Goal: Task Accomplishment & Management: Manage account settings

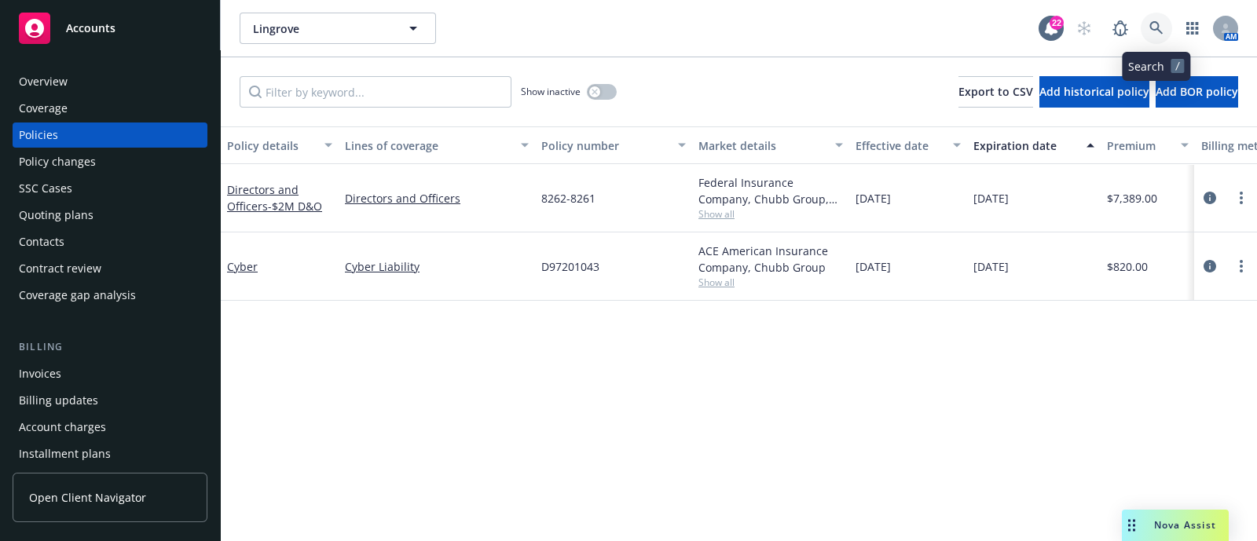
click at [1151, 16] on link at bounding box center [1156, 28] width 31 height 31
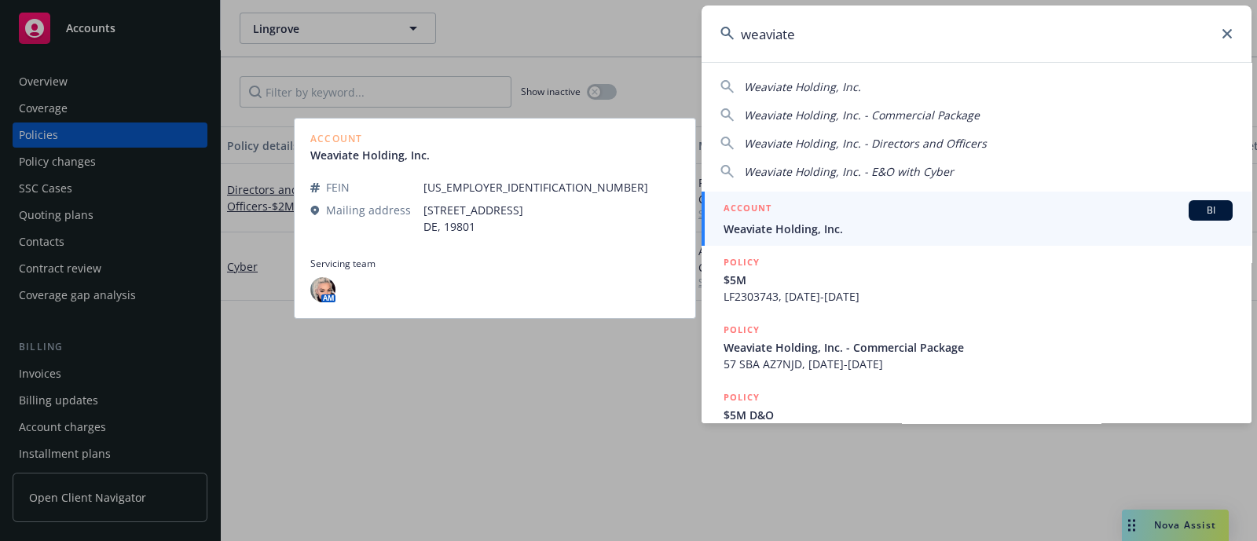
type input "weaviate"
click at [882, 224] on span "Weaviate Holding, Inc." at bounding box center [978, 229] width 509 height 16
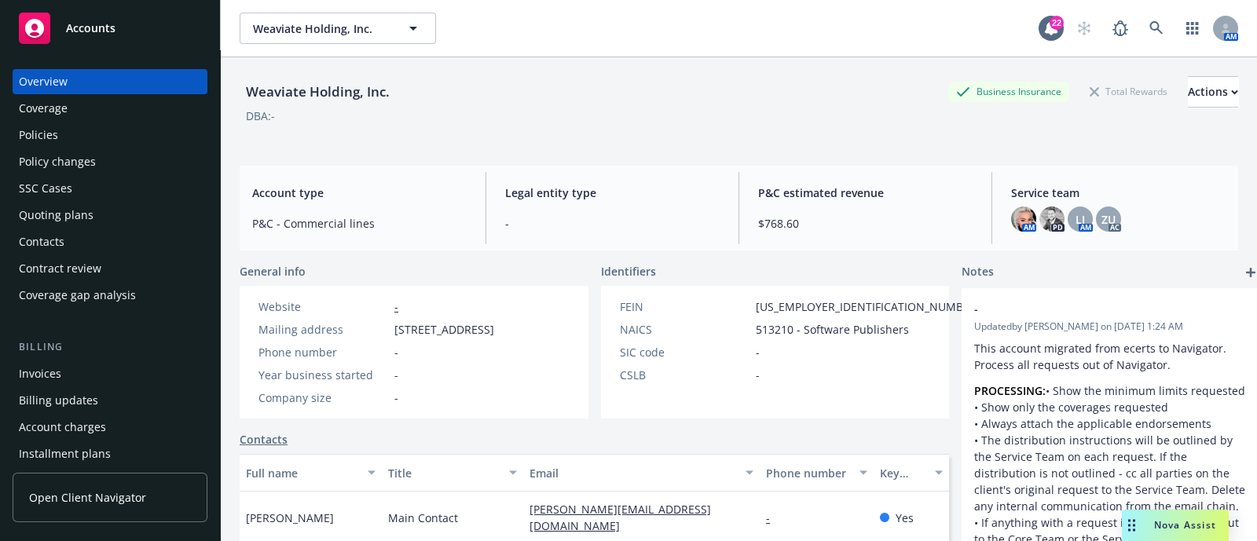
click at [56, 143] on div "Policies" at bounding box center [38, 135] width 39 height 25
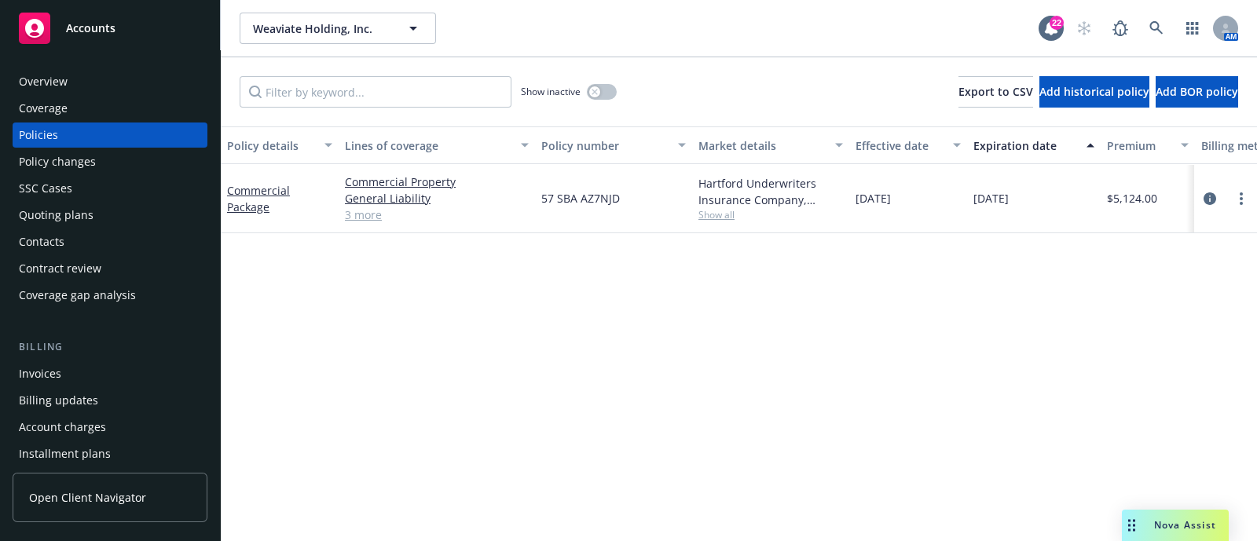
click at [64, 218] on div "Quoting plans" at bounding box center [56, 215] width 75 height 25
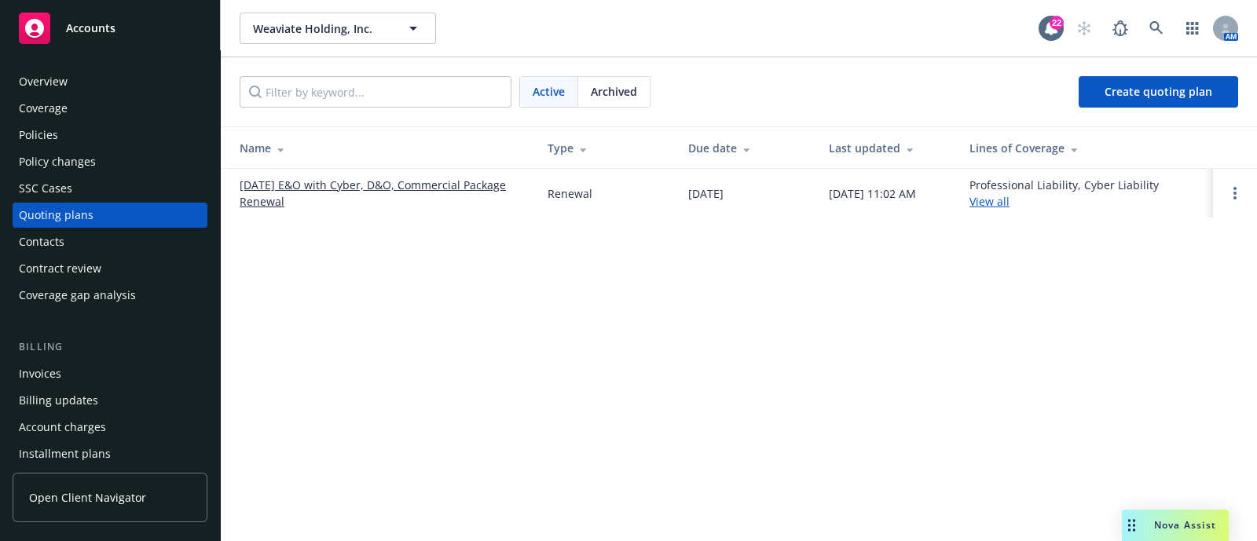
click at [357, 193] on link "[DATE] E&O with Cyber, D&O, Commercial Package Renewal" at bounding box center [381, 193] width 283 height 33
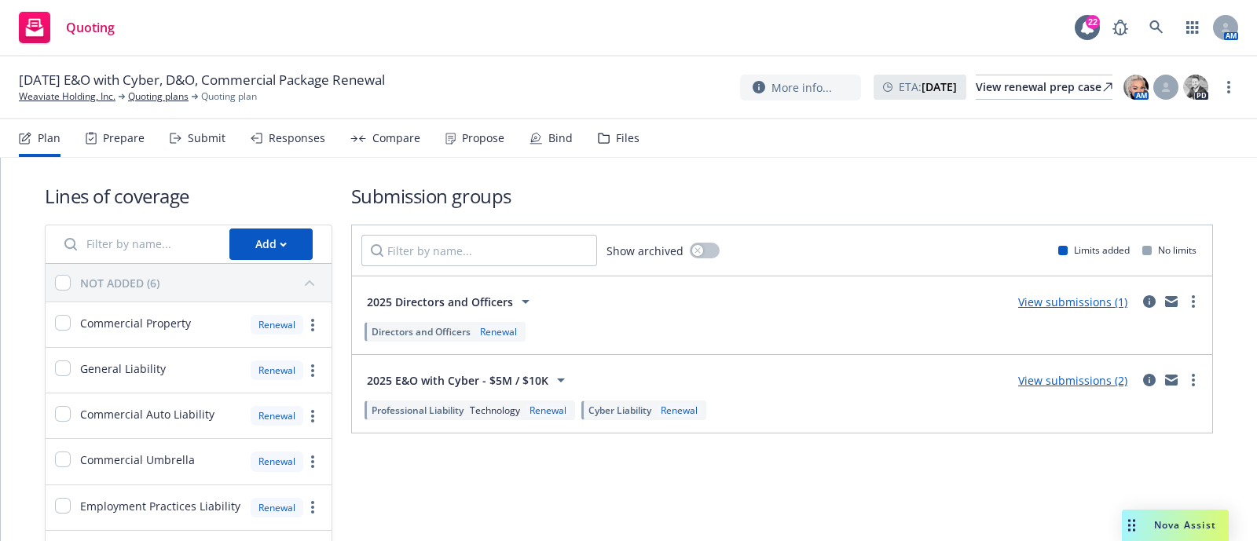
click at [548, 143] on div "Bind" at bounding box center [560, 138] width 24 height 13
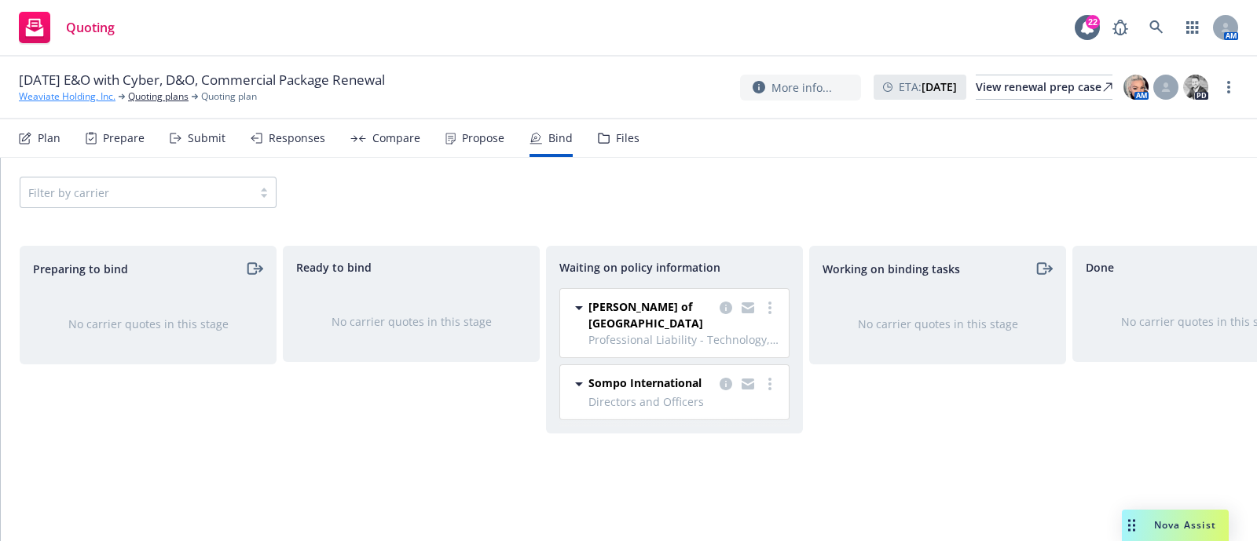
click at [89, 92] on link "Weaviate Holding, Inc." at bounding box center [67, 97] width 97 height 14
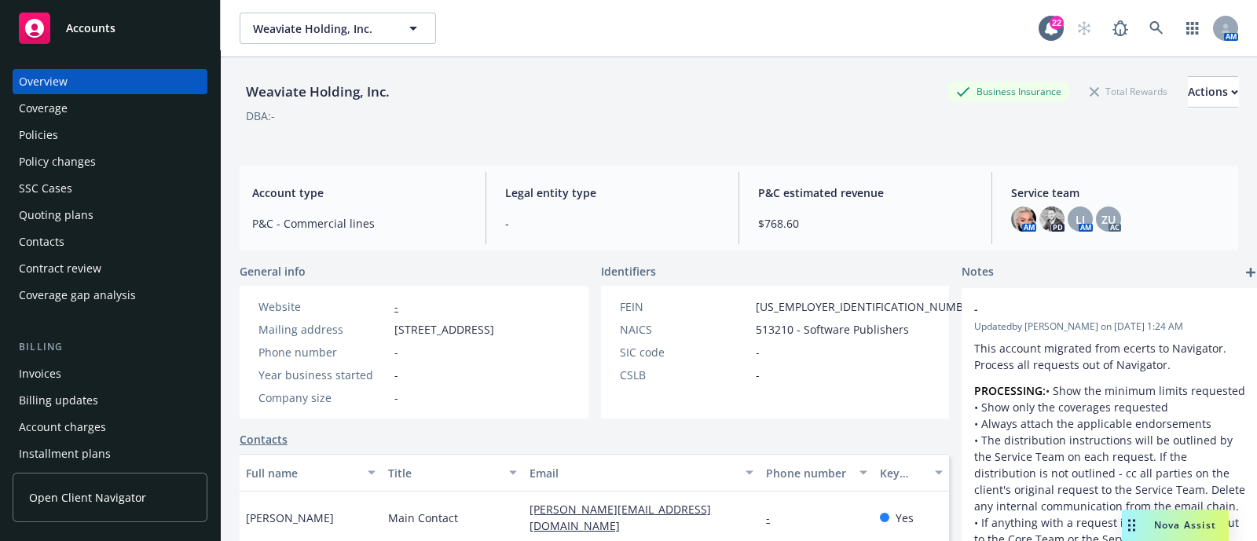
click at [42, 130] on div "Policies" at bounding box center [38, 135] width 39 height 25
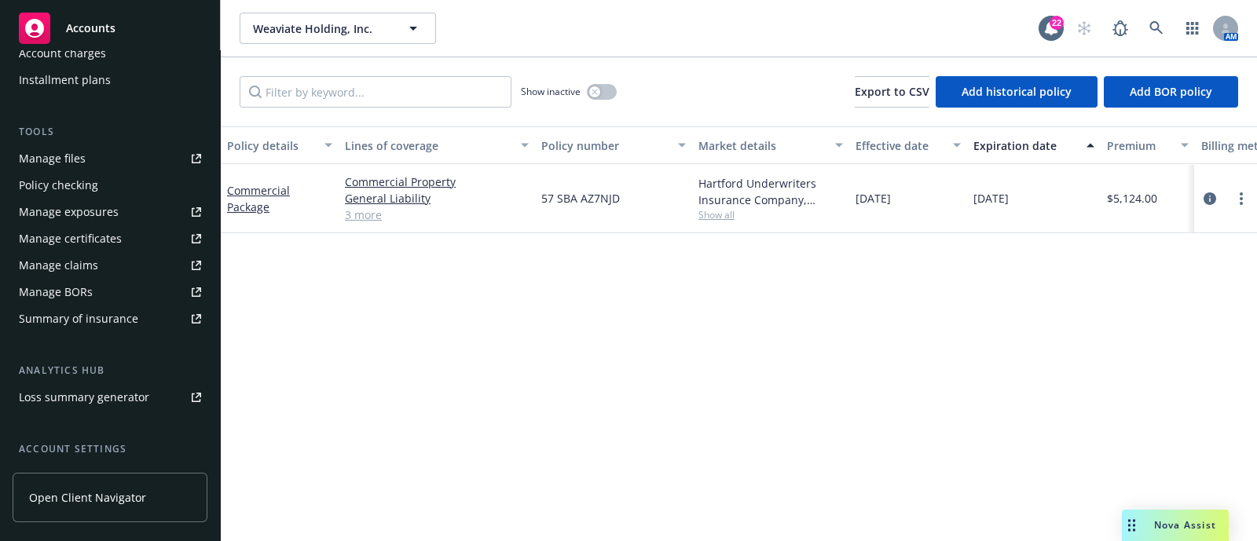
scroll to position [508, 0]
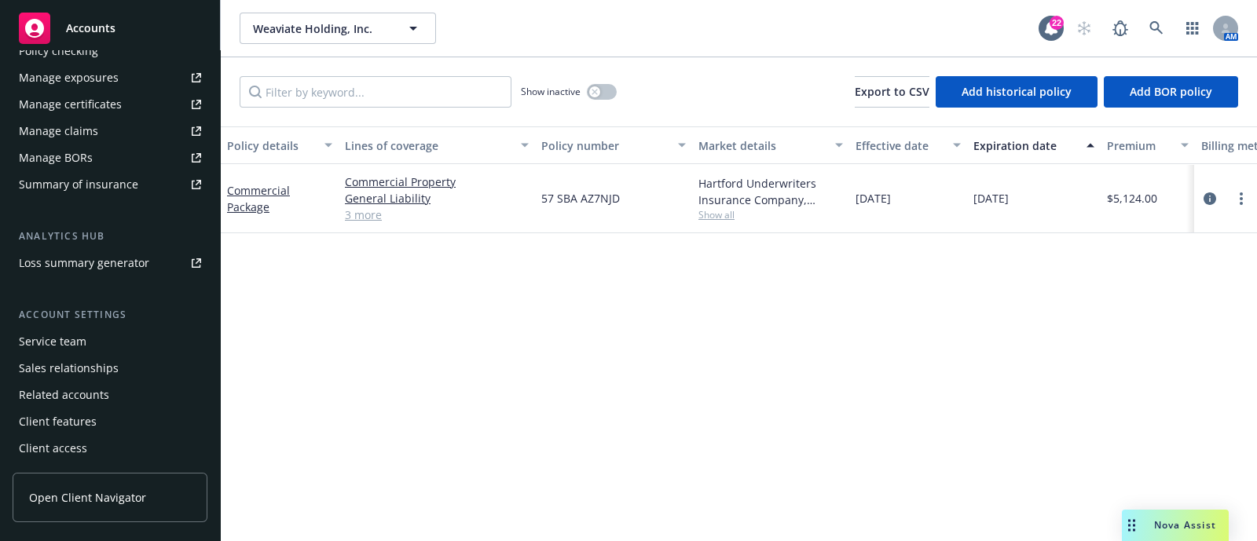
click at [67, 346] on div "Service team" at bounding box center [53, 341] width 68 height 25
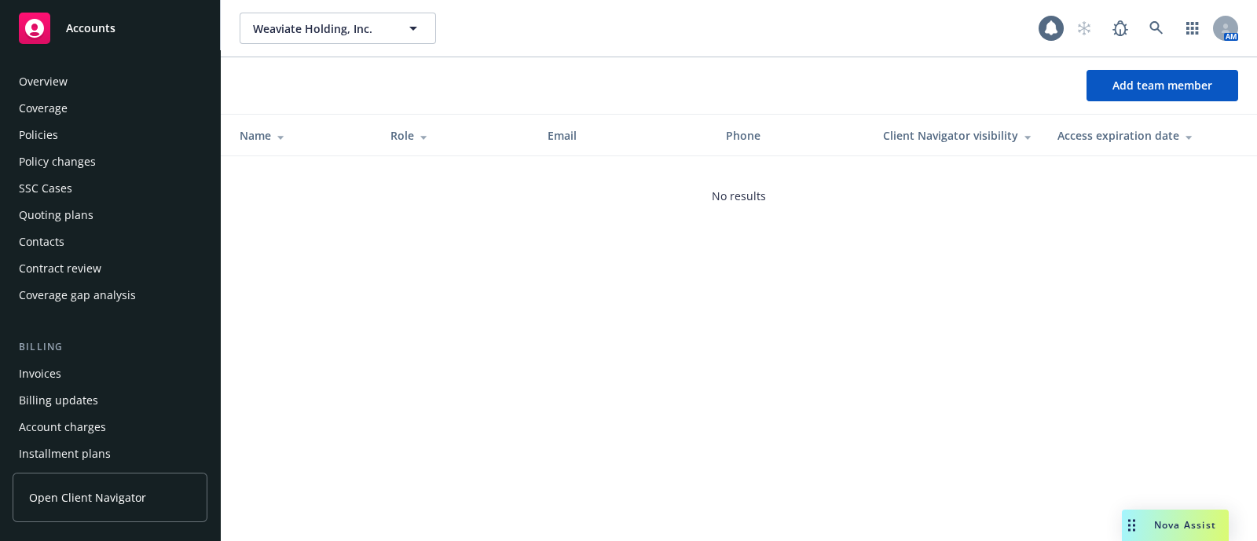
scroll to position [508, 0]
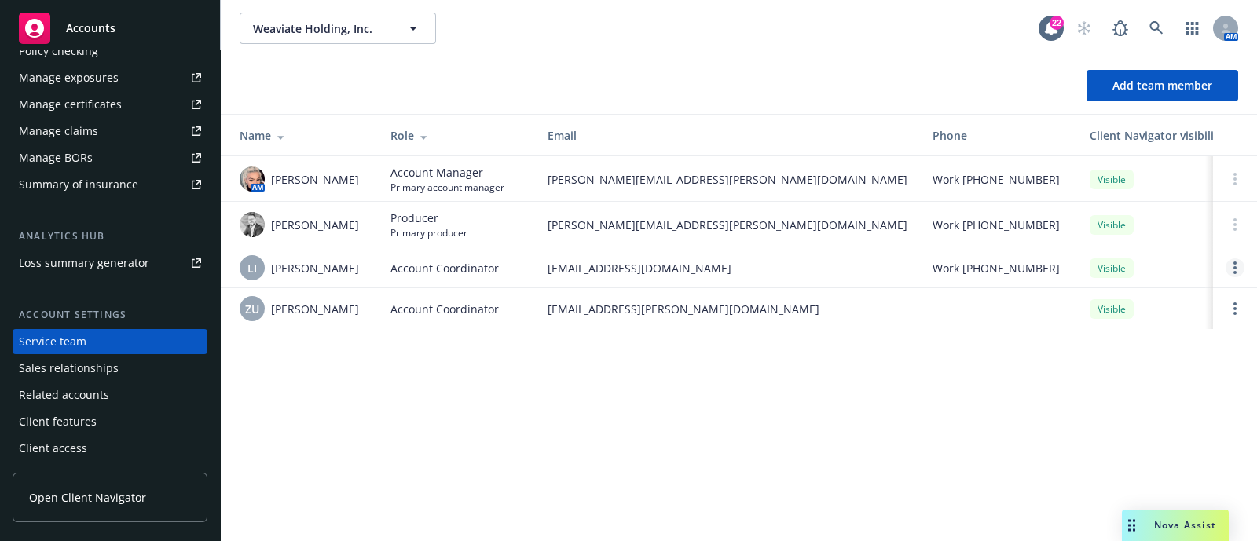
click at [1240, 269] on link "Open options" at bounding box center [1235, 267] width 19 height 19
click at [896, 460] on div "Weaviate Holding, Inc. Weaviate Holding, Inc. 22 AM Add team member Name Role E…" at bounding box center [739, 270] width 1036 height 541
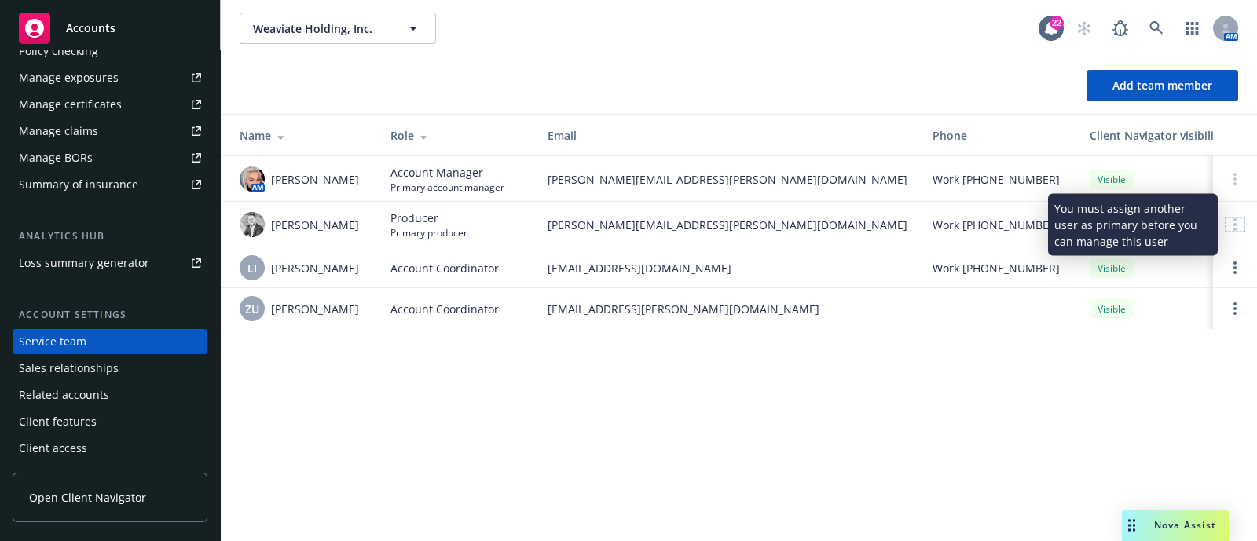
click at [1237, 220] on div at bounding box center [1235, 224] width 19 height 13
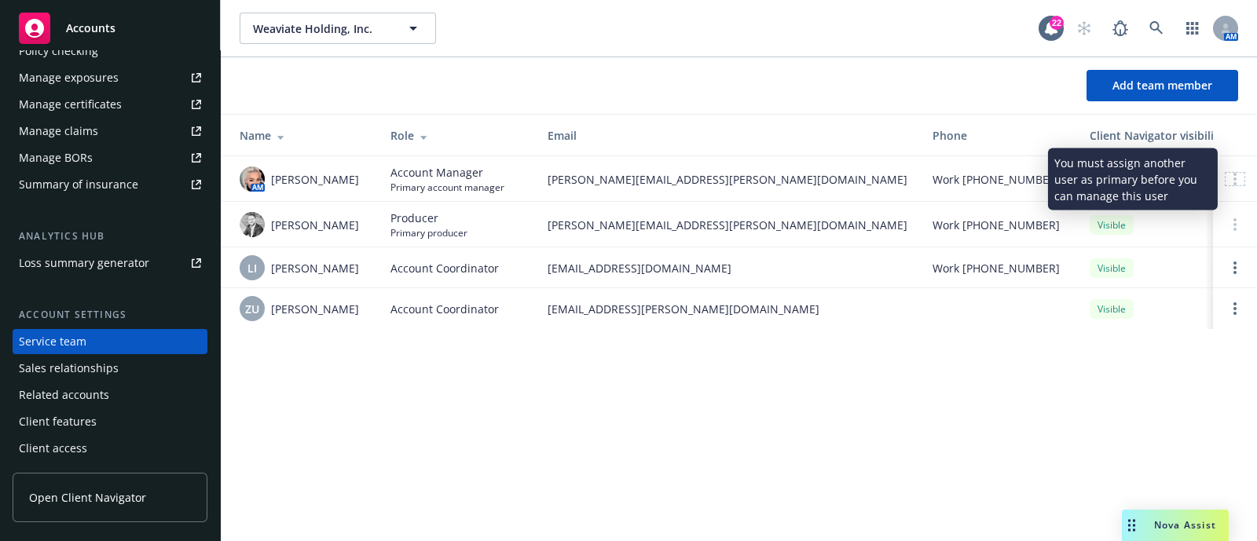
click at [1229, 182] on div at bounding box center [1235, 179] width 19 height 13
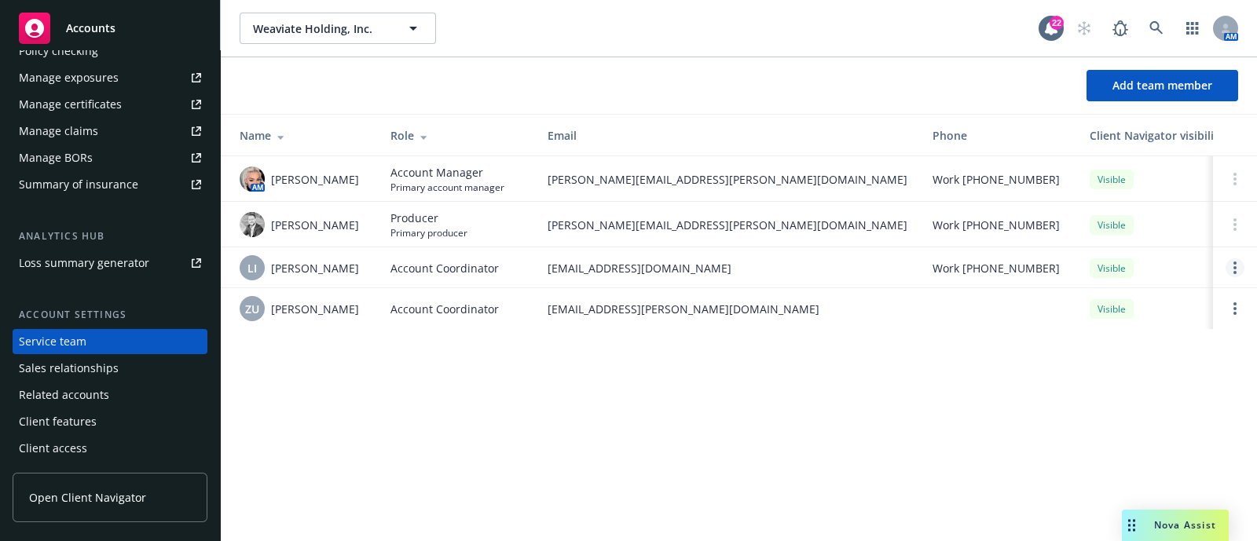
click at [1229, 263] on link "Open options" at bounding box center [1235, 267] width 19 height 19
click at [797, 437] on div "Weaviate Holding, Inc. Weaviate Holding, Inc. 22 AM Add team member Name Role E…" at bounding box center [739, 270] width 1036 height 541
click at [1121, 97] on button "Add team member" at bounding box center [1162, 85] width 152 height 31
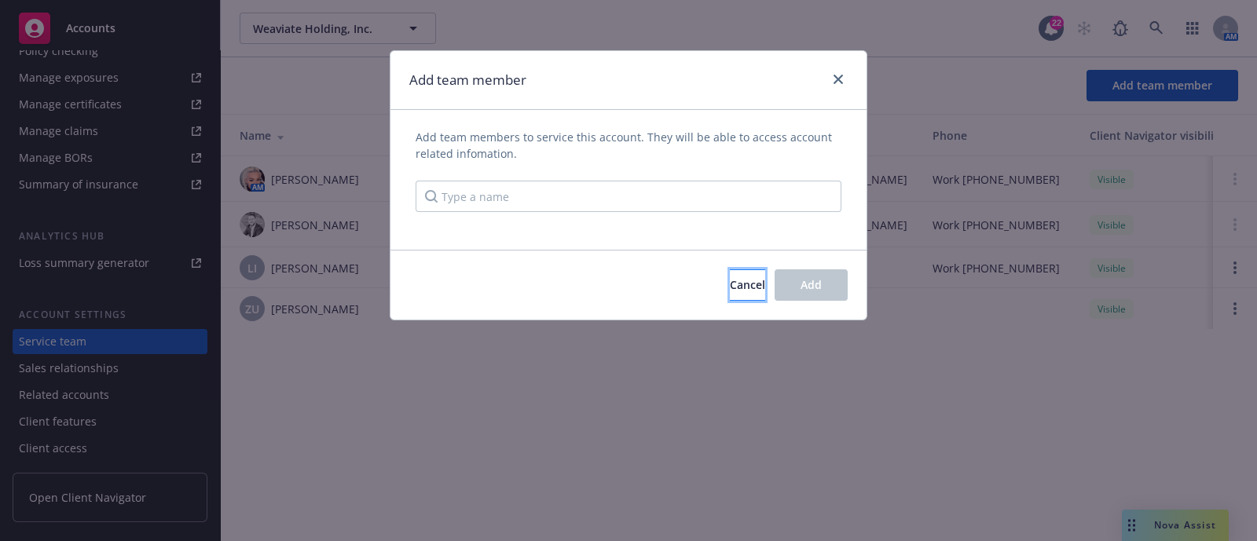
click at [730, 288] on button "Cancel" at bounding box center [747, 284] width 35 height 31
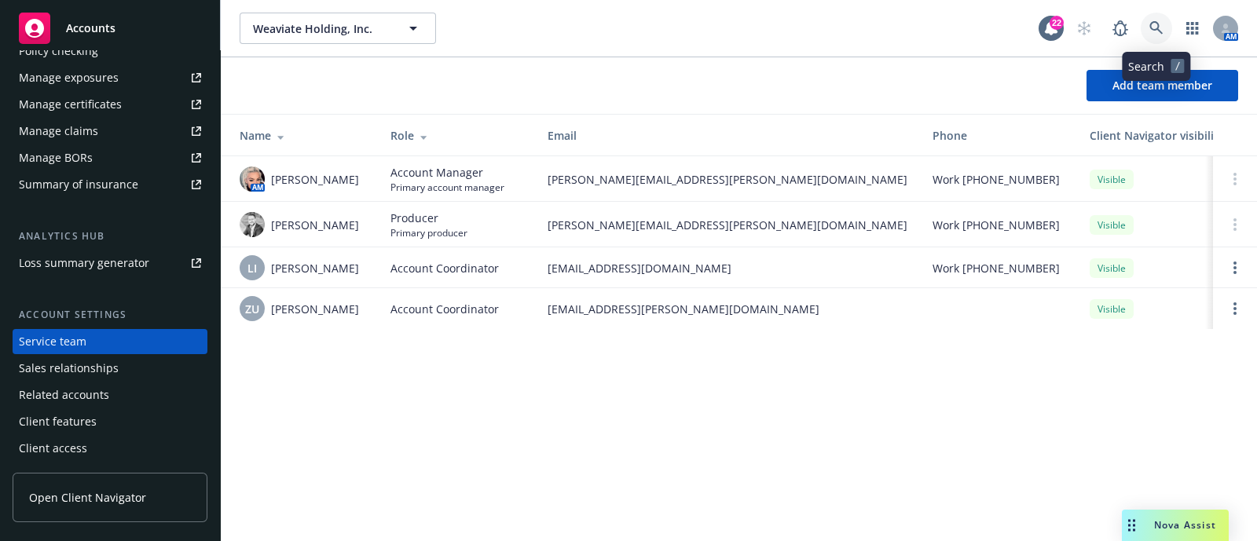
click at [1161, 21] on icon at bounding box center [1156, 28] width 14 height 14
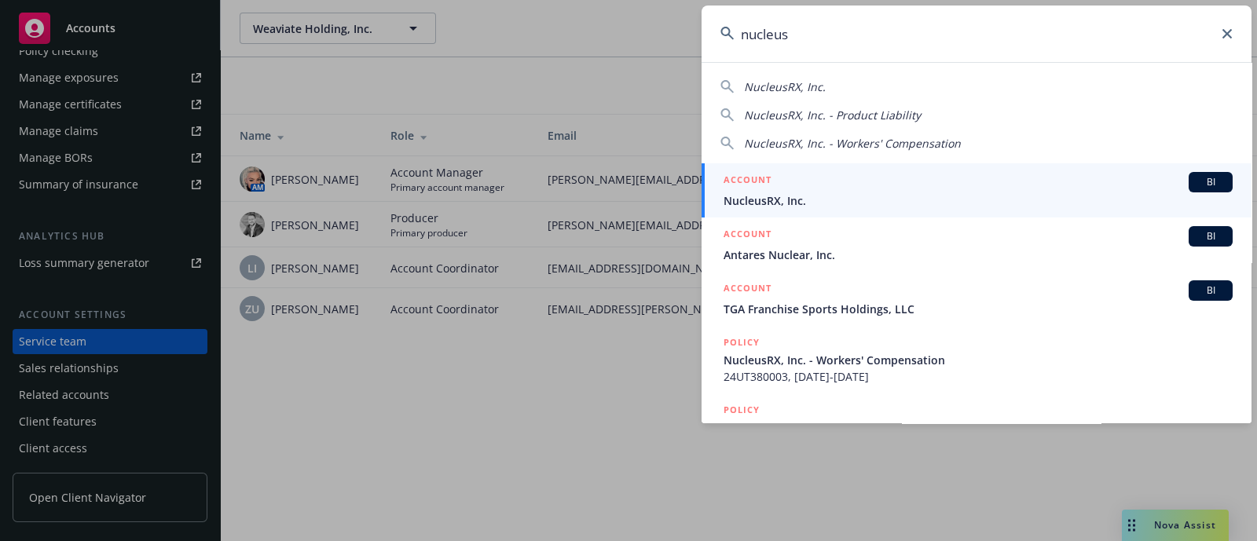
type input "nucleus"
click at [740, 196] on span "NucleusRX, Inc." at bounding box center [978, 200] width 509 height 16
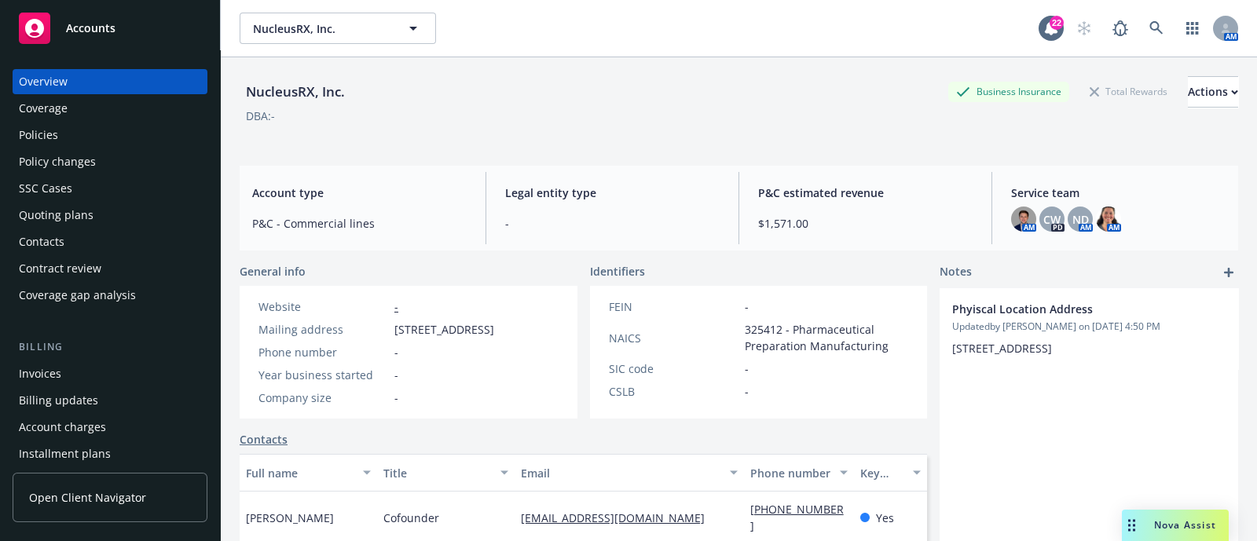
click at [75, 134] on div "Policies" at bounding box center [110, 135] width 182 height 25
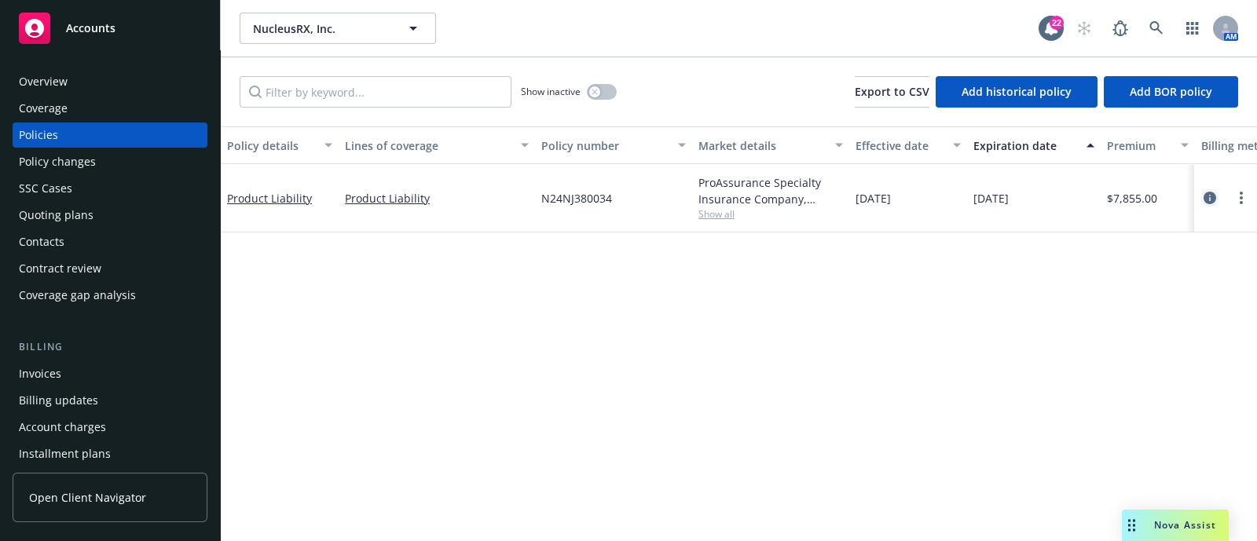
click at [1218, 202] on div at bounding box center [1225, 198] width 50 height 19
click at [1215, 199] on icon "circleInformation" at bounding box center [1210, 198] width 13 height 13
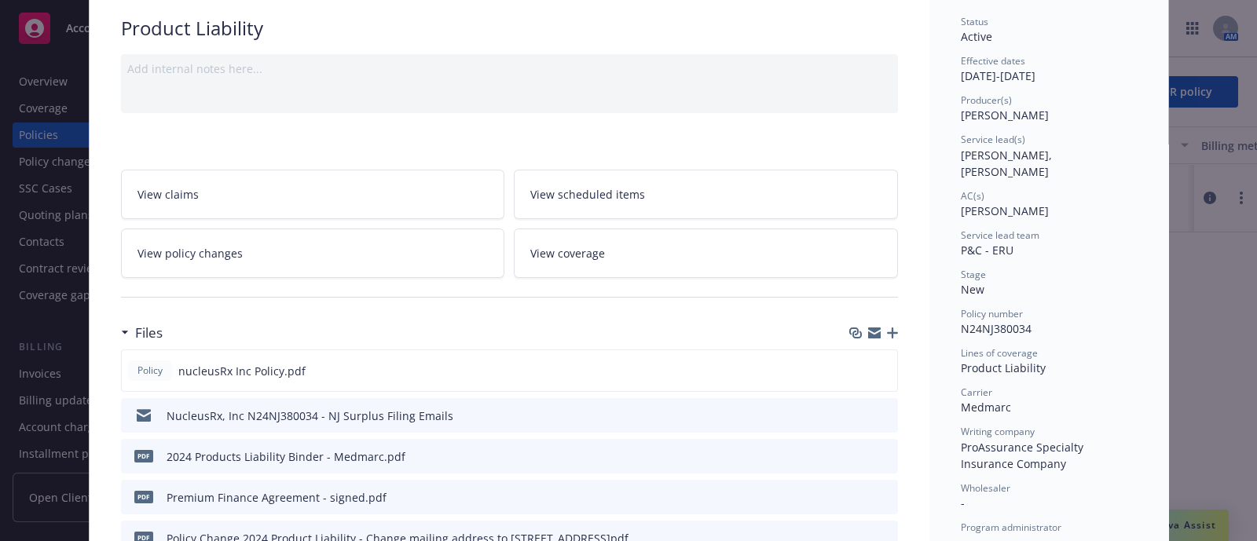
scroll to position [54, 0]
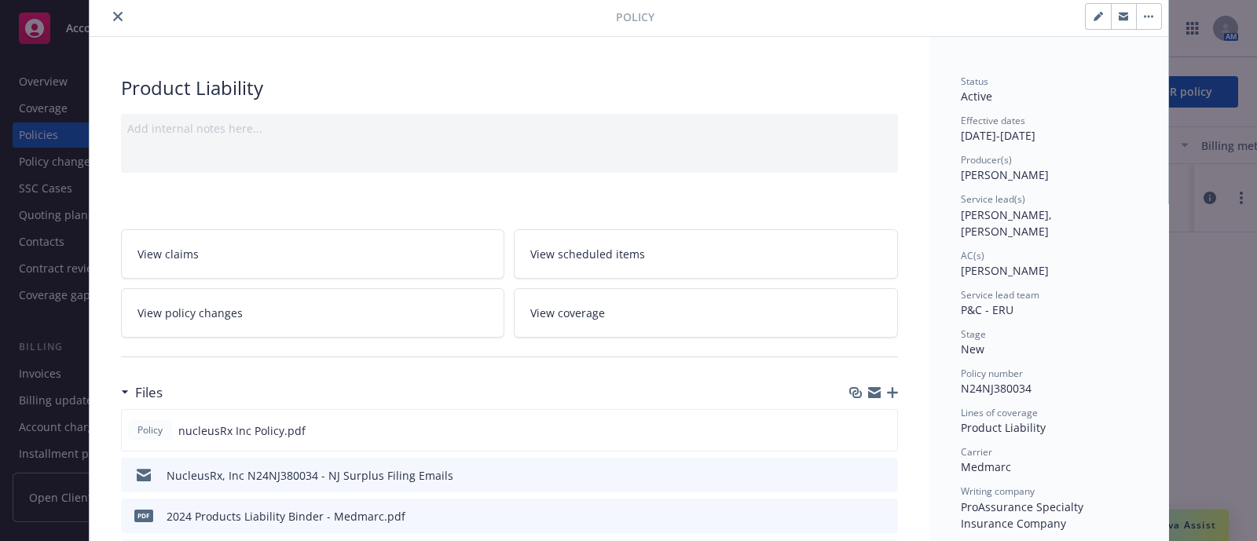
click at [1086, 17] on button "button" at bounding box center [1098, 16] width 25 height 25
select select "NEW"
select select "12"
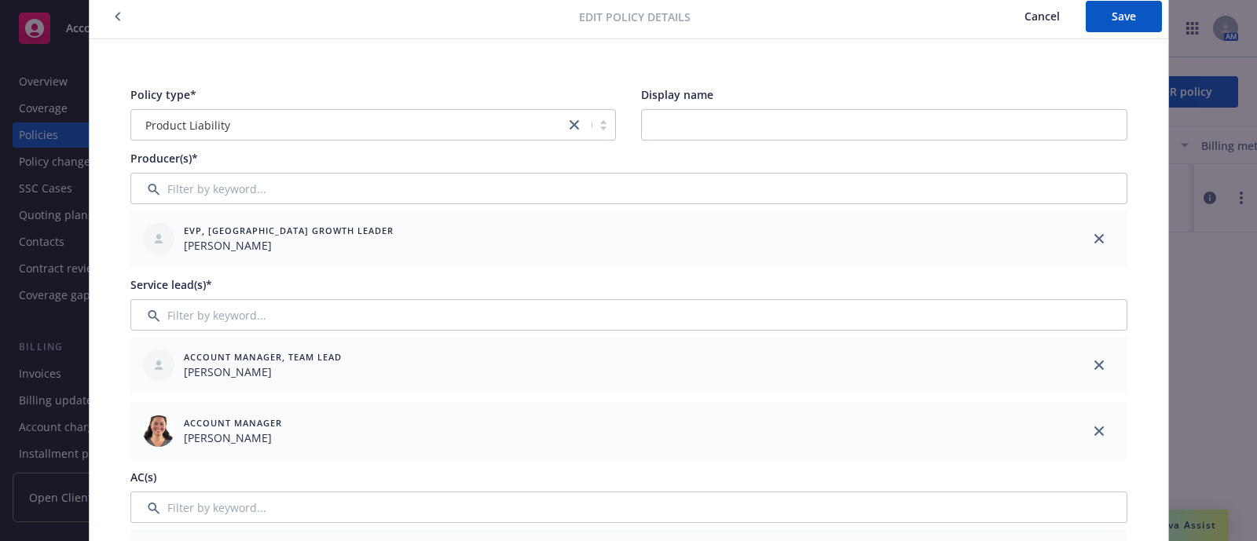
scroll to position [220, 0]
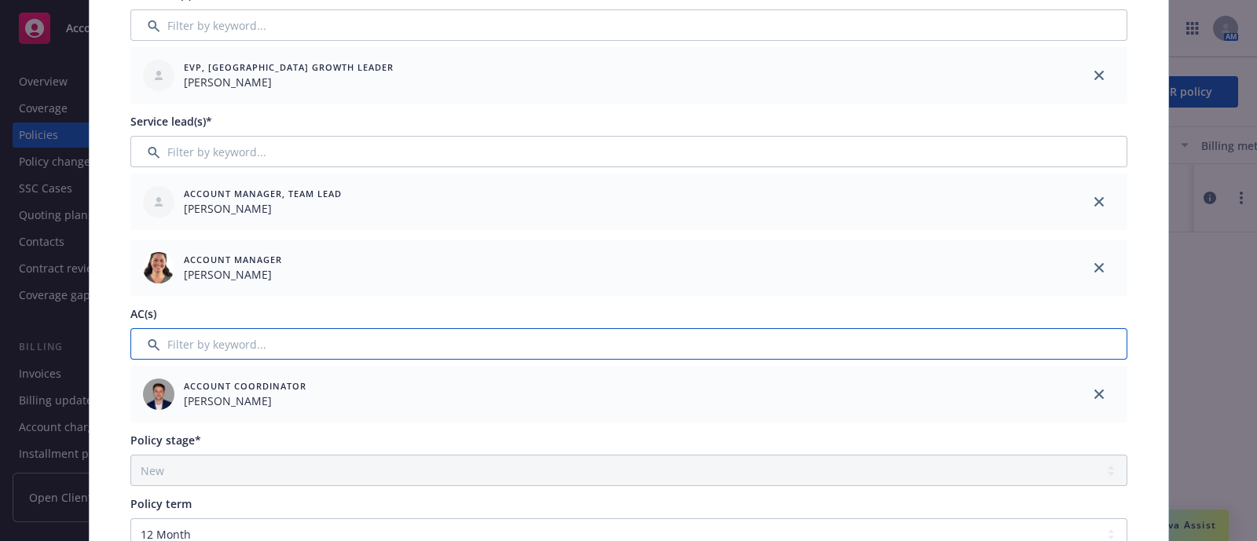
click at [568, 334] on input "Filter by keyword..." at bounding box center [628, 343] width 997 height 31
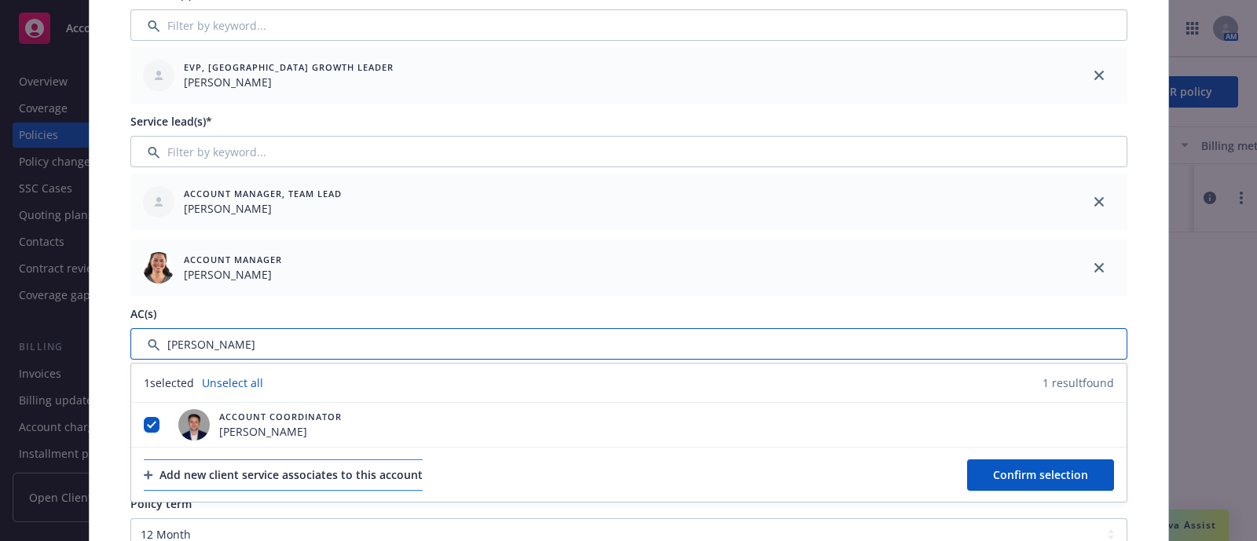
type input "zach"
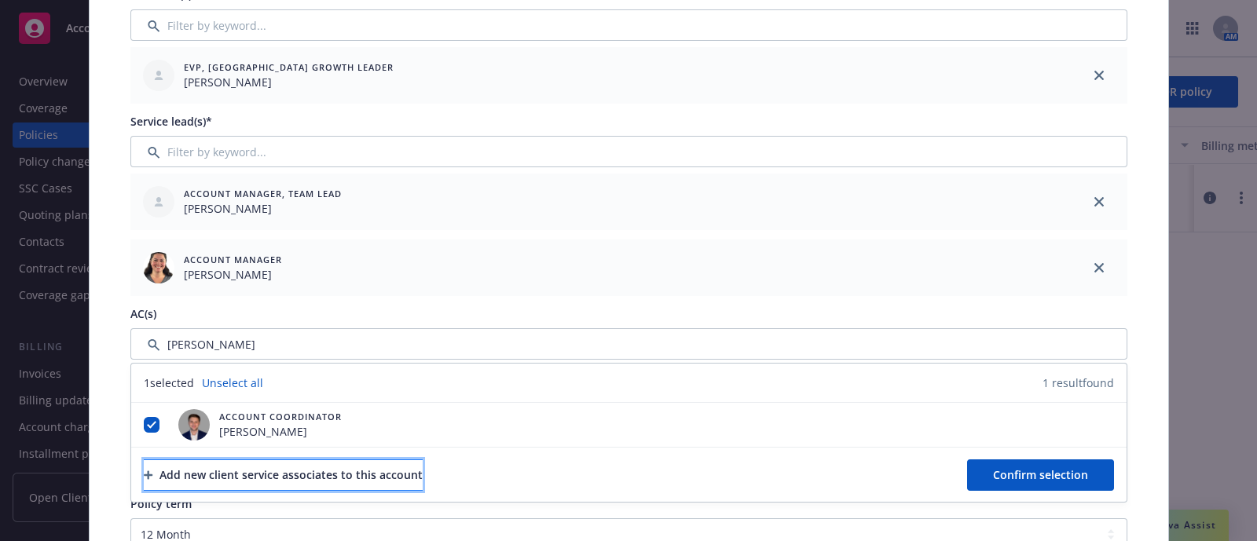
click at [335, 472] on div "Add new client service associates to this account" at bounding box center [283, 475] width 279 height 30
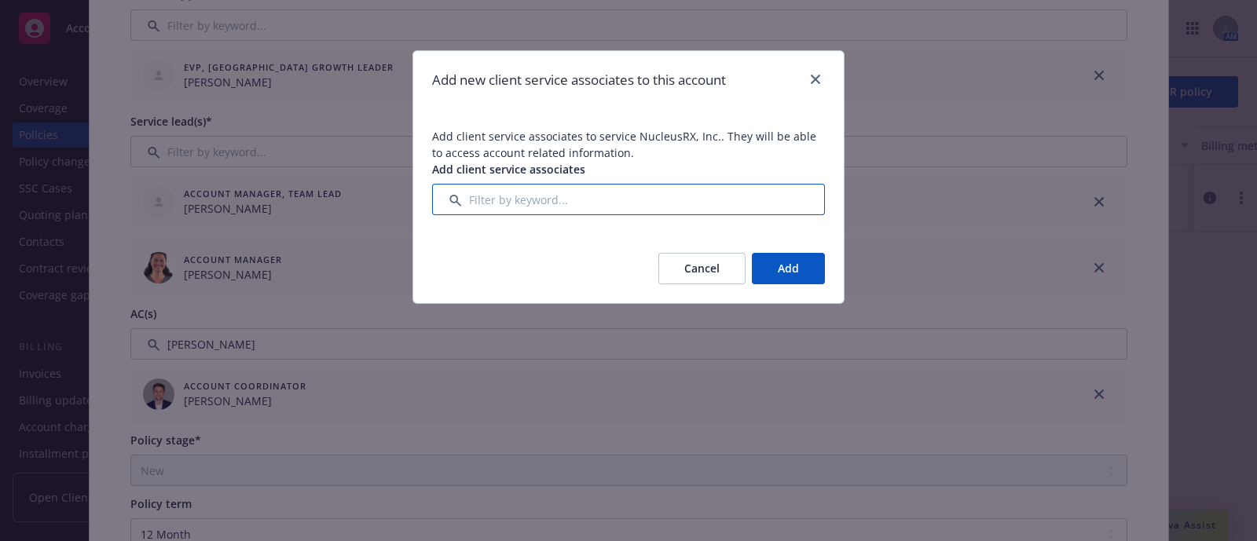
click at [532, 199] on input "Filter by keyword..." at bounding box center [628, 199] width 393 height 31
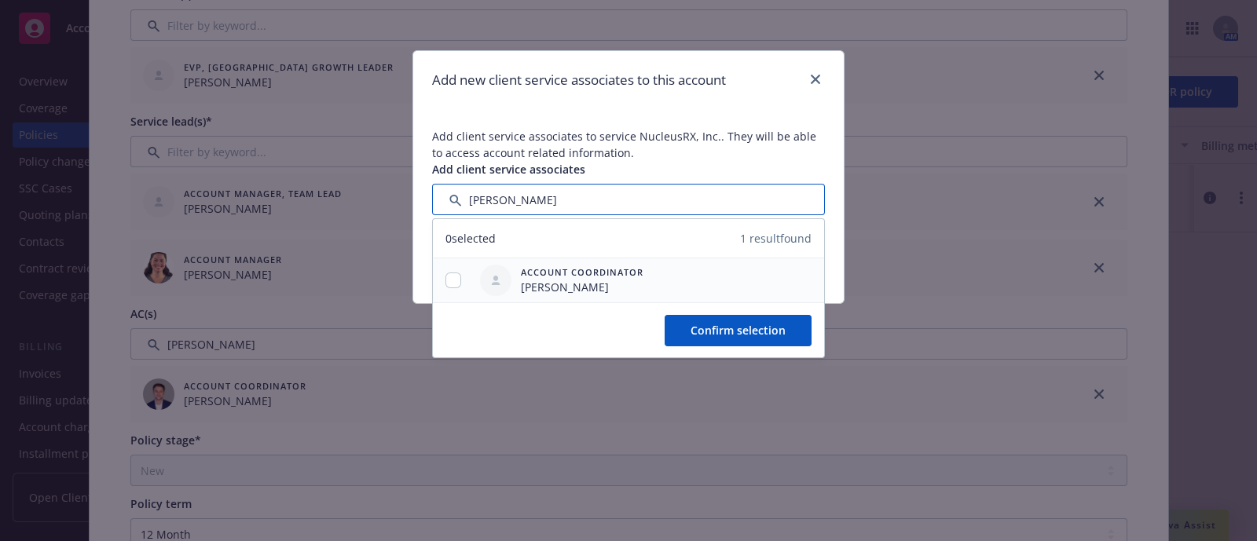
type input "zach"
click at [460, 283] on input "checkbox" at bounding box center [453, 281] width 16 height 16
checkbox input "true"
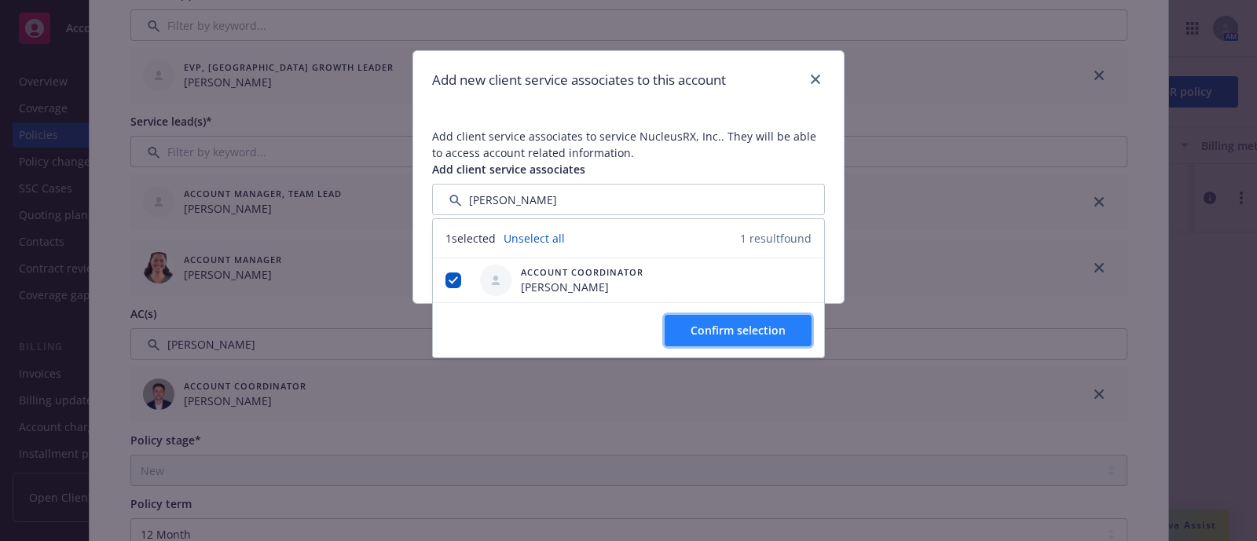
click at [712, 330] on span "Confirm selection" at bounding box center [738, 330] width 95 height 15
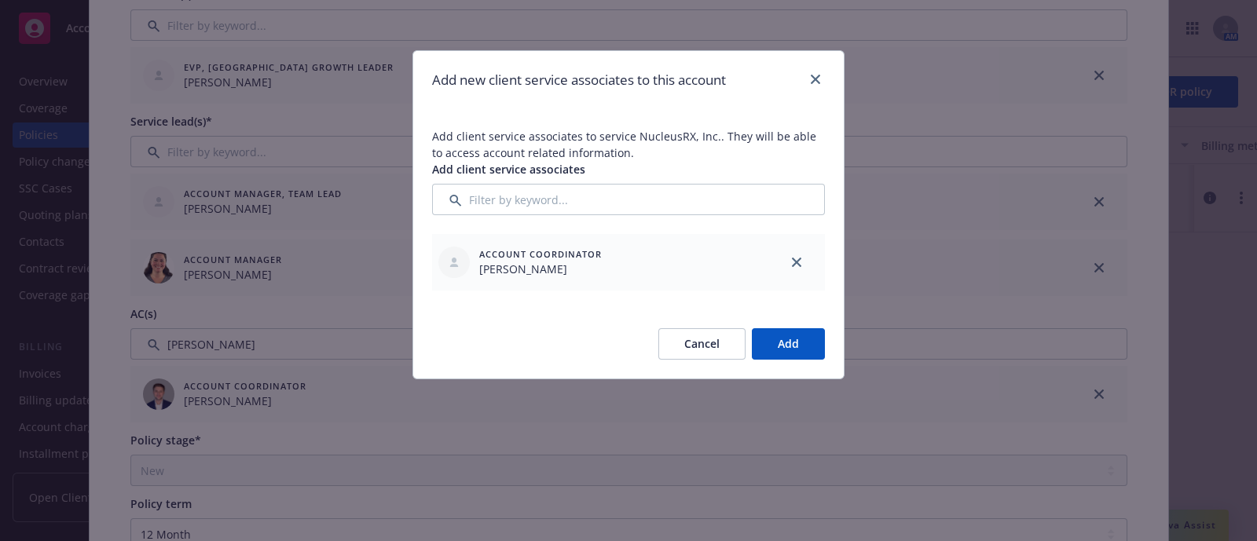
click at [797, 346] on button "Add" at bounding box center [788, 343] width 73 height 31
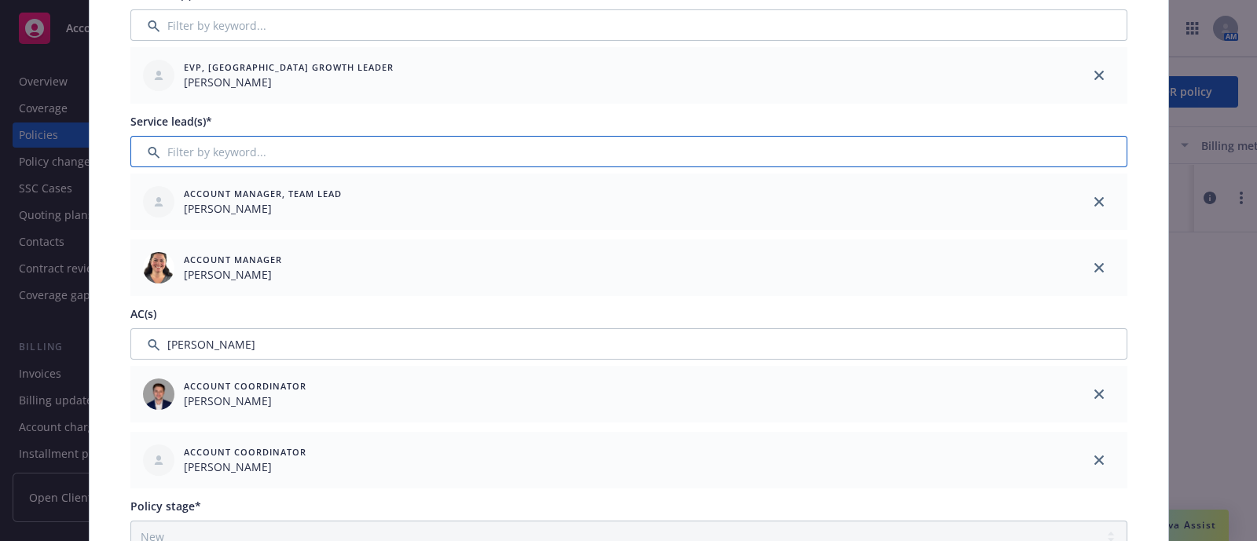
click at [357, 154] on input "Filter by keyword..." at bounding box center [628, 151] width 997 height 31
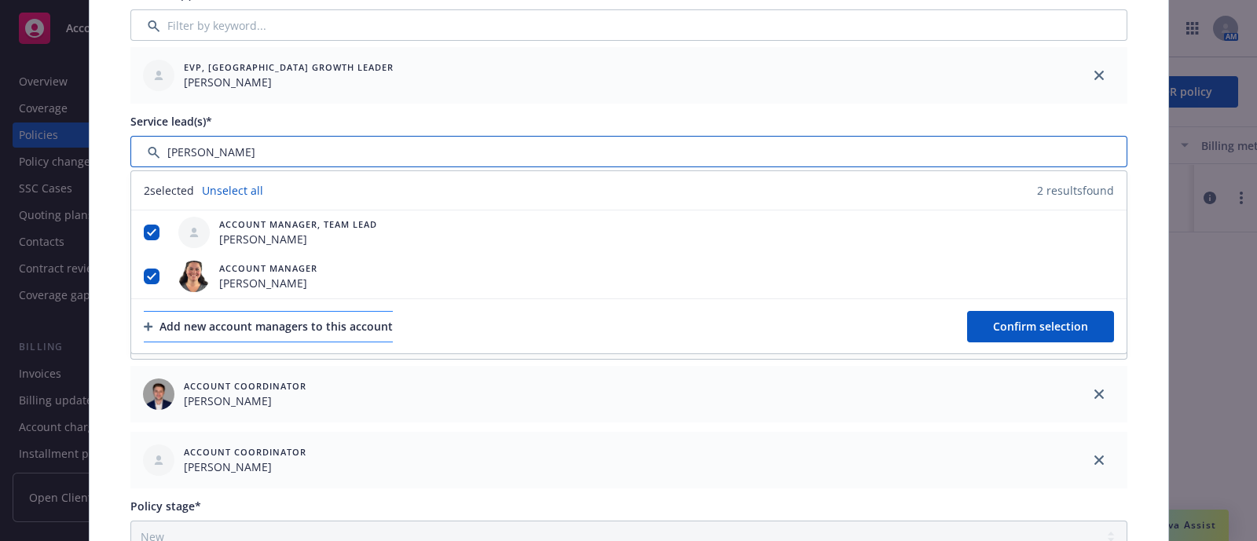
type input "lisa f"
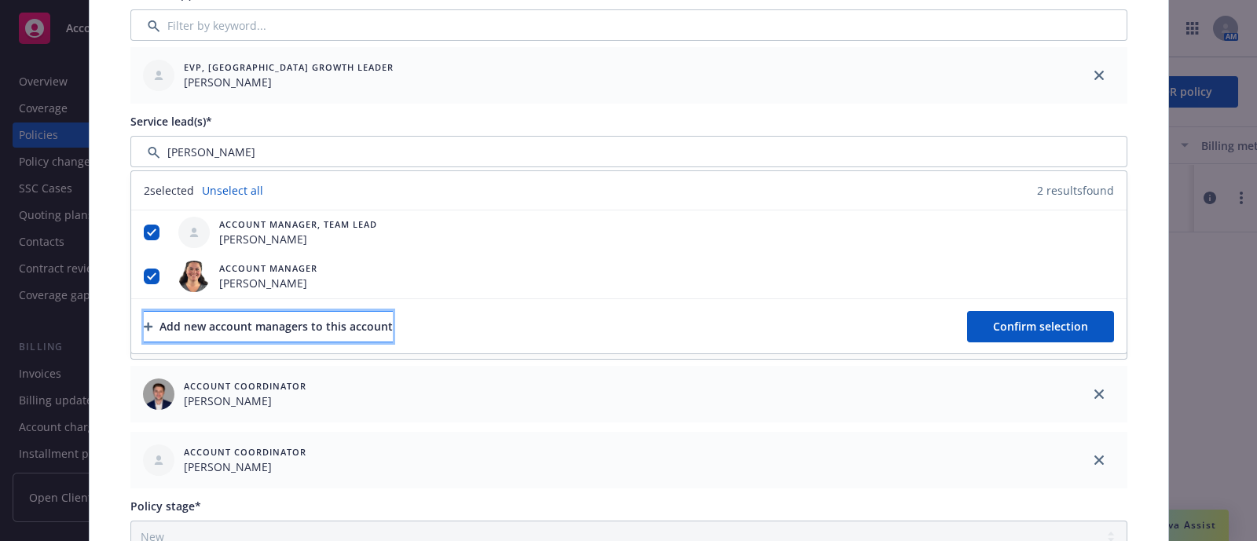
click at [354, 319] on div "Add new account managers to this account" at bounding box center [268, 327] width 249 height 30
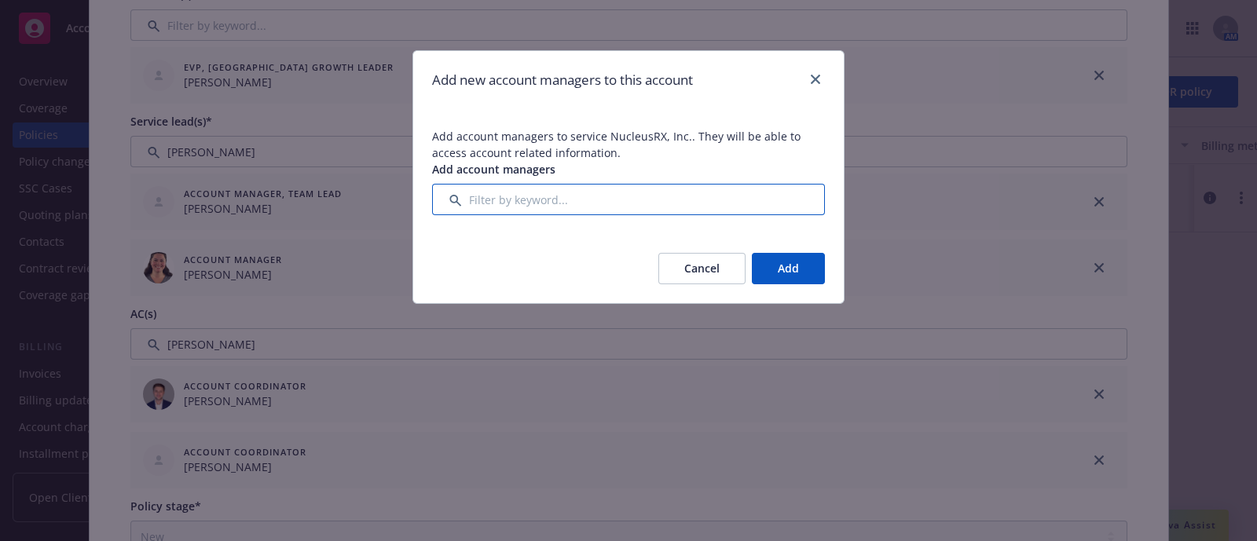
click at [490, 204] on input "Filter by keyword..." at bounding box center [628, 199] width 393 height 31
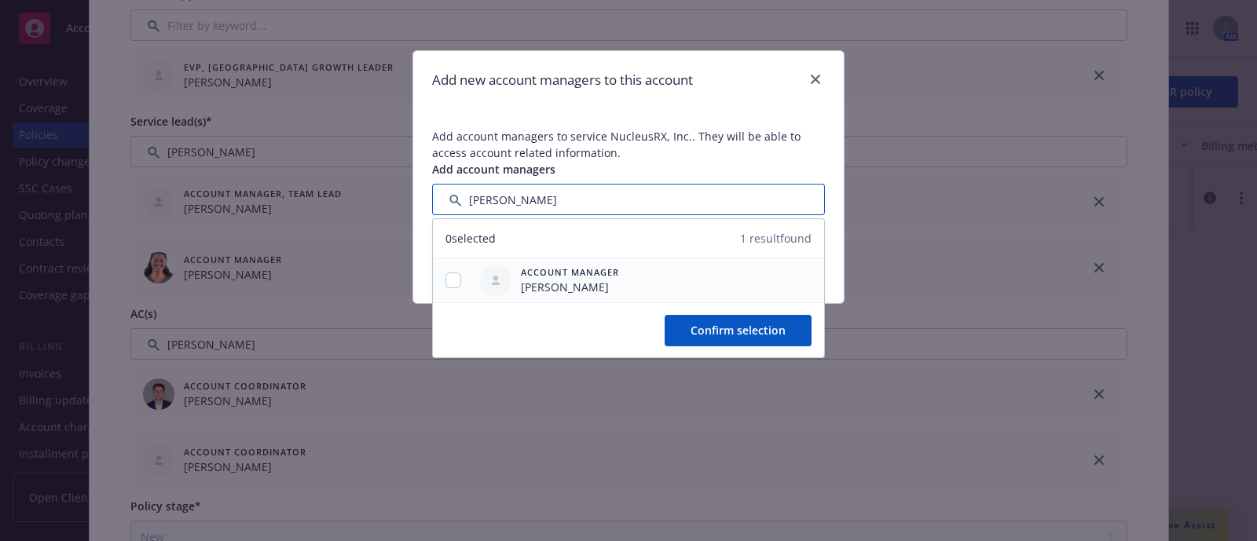
type input "lisa fedishin"
click at [448, 294] on div at bounding box center [453, 280] width 41 height 44
click at [448, 284] on input "checkbox" at bounding box center [453, 281] width 16 height 16
checkbox input "true"
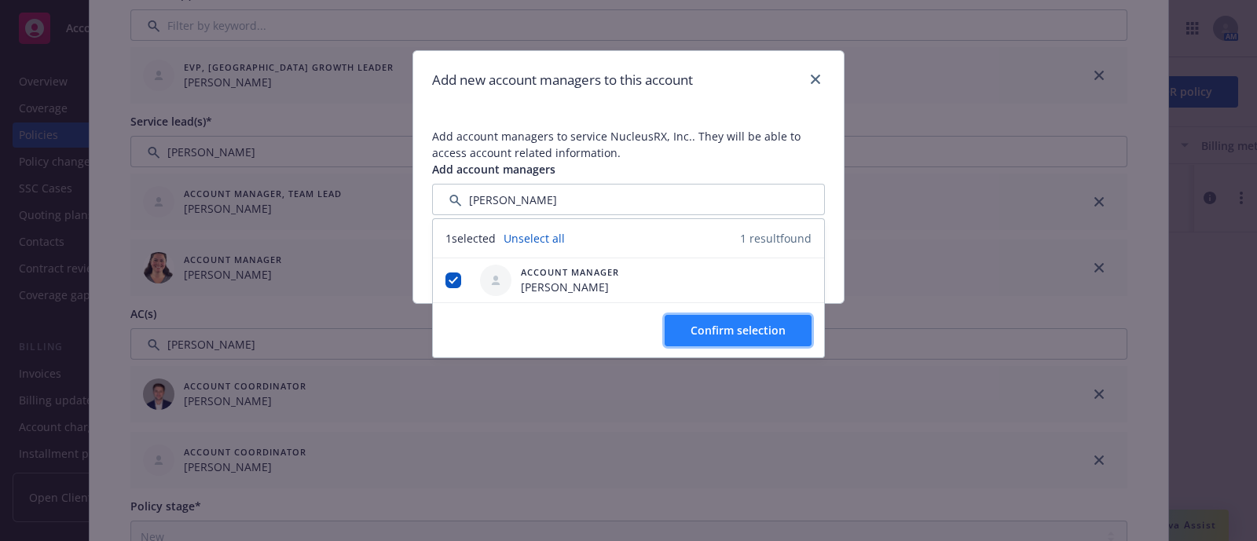
click at [703, 330] on span "Confirm selection" at bounding box center [738, 330] width 95 height 15
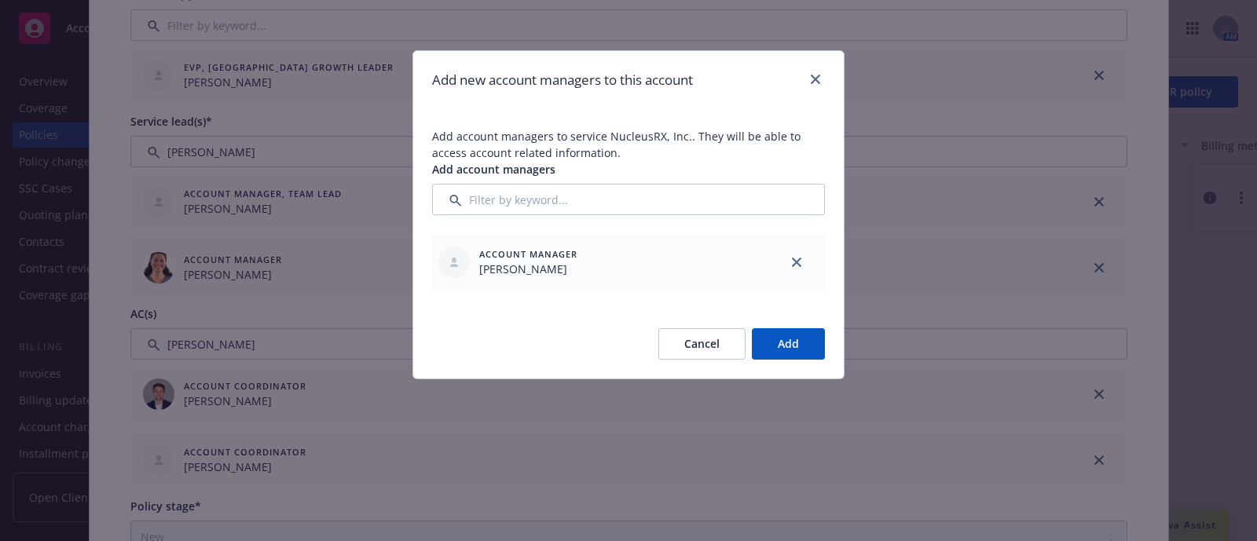
click at [773, 344] on button "Add" at bounding box center [788, 343] width 73 height 31
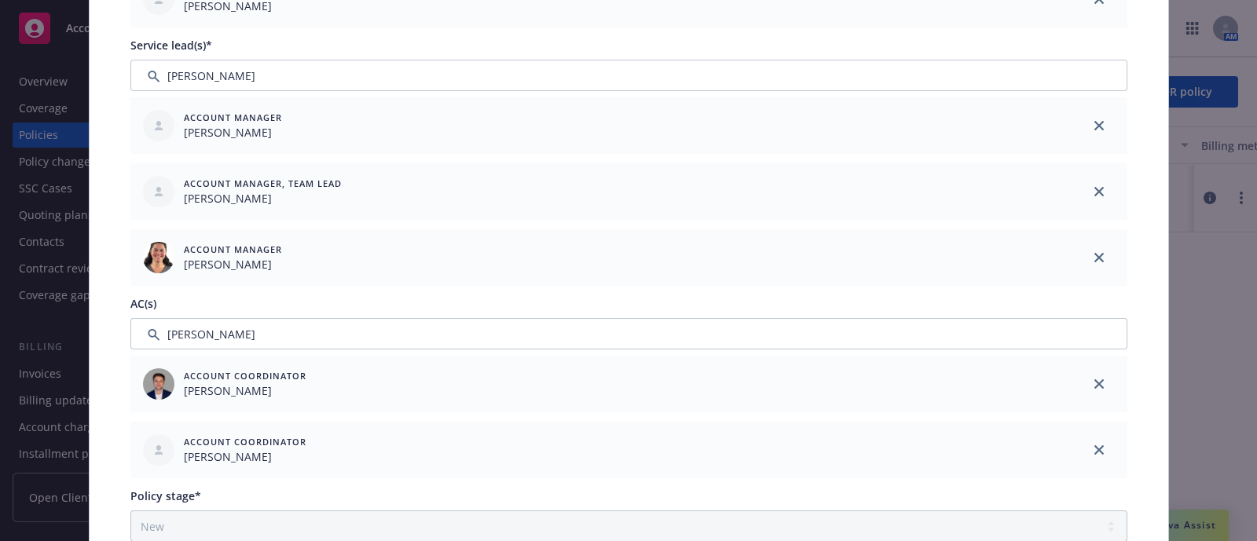
scroll to position [297, 0]
click at [1096, 193] on icon "close" at bounding box center [1098, 190] width 9 height 9
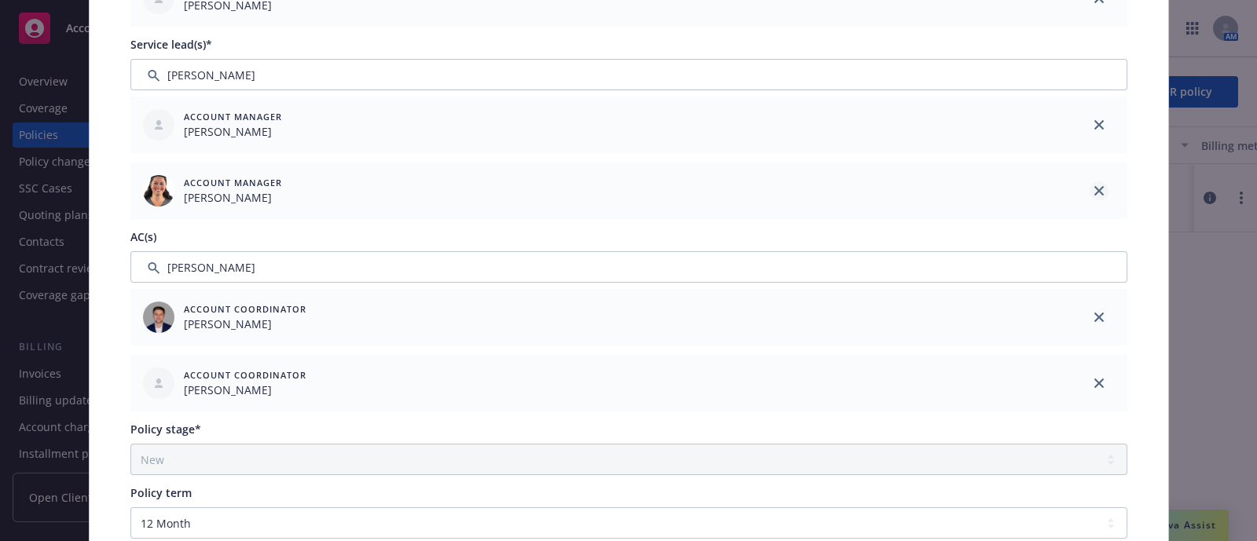
click at [1094, 190] on icon "close" at bounding box center [1098, 190] width 9 height 9
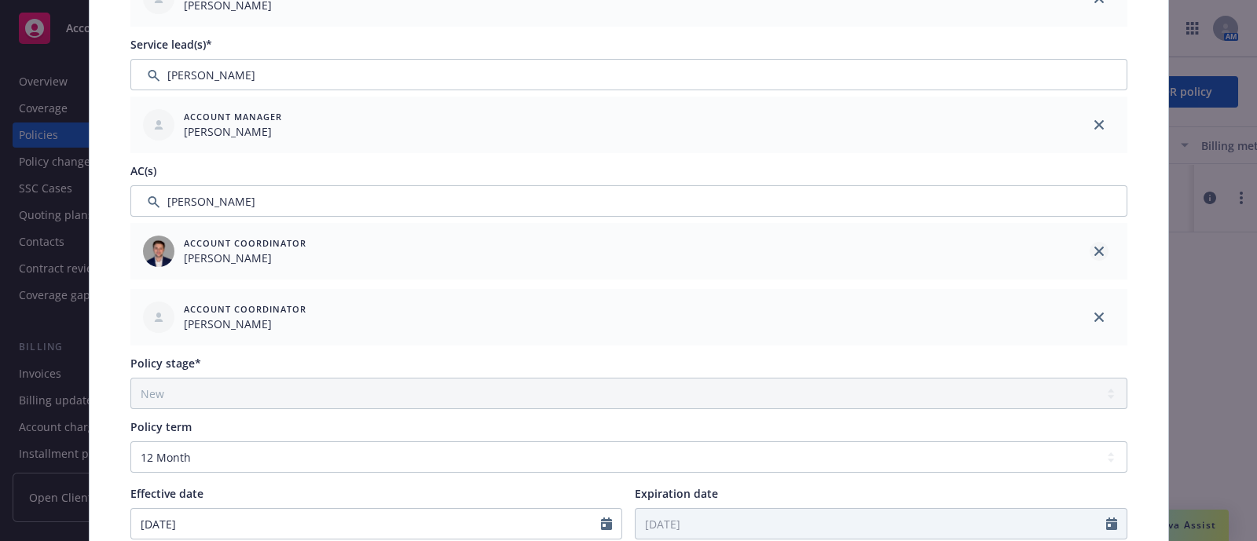
click at [1094, 247] on icon "close" at bounding box center [1098, 251] width 9 height 9
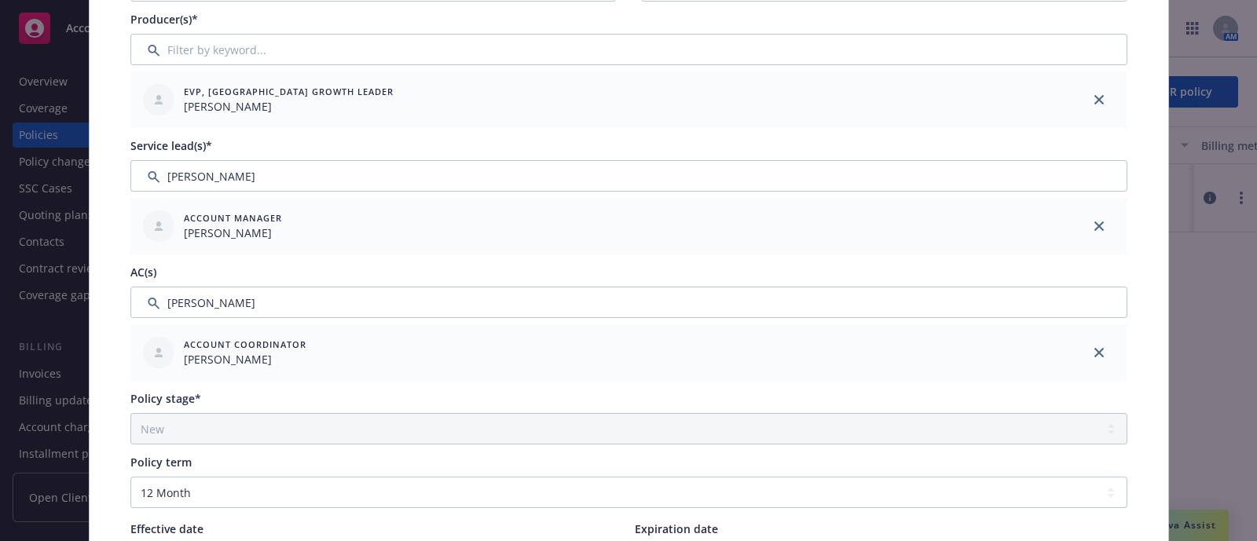
scroll to position [0, 0]
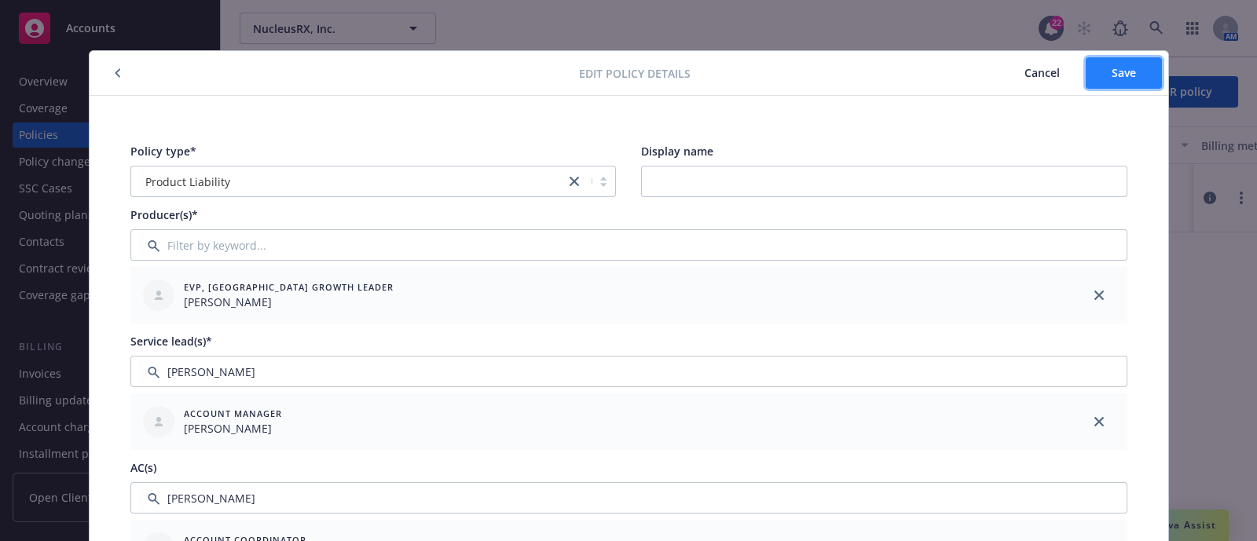
click at [1100, 82] on button "Save" at bounding box center [1124, 72] width 76 height 31
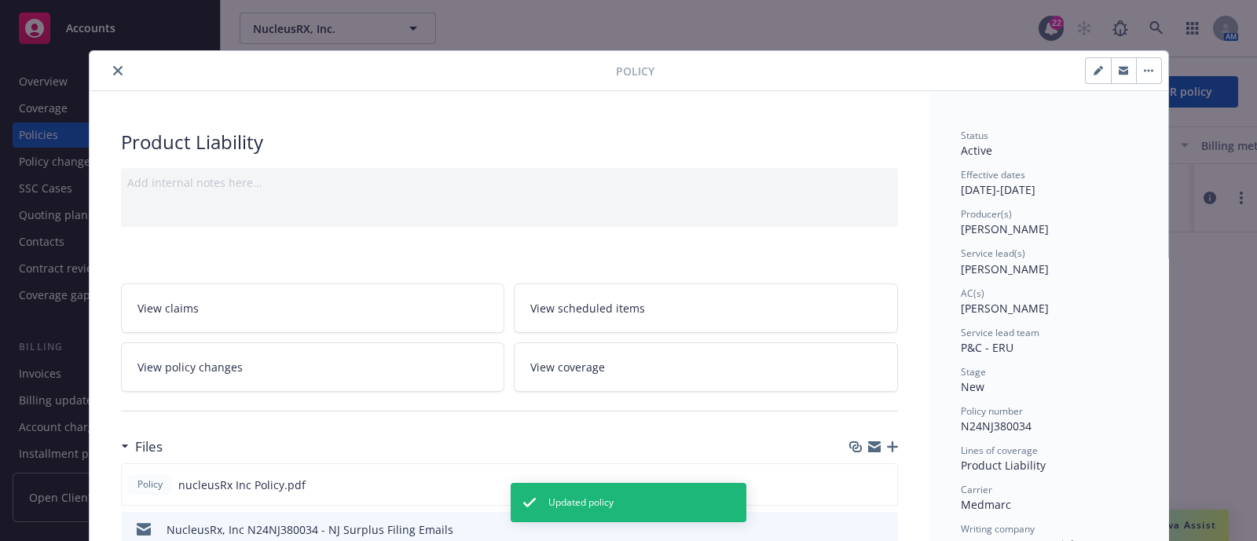
click at [108, 76] on button "close" at bounding box center [117, 70] width 19 height 19
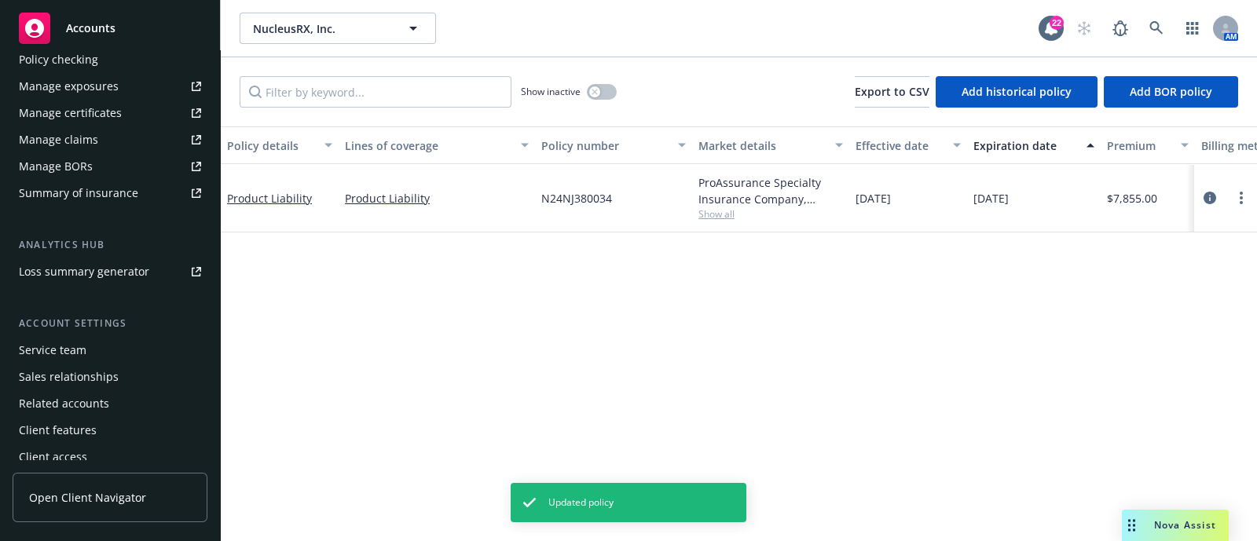
scroll to position [500, 0]
click at [90, 357] on div "Service team" at bounding box center [110, 349] width 182 height 25
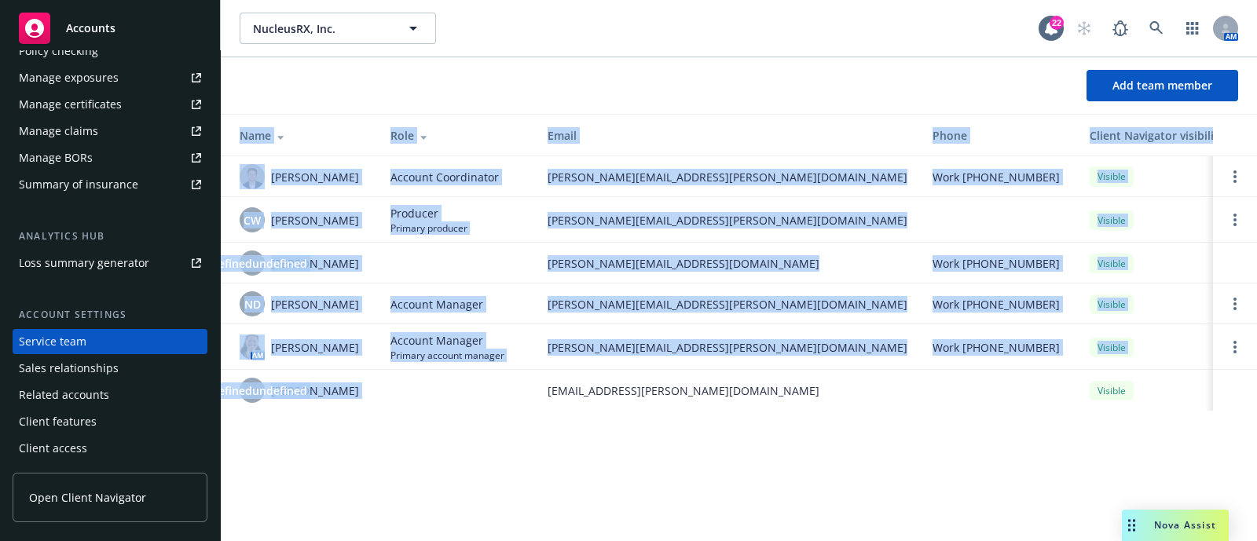
drag, startPoint x: 468, startPoint y: 391, endPoint x: 341, endPoint y: 458, distance: 143.7
click at [341, 458] on div "NucleusRX, Inc. NucleusRX, Inc. 22 AM Add team member Name Role Email Phone Cli…" at bounding box center [739, 270] width 1036 height 541
click at [592, 494] on div "NucleusRX, Inc. NucleusRX, Inc. 22 AM Add team member Name Role Email Phone Cli…" at bounding box center [739, 270] width 1036 height 541
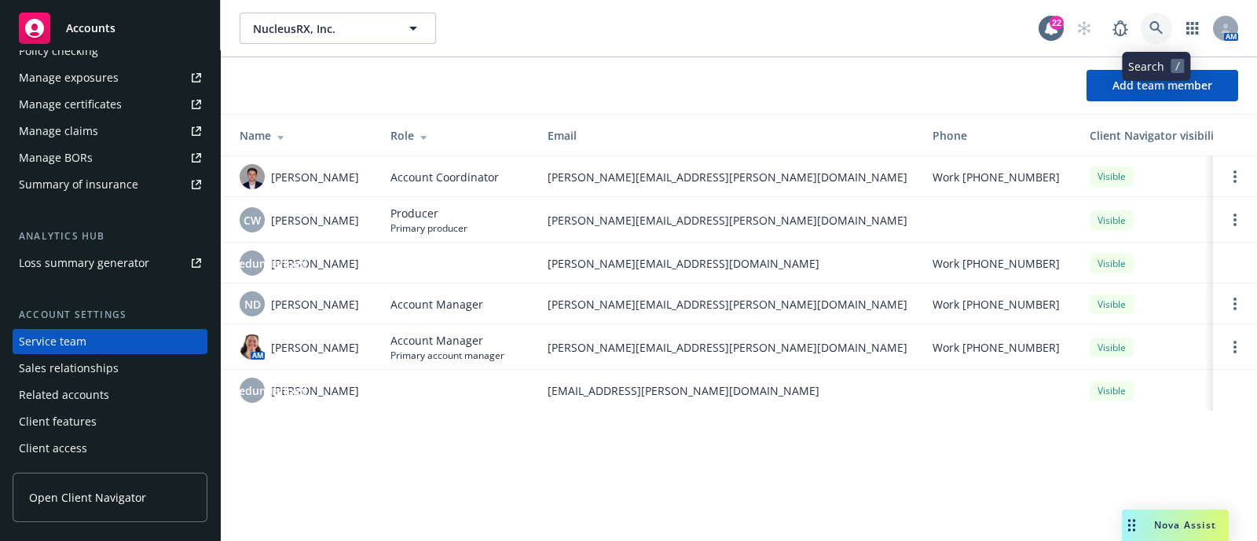
click at [1145, 27] on link at bounding box center [1156, 28] width 31 height 31
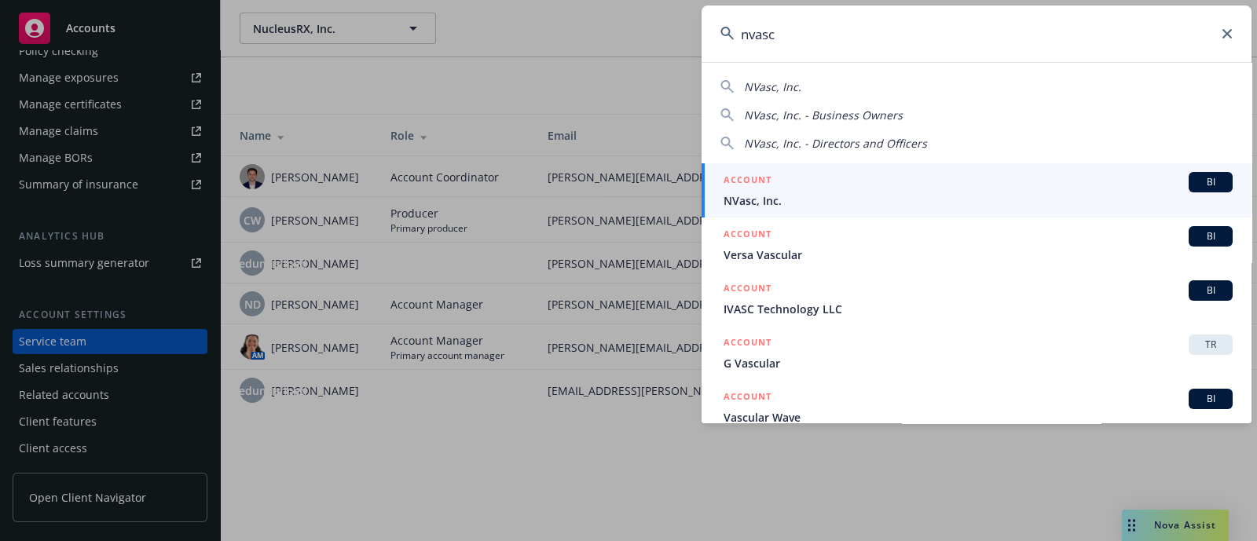
type input "nvasc"
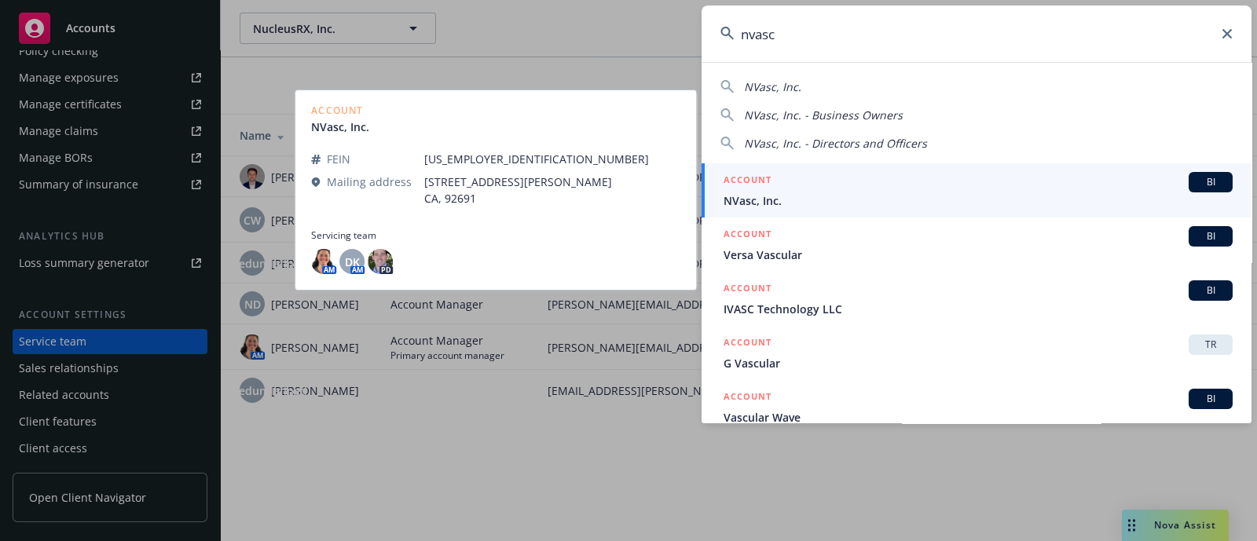
click at [966, 185] on div "ACCOUNT BI" at bounding box center [978, 182] width 509 height 20
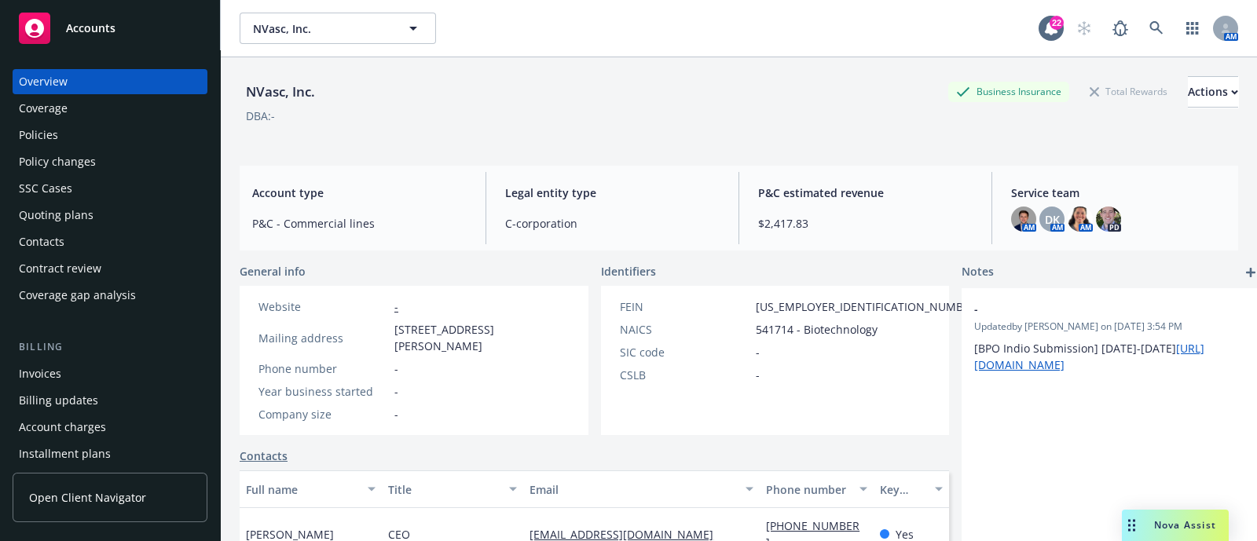
click at [48, 126] on div "Policies" at bounding box center [38, 135] width 39 height 25
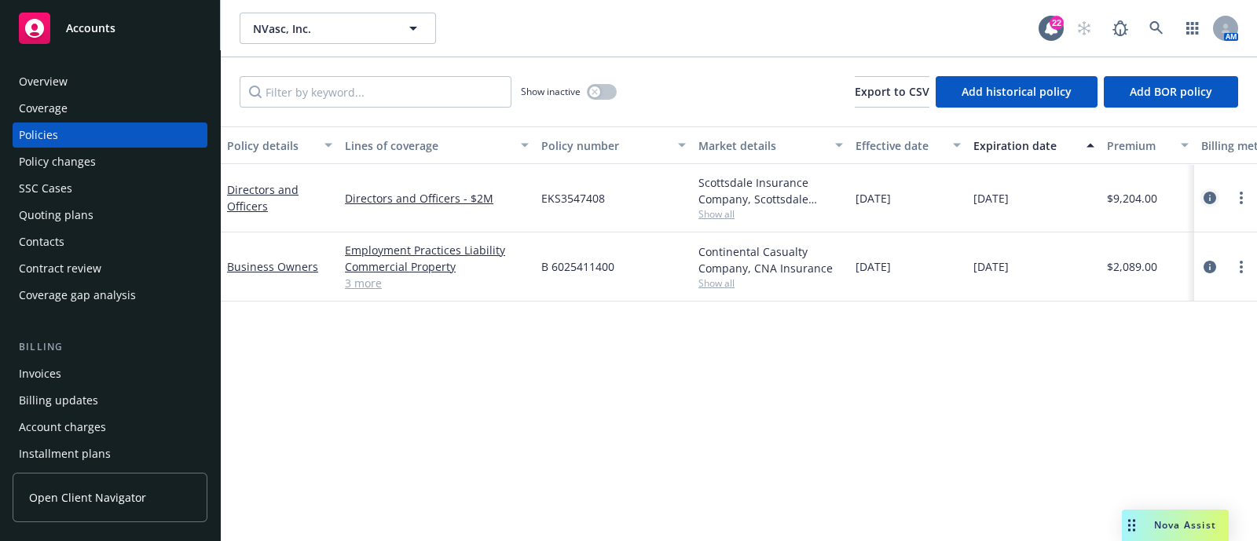
click at [1214, 205] on link "circleInformation" at bounding box center [1209, 198] width 19 height 19
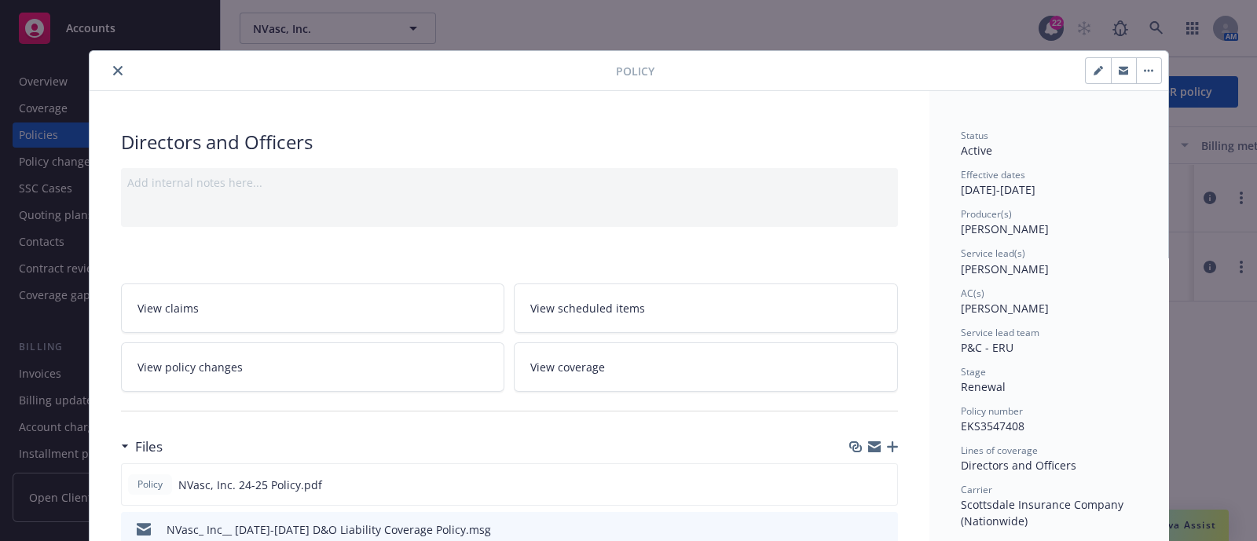
click at [1093, 78] on button "button" at bounding box center [1098, 70] width 25 height 25
select select "RENEWAL"
select select "12"
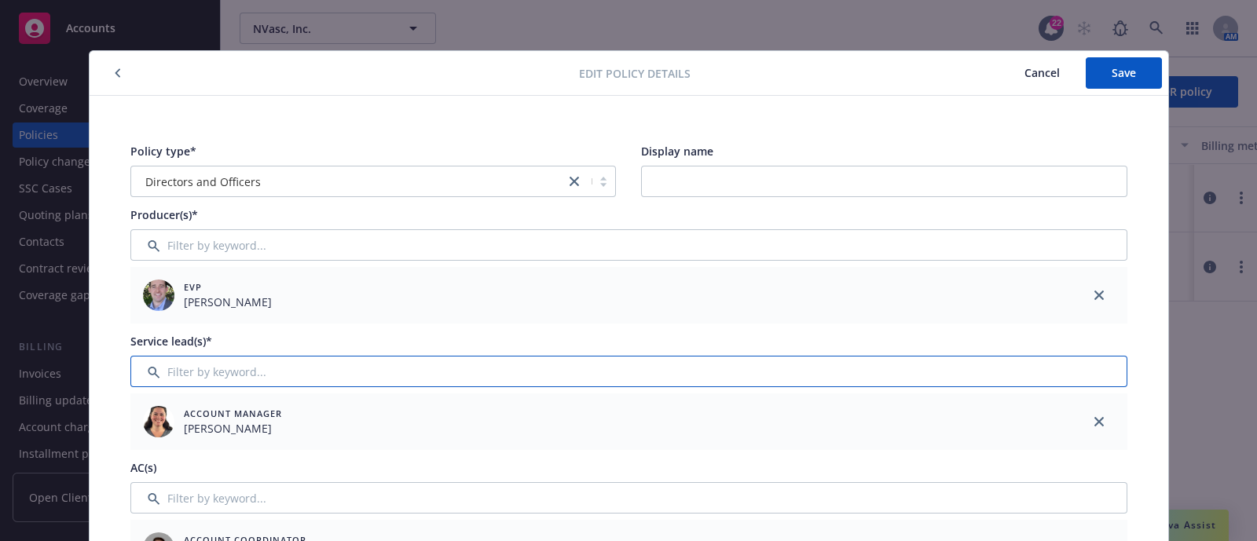
click at [489, 371] on input "Filter by keyword..." at bounding box center [628, 371] width 997 height 31
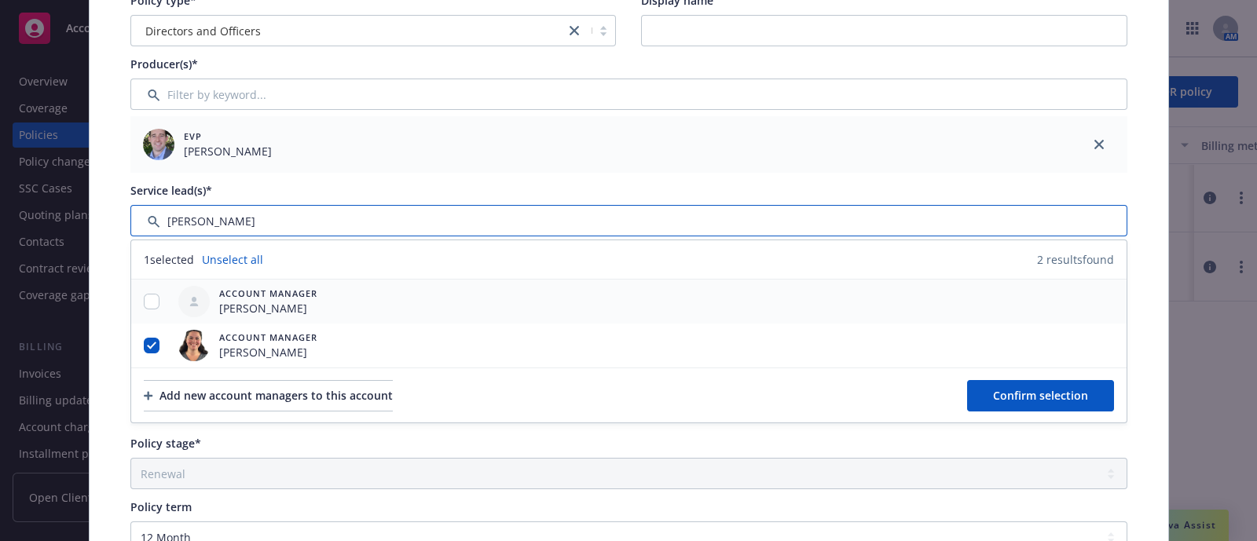
scroll to position [152, 0]
type input "lisa"
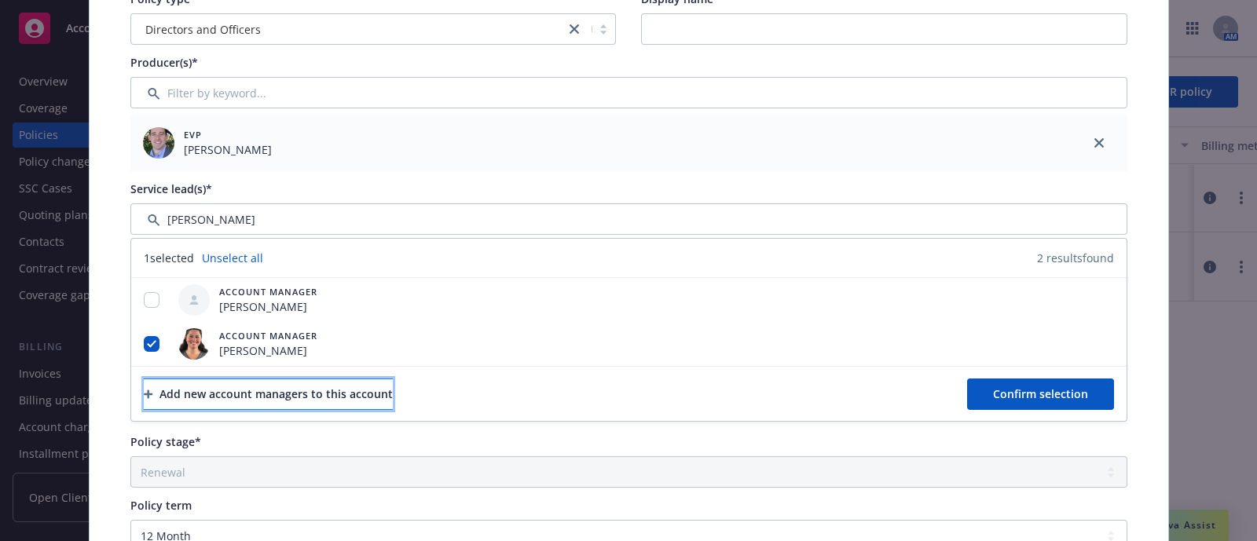
click at [338, 387] on div "Add new account managers to this account" at bounding box center [268, 394] width 249 height 30
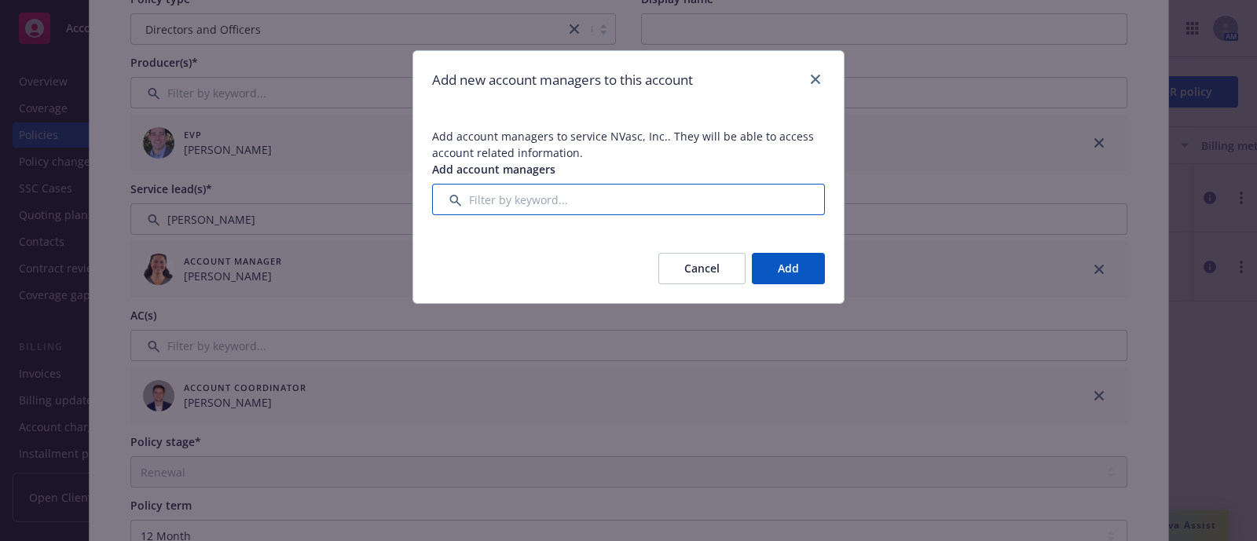
click at [516, 212] on input "Filter by keyword..." at bounding box center [628, 199] width 393 height 31
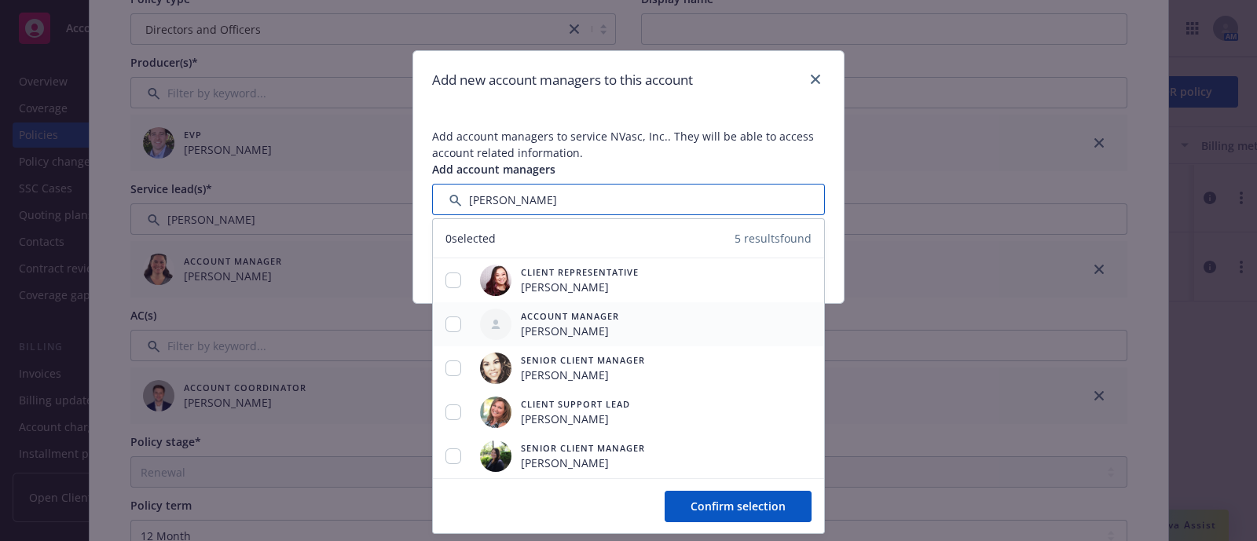
type input "lisa"
click at [549, 324] on span "Lisa Fedishin" at bounding box center [570, 331] width 98 height 16
click at [459, 324] on input "checkbox" at bounding box center [453, 325] width 16 height 16
checkbox input "true"
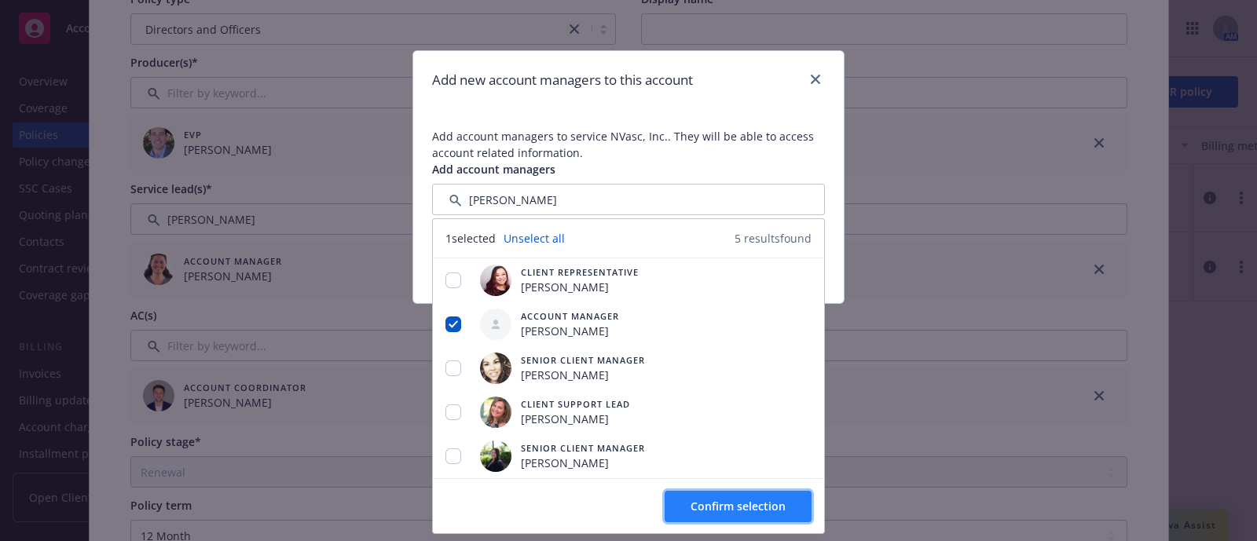
click at [715, 502] on span "Confirm selection" at bounding box center [738, 506] width 95 height 15
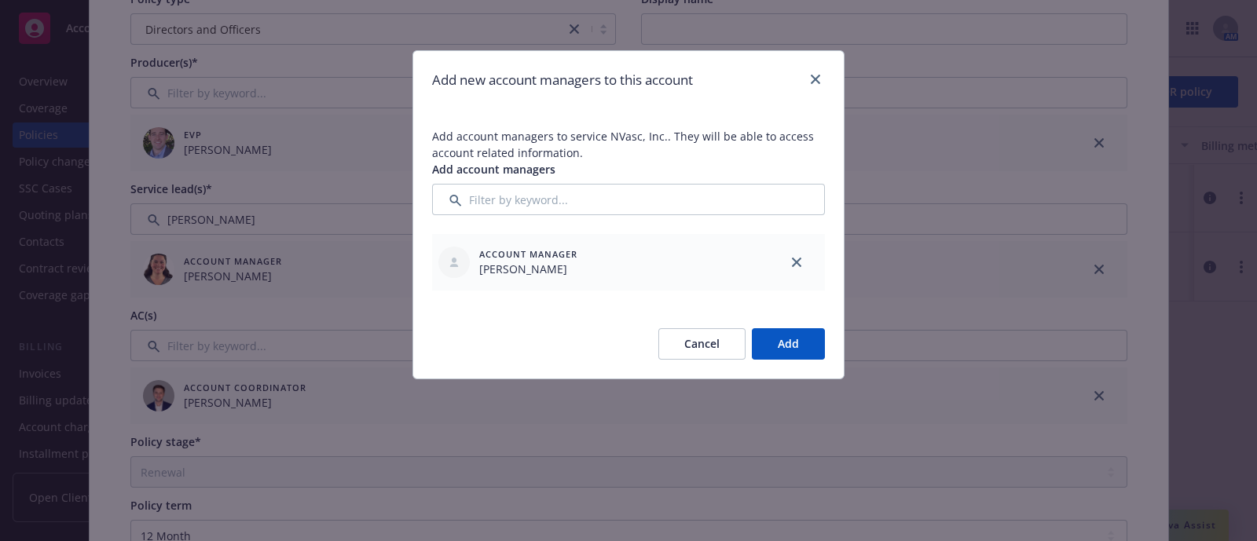
click at [793, 332] on button "Add" at bounding box center [788, 343] width 73 height 31
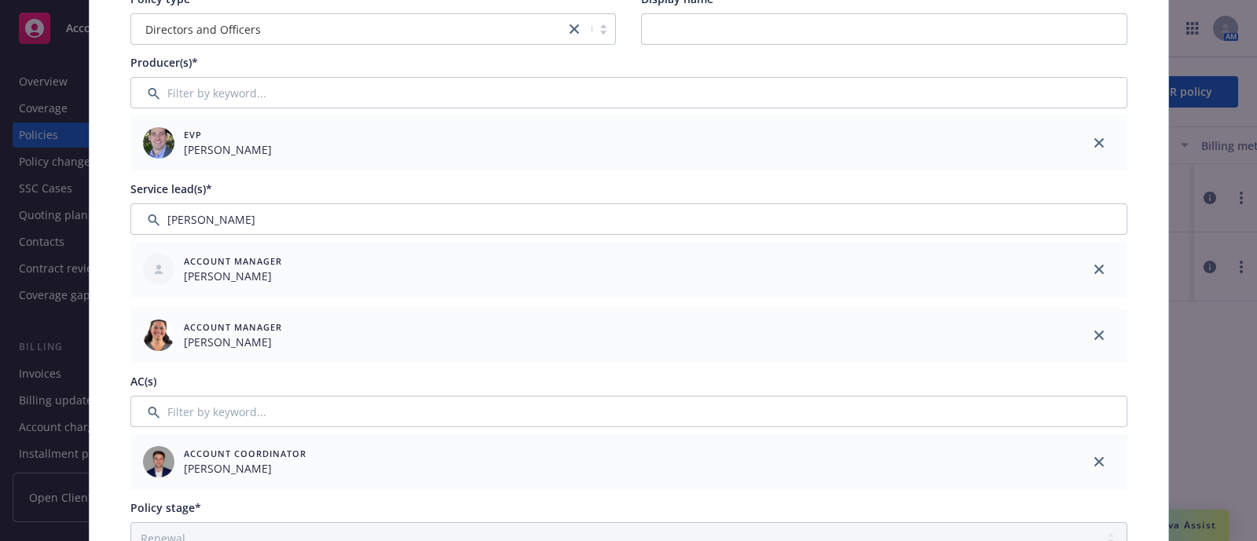
scroll to position [194, 0]
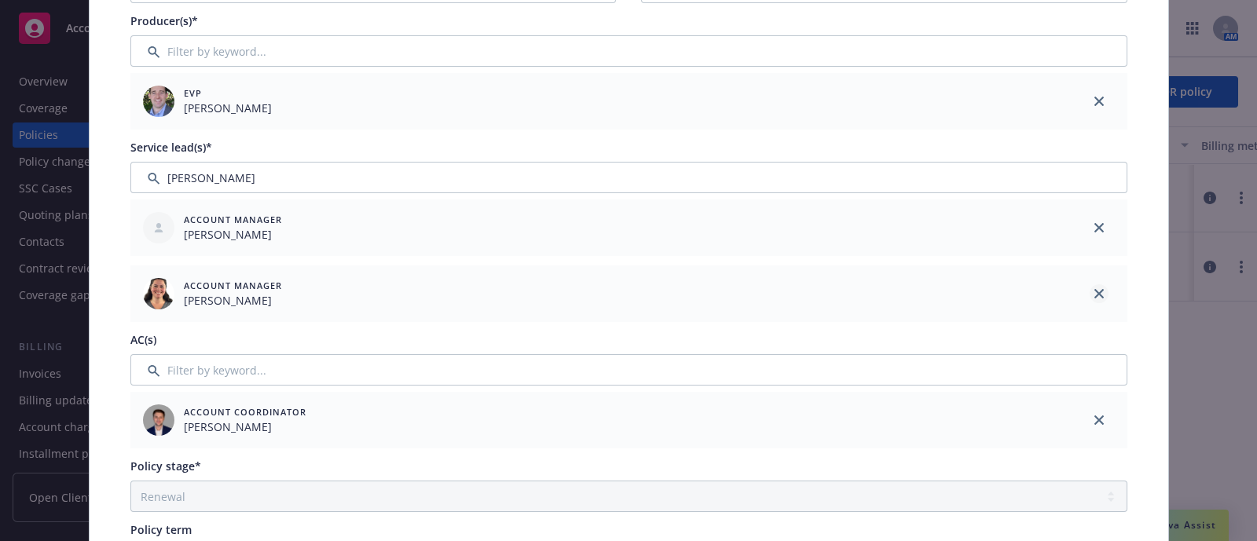
click at [1097, 284] on link "close" at bounding box center [1099, 293] width 19 height 19
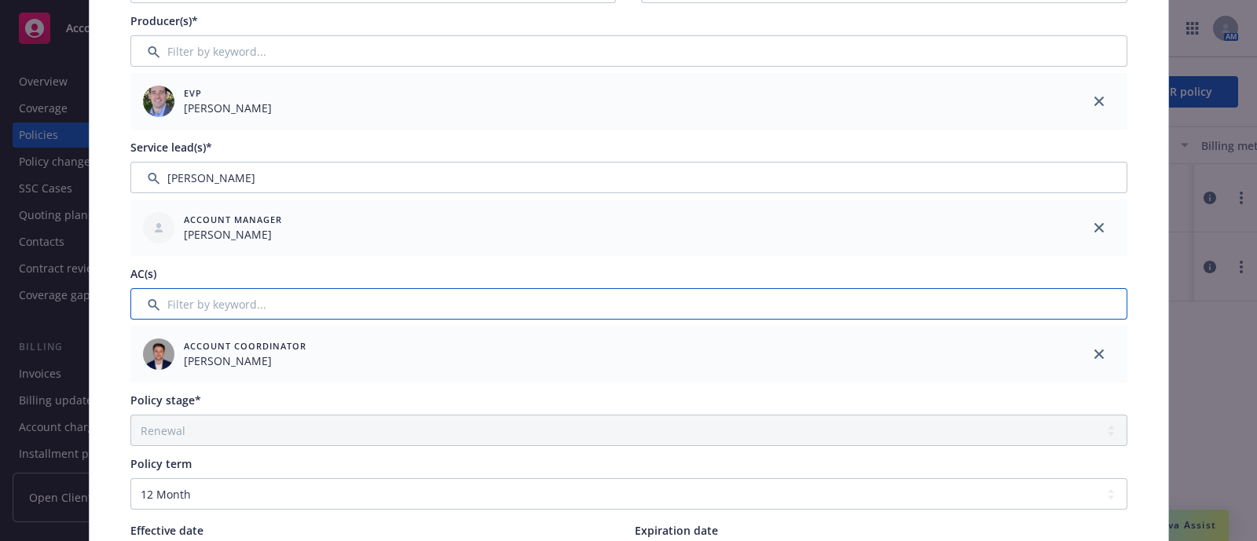
click at [524, 310] on input "Filter by keyword..." at bounding box center [628, 303] width 997 height 31
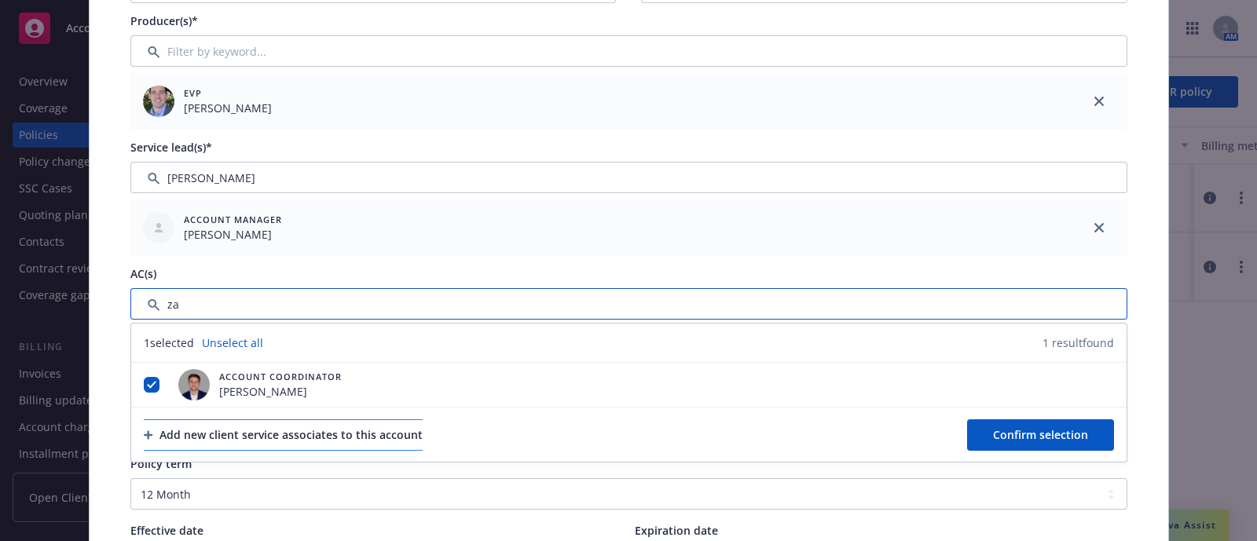
type input "za"
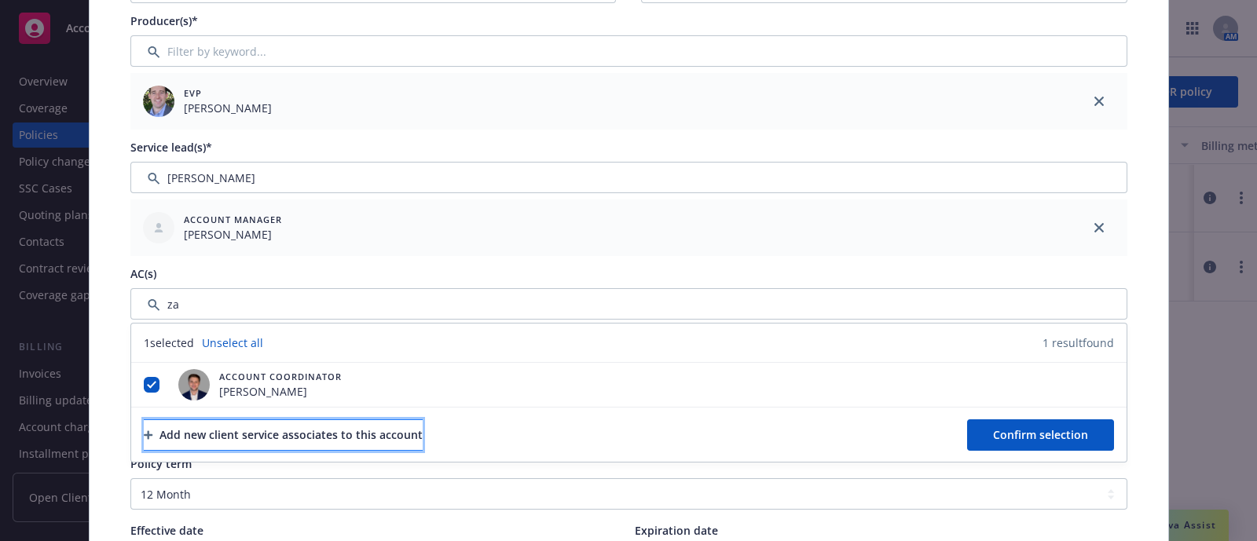
click at [412, 422] on div "Add new client service associates to this account" at bounding box center [283, 435] width 279 height 30
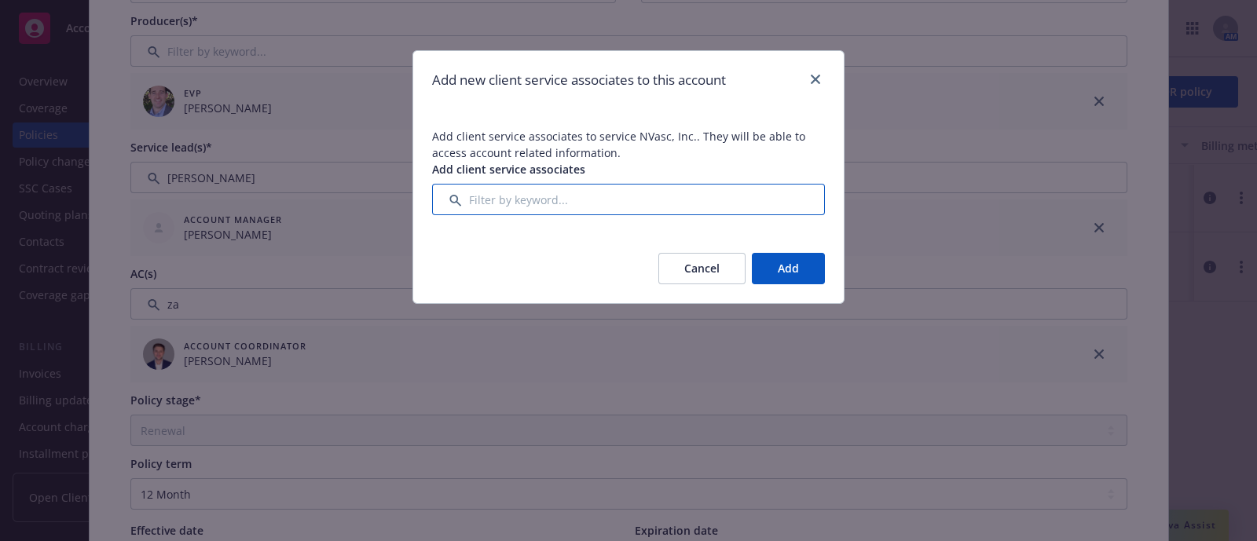
click at [506, 194] on input "Filter by keyword..." at bounding box center [628, 199] width 393 height 31
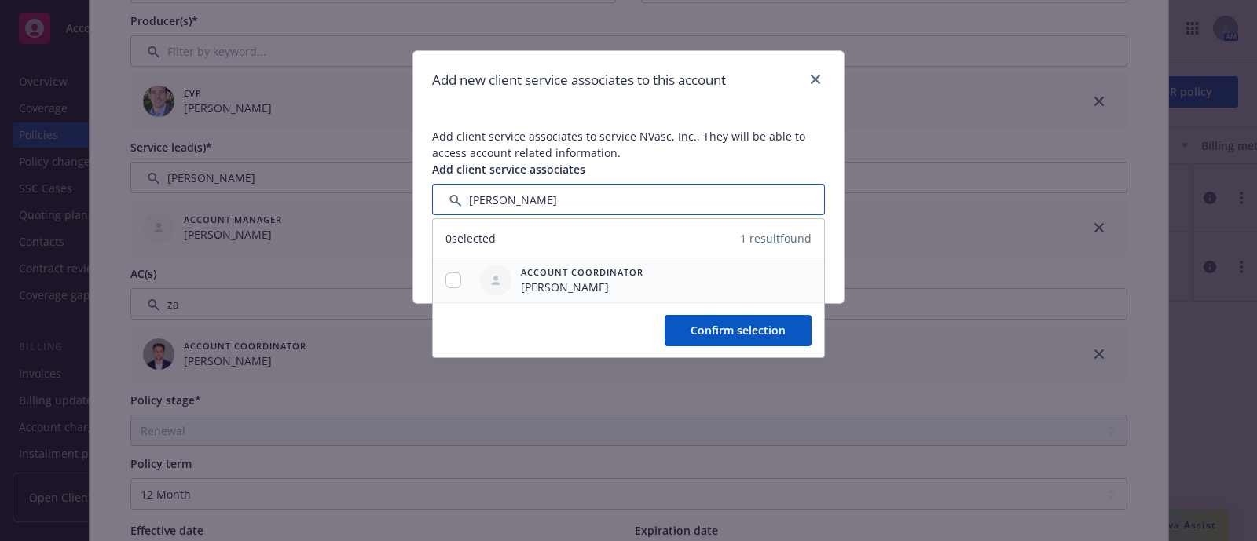
type input "zach"
click at [537, 279] on span "Zach Uranga" at bounding box center [582, 287] width 123 height 16
click at [449, 278] on input "checkbox" at bounding box center [453, 281] width 16 height 16
checkbox input "true"
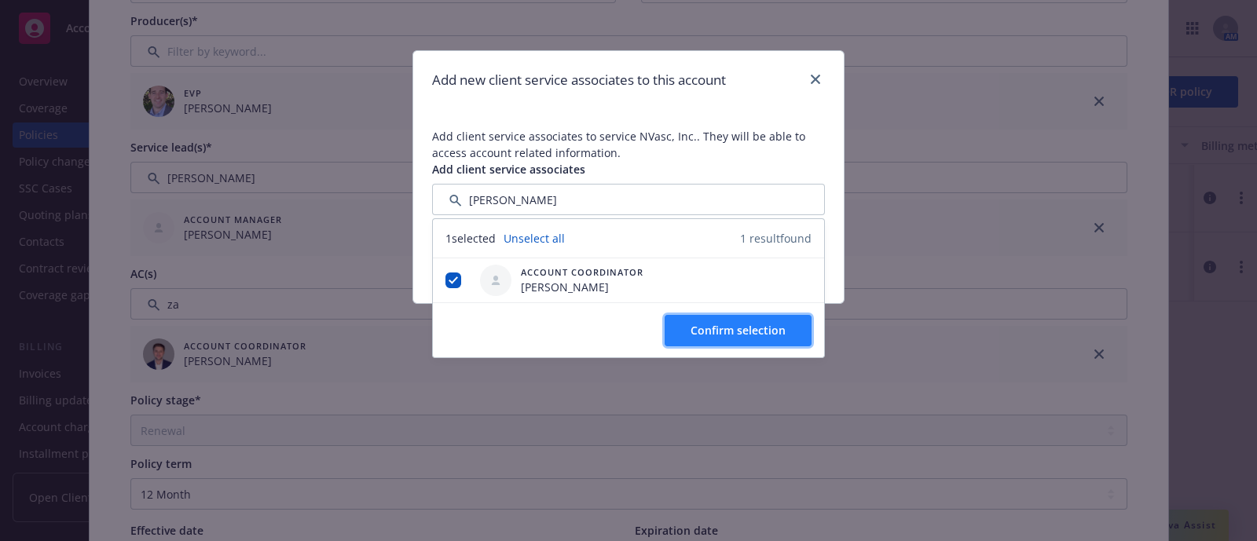
click at [721, 325] on span "Confirm selection" at bounding box center [738, 330] width 95 height 15
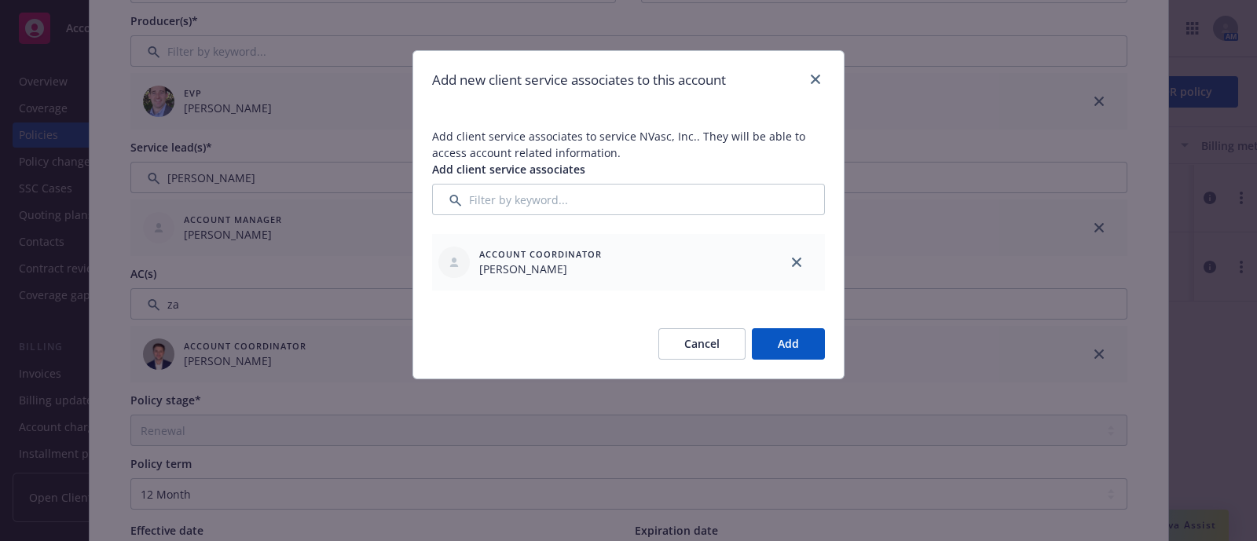
click at [801, 338] on button "Add" at bounding box center [788, 343] width 73 height 31
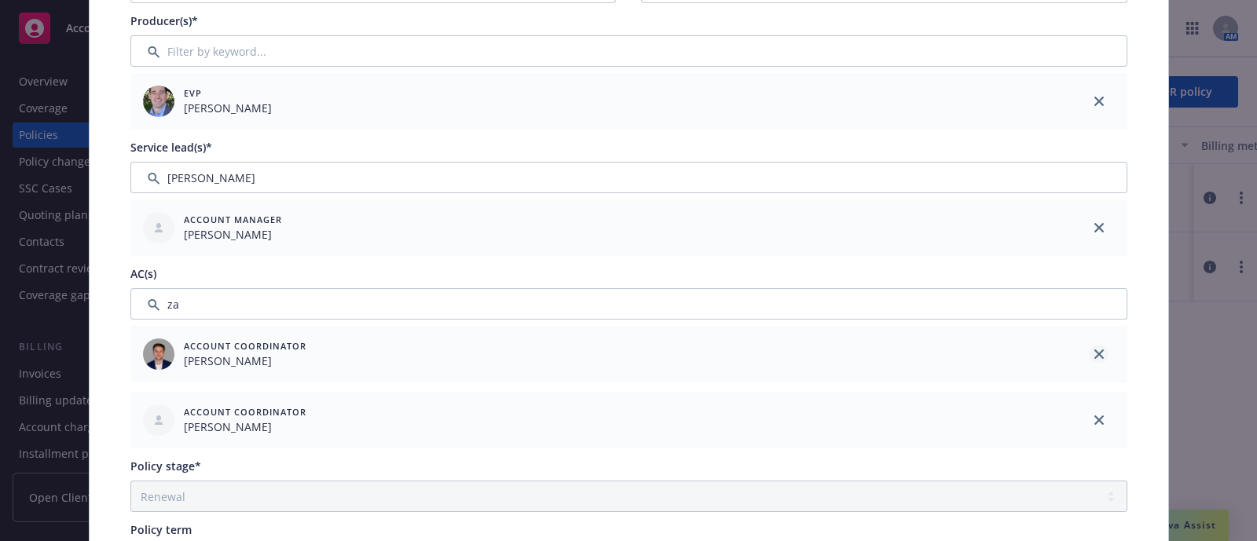
click at [1094, 350] on icon "close" at bounding box center [1098, 354] width 9 height 9
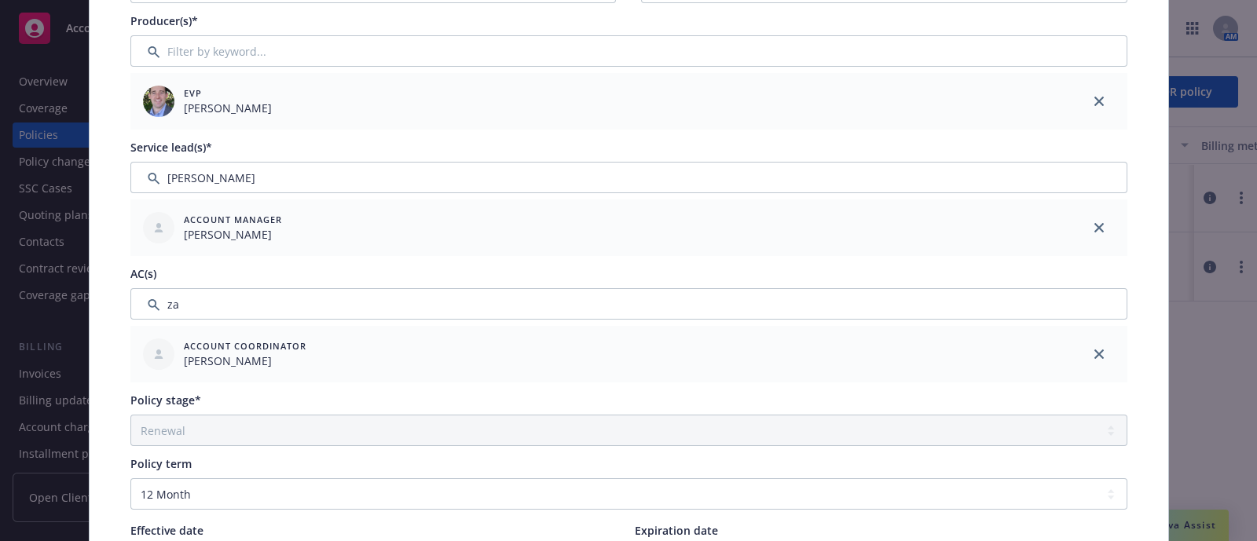
scroll to position [0, 0]
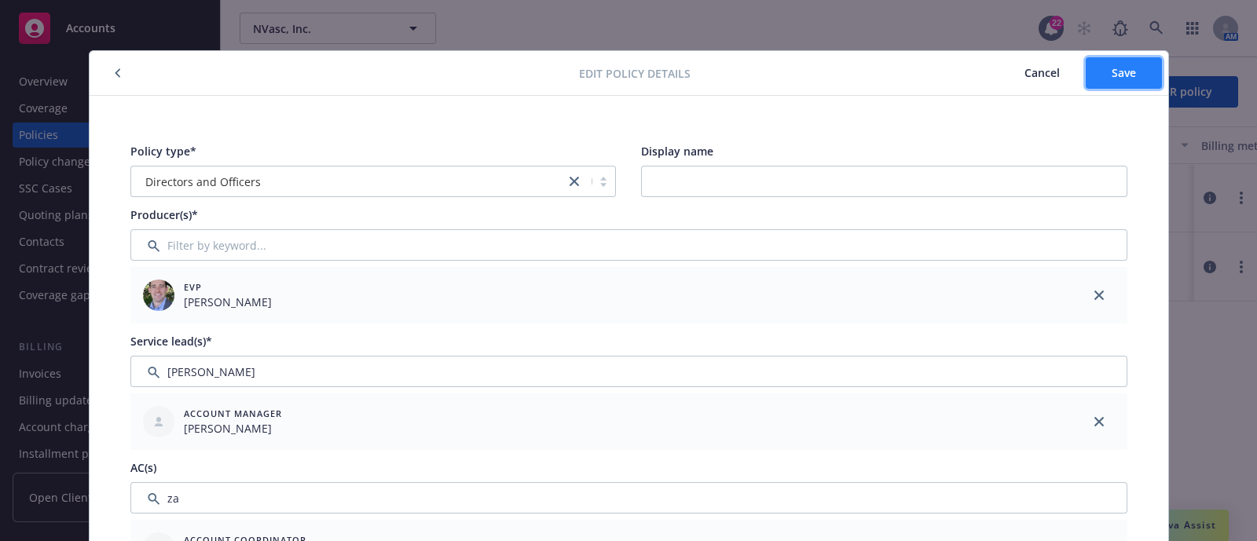
click at [1086, 76] on button "Save" at bounding box center [1124, 72] width 76 height 31
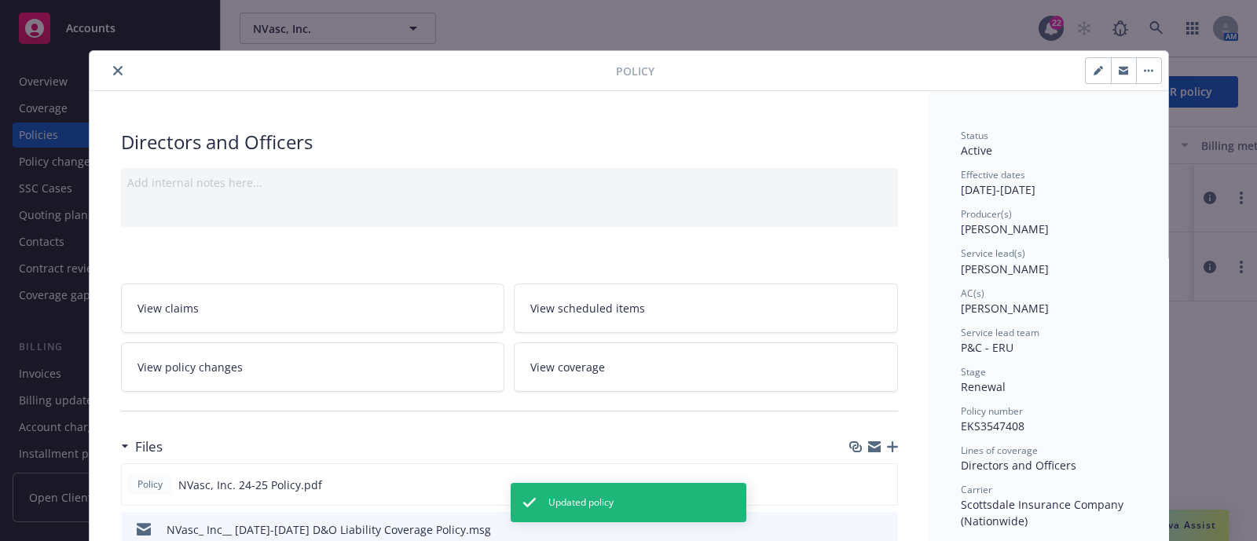
click at [108, 73] on button "close" at bounding box center [117, 70] width 19 height 19
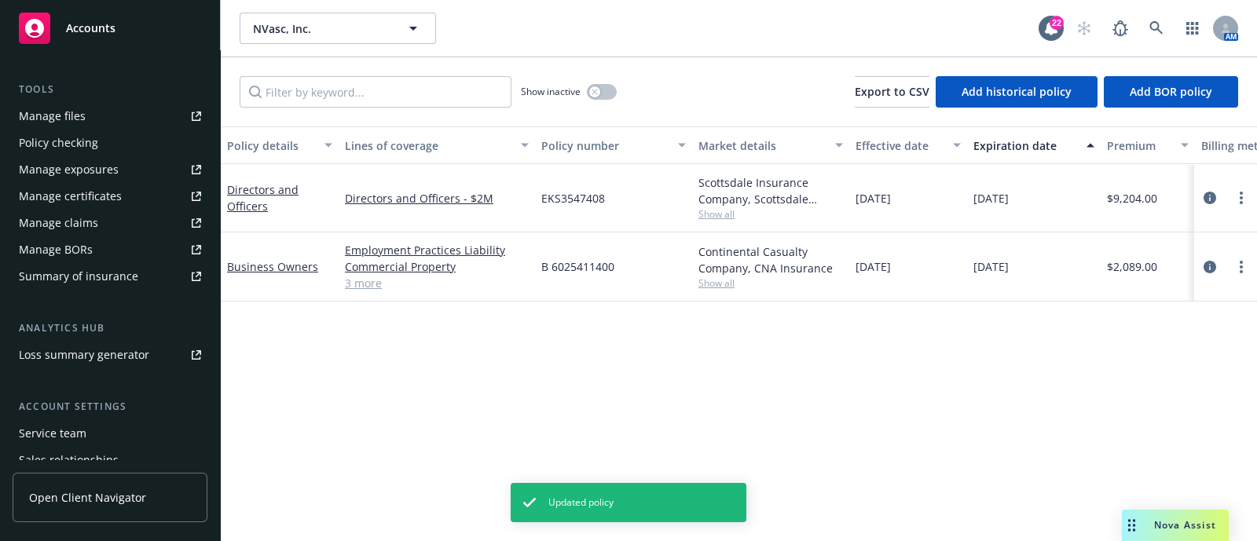
scroll to position [463, 0]
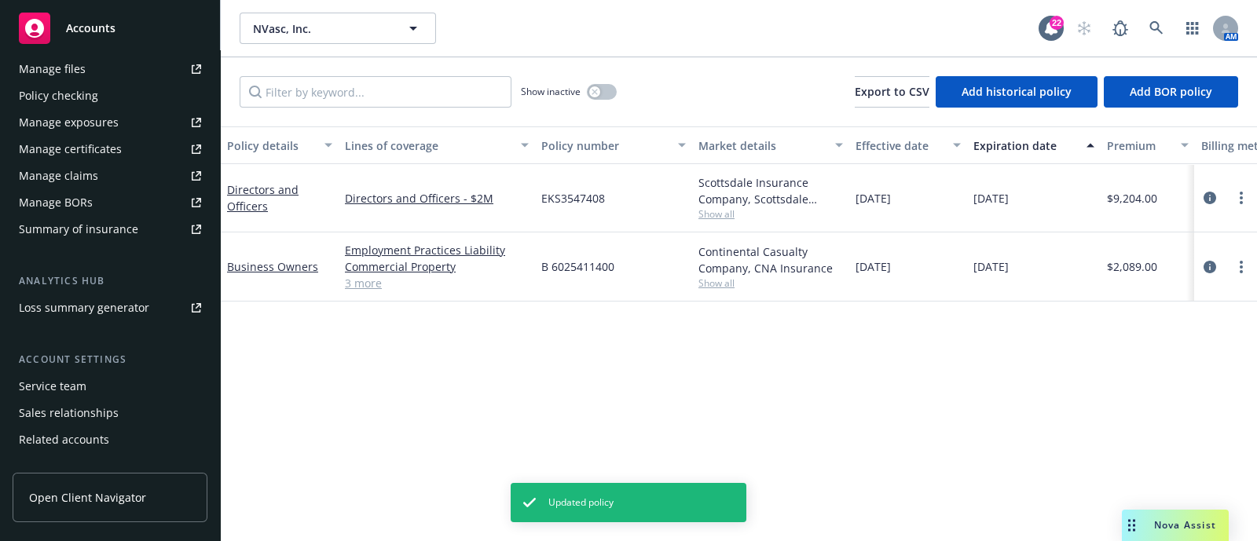
click at [105, 385] on div "Service team" at bounding box center [110, 386] width 182 height 25
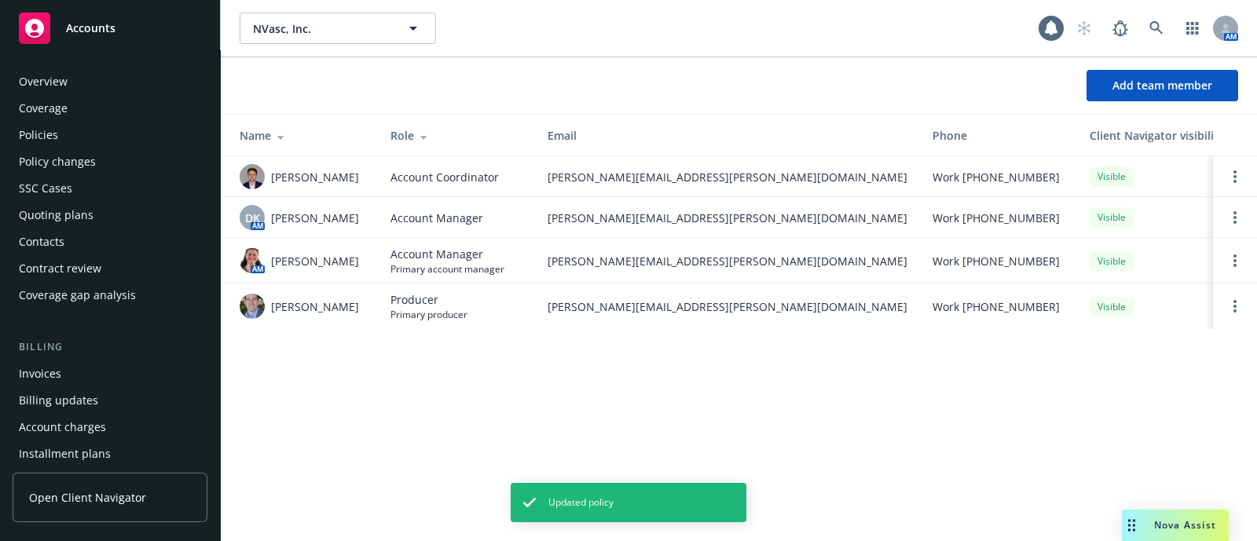
scroll to position [508, 0]
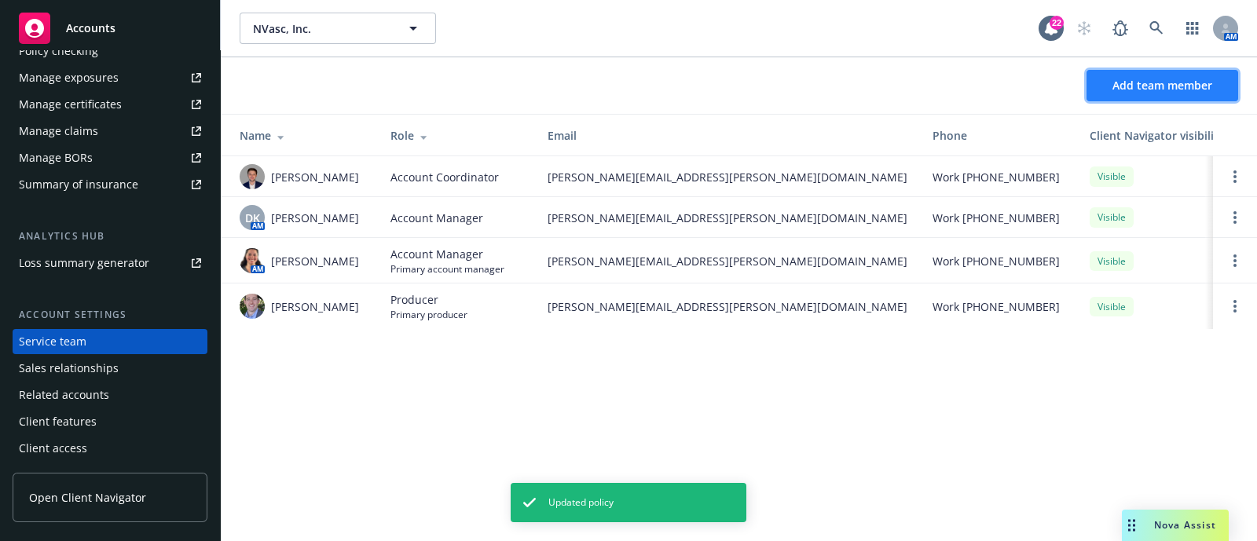
click at [1204, 92] on span "Add team member" at bounding box center [1162, 85] width 100 height 15
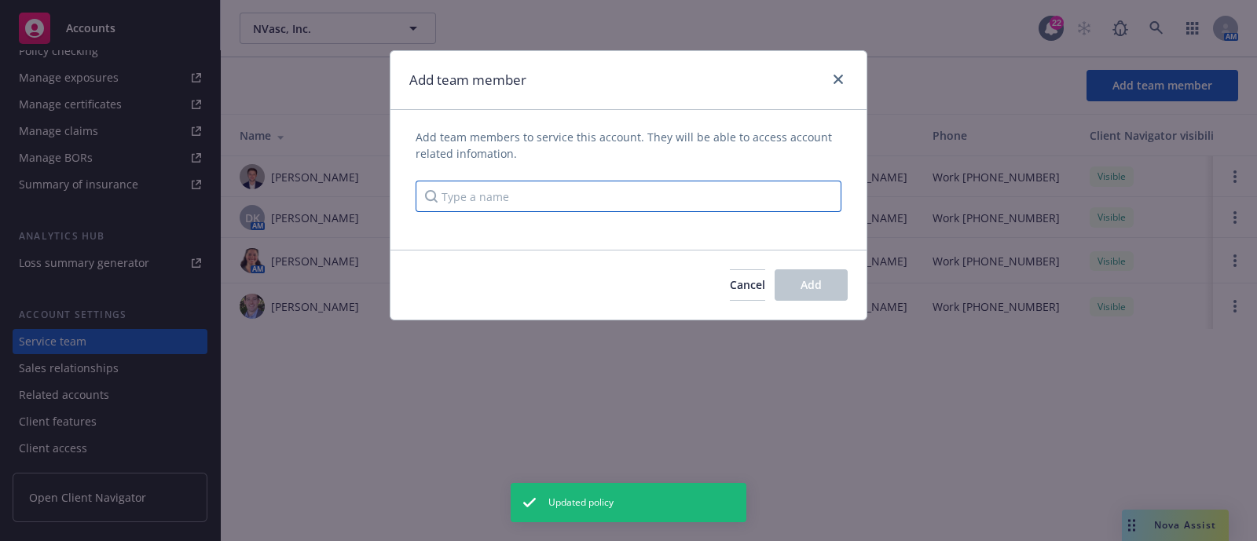
click at [699, 190] on input "Type a name" at bounding box center [629, 196] width 426 height 31
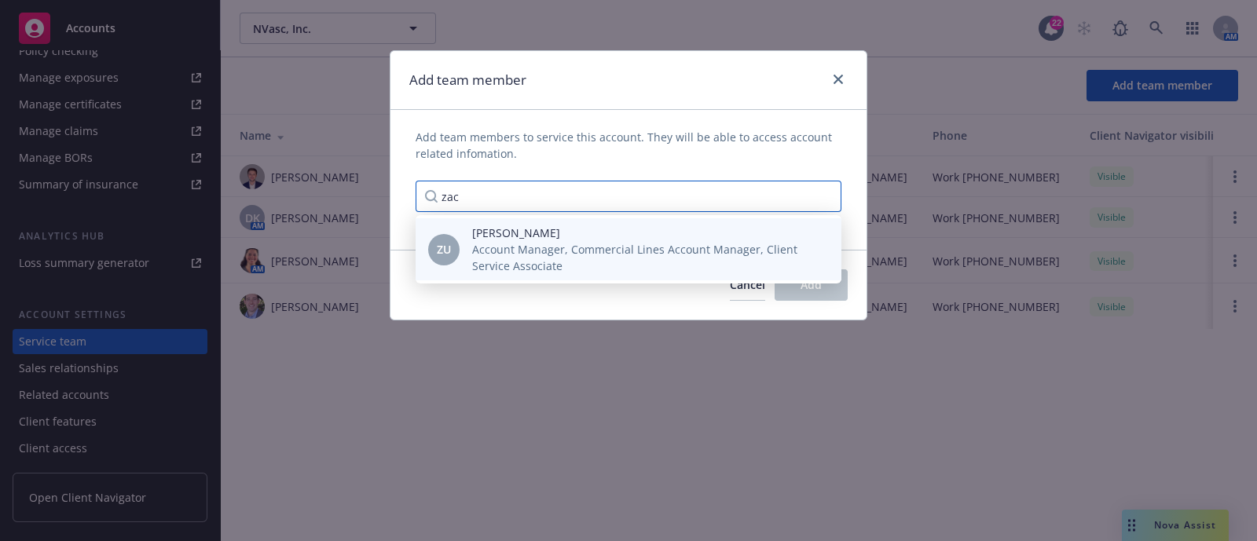
type input "zac"
click at [691, 227] on span "Zach Uranga" at bounding box center [644, 233] width 344 height 16
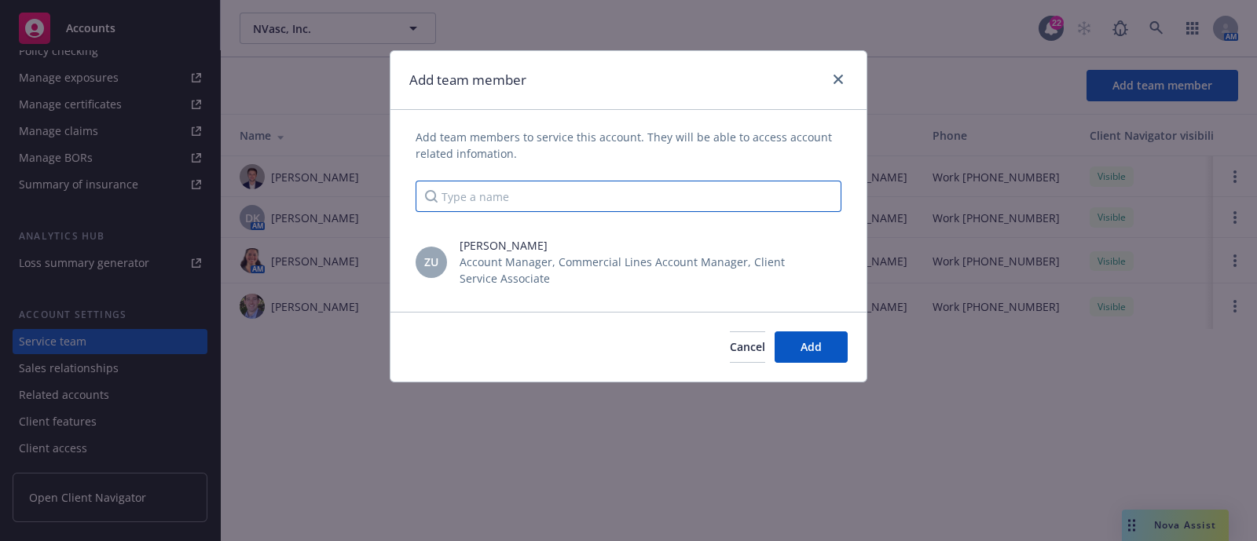
drag, startPoint x: 676, startPoint y: 214, endPoint x: 670, endPoint y: 199, distance: 15.9
click at [670, 199] on div "Add team members to service this account. They will be able to access account r…" at bounding box center [628, 180] width 476 height 102
click at [670, 199] on input "Type a name" at bounding box center [629, 196] width 426 height 31
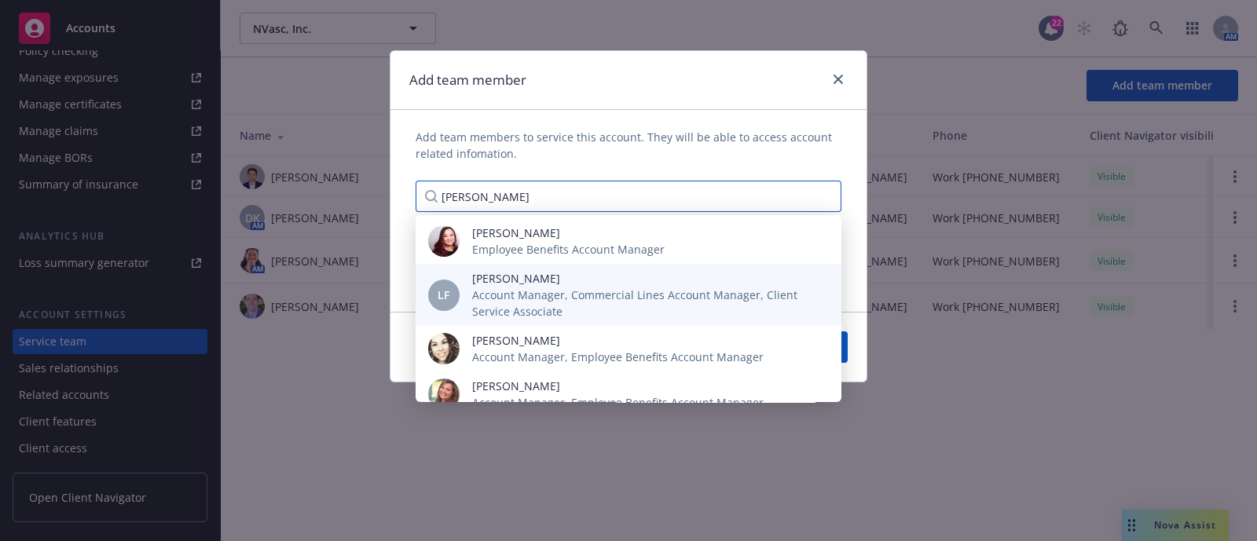
type input "lisa"
click at [617, 266] on div "LF Lisa Fedishin Account Manager, Commercial Lines Account Manager, Client Serv…" at bounding box center [629, 295] width 426 height 62
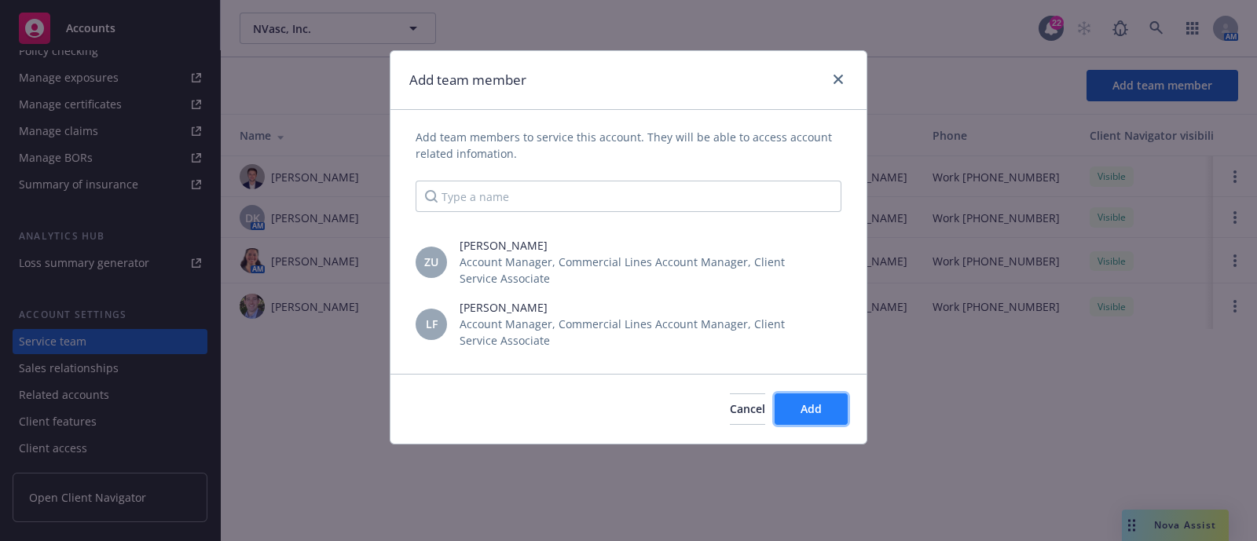
click at [801, 409] on span "Add" at bounding box center [811, 408] width 21 height 15
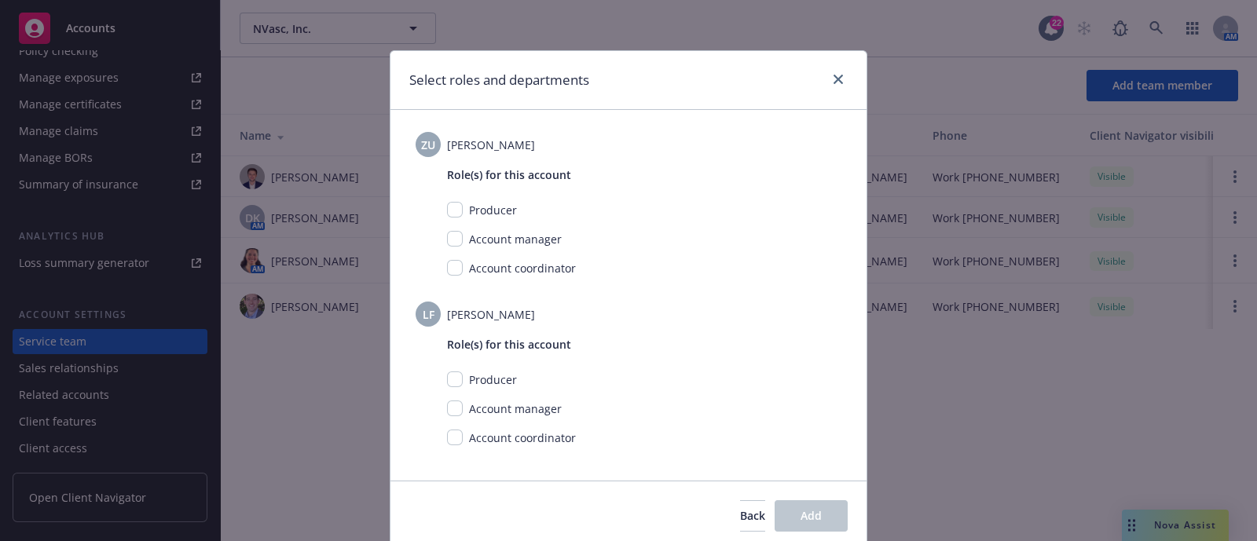
click at [482, 271] on span "Account coordinator" at bounding box center [522, 268] width 107 height 15
click at [447, 267] on input "checkbox" at bounding box center [455, 268] width 16 height 16
checkbox input "true"
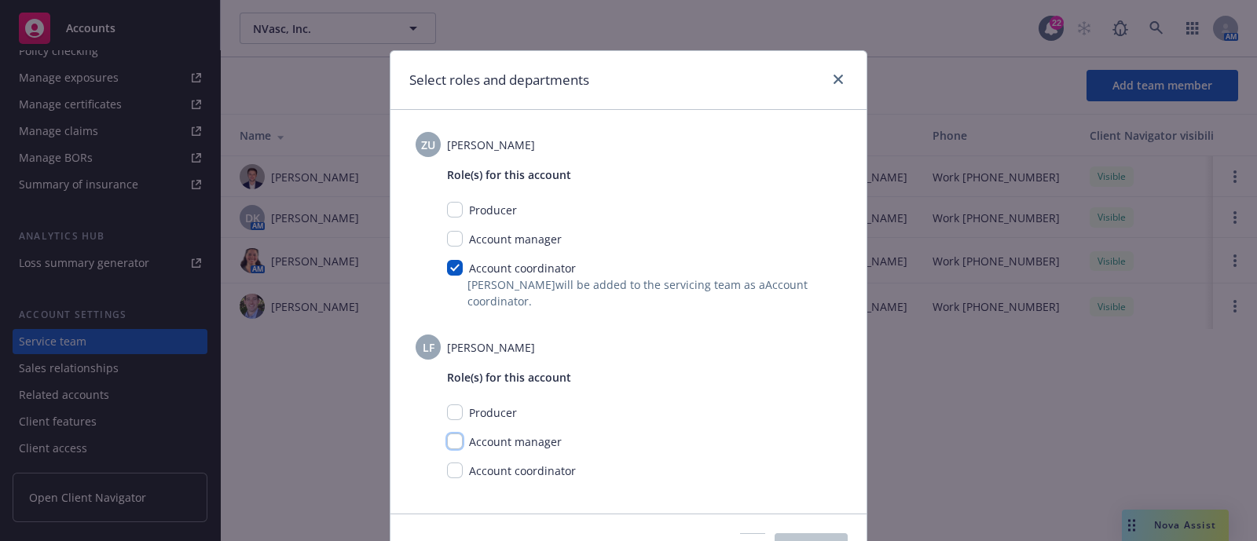
click at [447, 438] on input "checkbox" at bounding box center [455, 442] width 16 height 16
checkbox input "true"
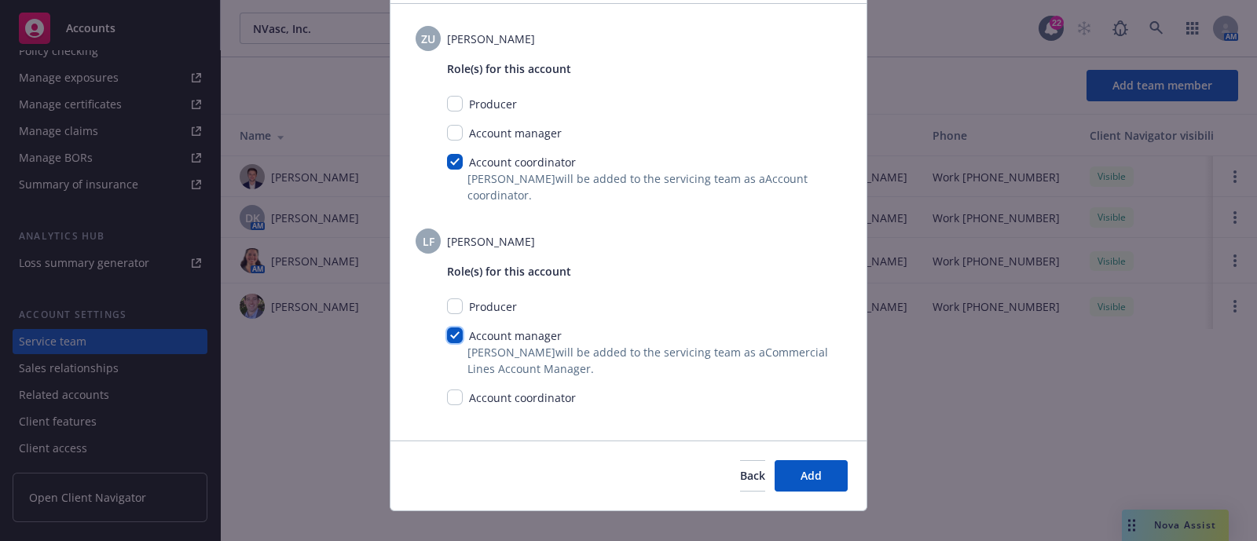
scroll to position [107, 0]
click at [790, 481] on button "Add" at bounding box center [811, 475] width 73 height 31
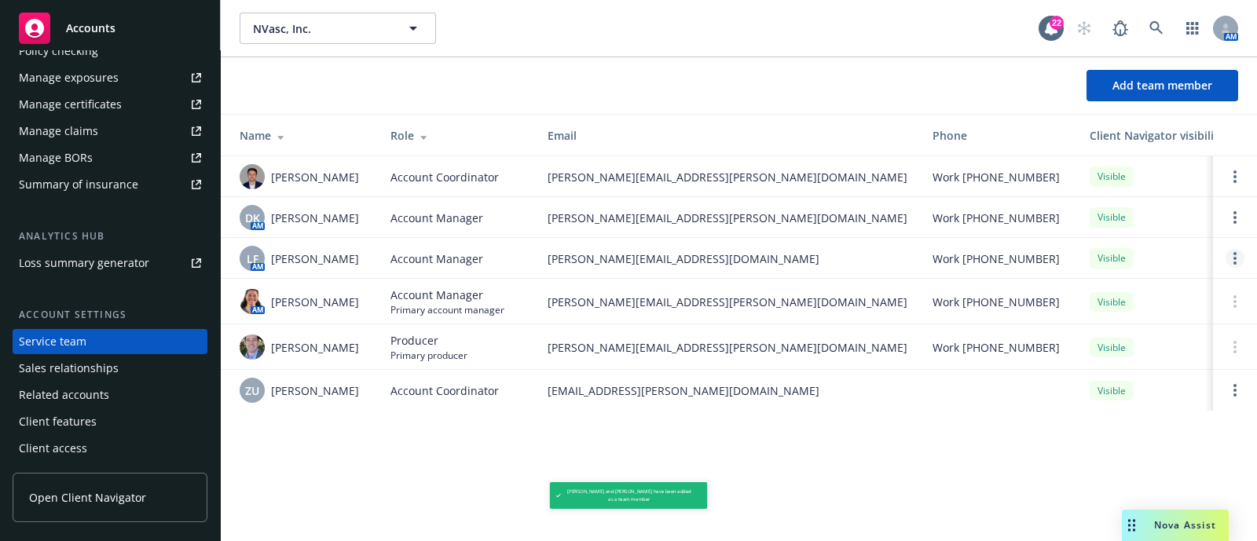
click at [1231, 268] on link "Open options" at bounding box center [1235, 258] width 19 height 19
click at [1240, 182] on link "Open options" at bounding box center [1235, 176] width 19 height 19
click at [1033, 464] on div "NVasc, Inc. NVasc, Inc. 22 AM Add team member Name Role Email Phone Client Navi…" at bounding box center [739, 270] width 1036 height 541
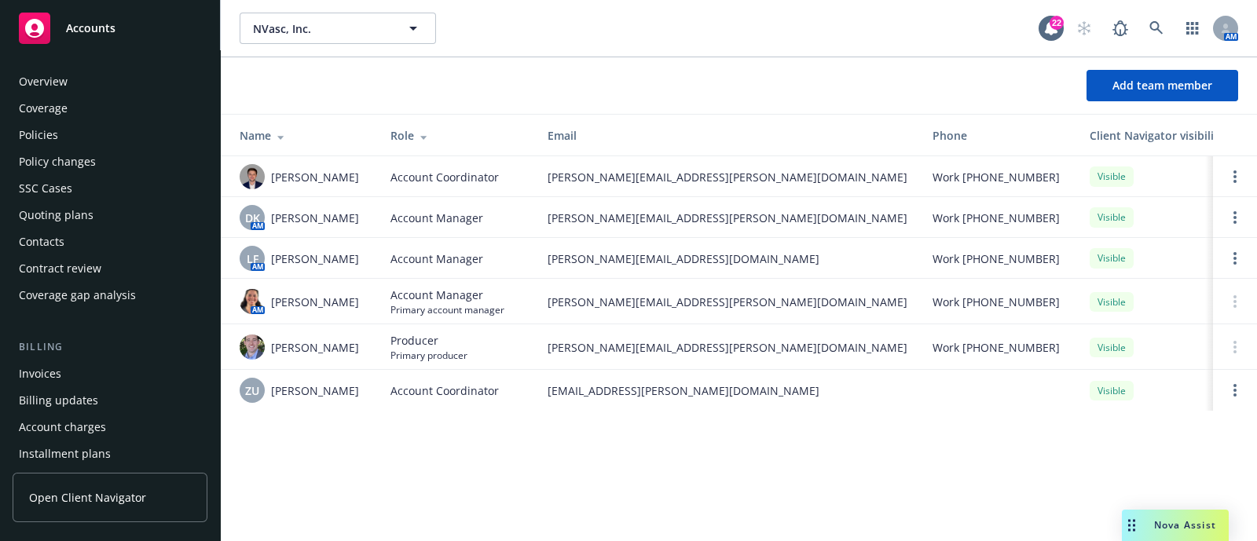
click at [110, 126] on div "Policies" at bounding box center [110, 135] width 182 height 25
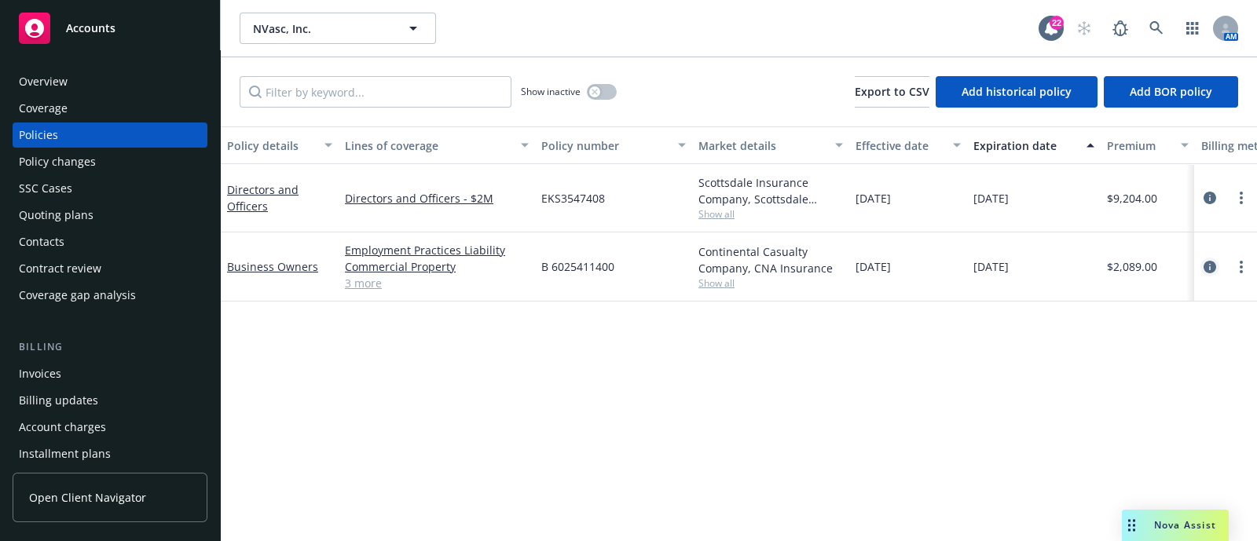
click at [1216, 261] on link "circleInformation" at bounding box center [1209, 267] width 19 height 19
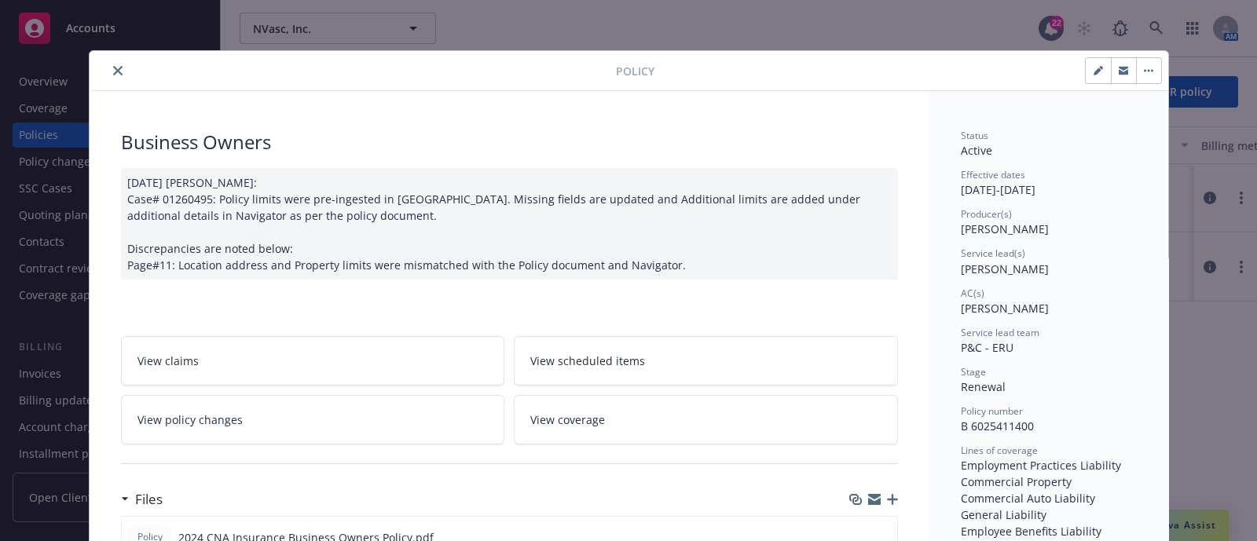
click at [1094, 66] on icon "button" at bounding box center [1098, 70] width 9 height 9
select select "RENEWAL"
select select "12"
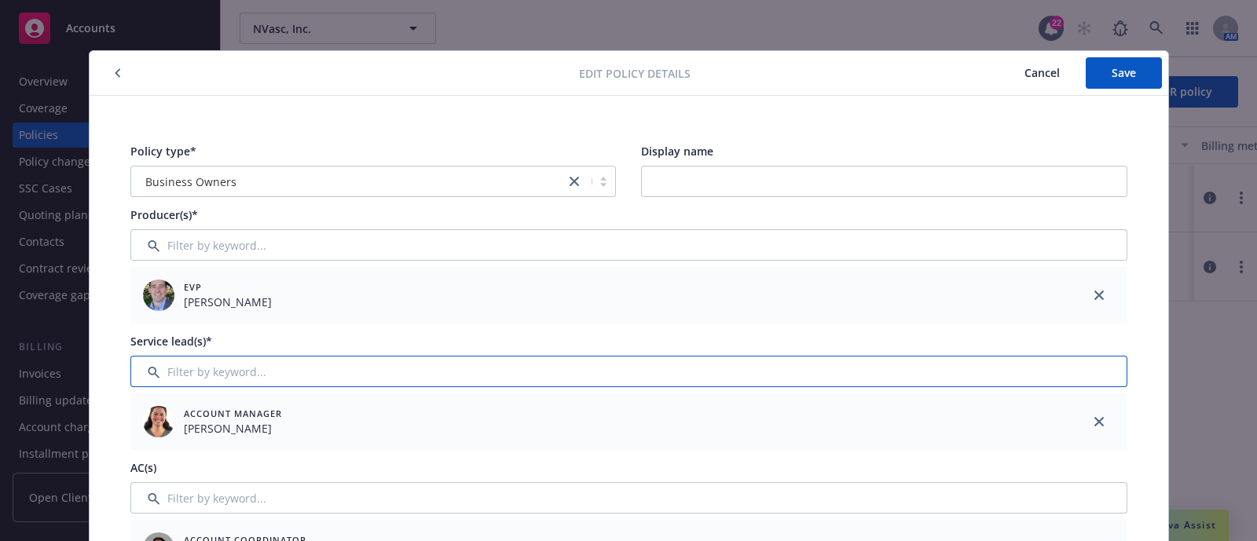
click at [369, 379] on input "Filter by keyword..." at bounding box center [628, 371] width 997 height 31
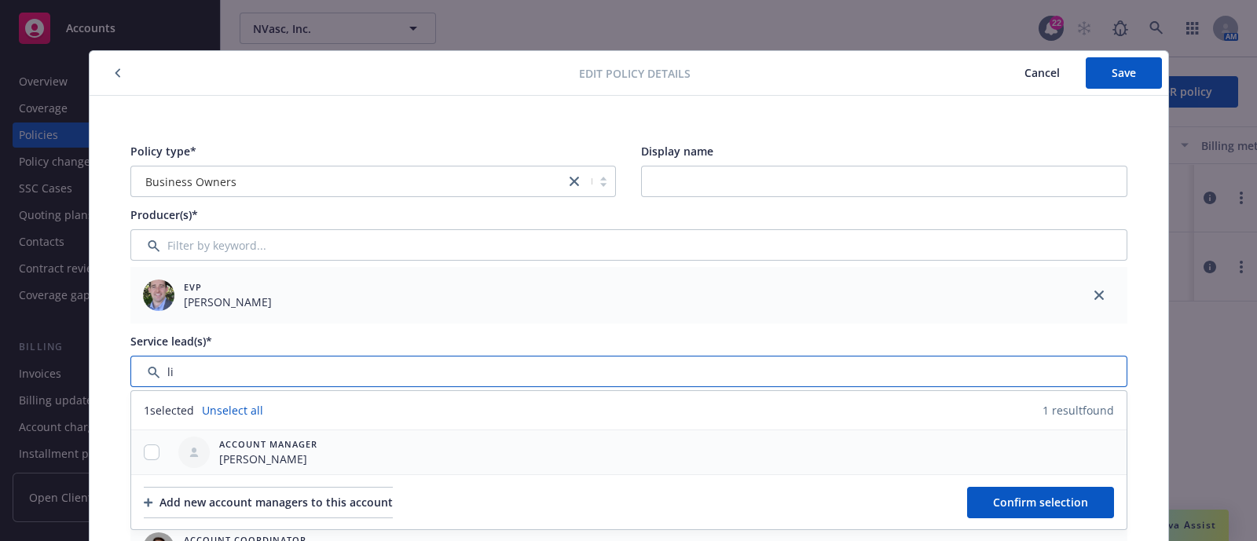
type input "li"
click at [273, 454] on span "Lisa Fedishin" at bounding box center [268, 459] width 98 height 16
click at [141, 436] on div at bounding box center [151, 453] width 41 height 44
click at [145, 449] on input "checkbox" at bounding box center [152, 453] width 16 height 16
checkbox input "true"
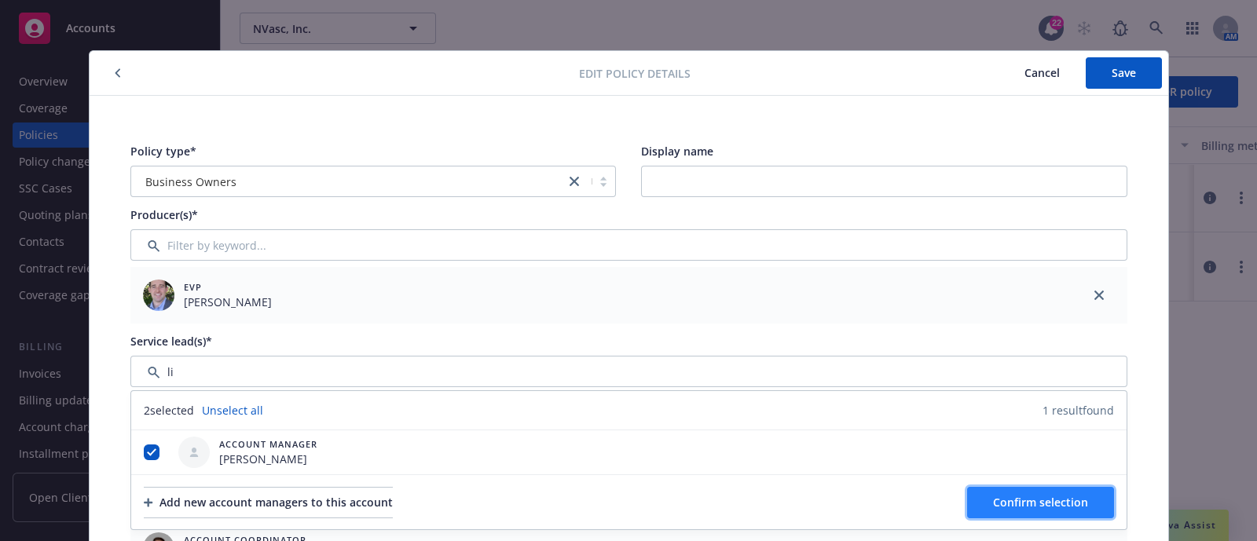
click at [972, 489] on button "Confirm selection" at bounding box center [1040, 502] width 147 height 31
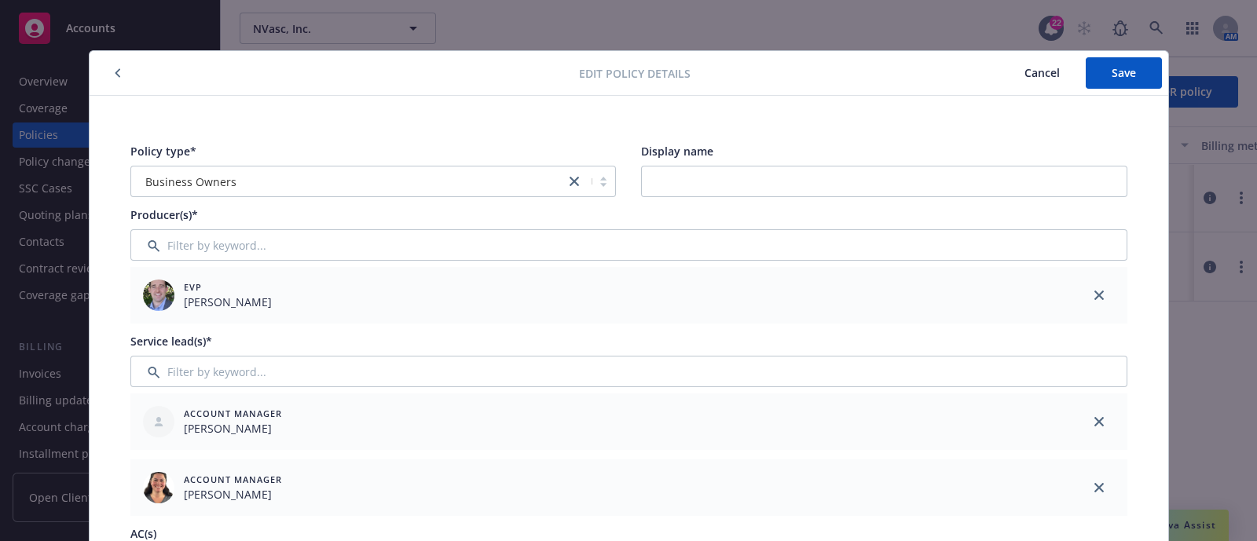
scroll to position [176, 0]
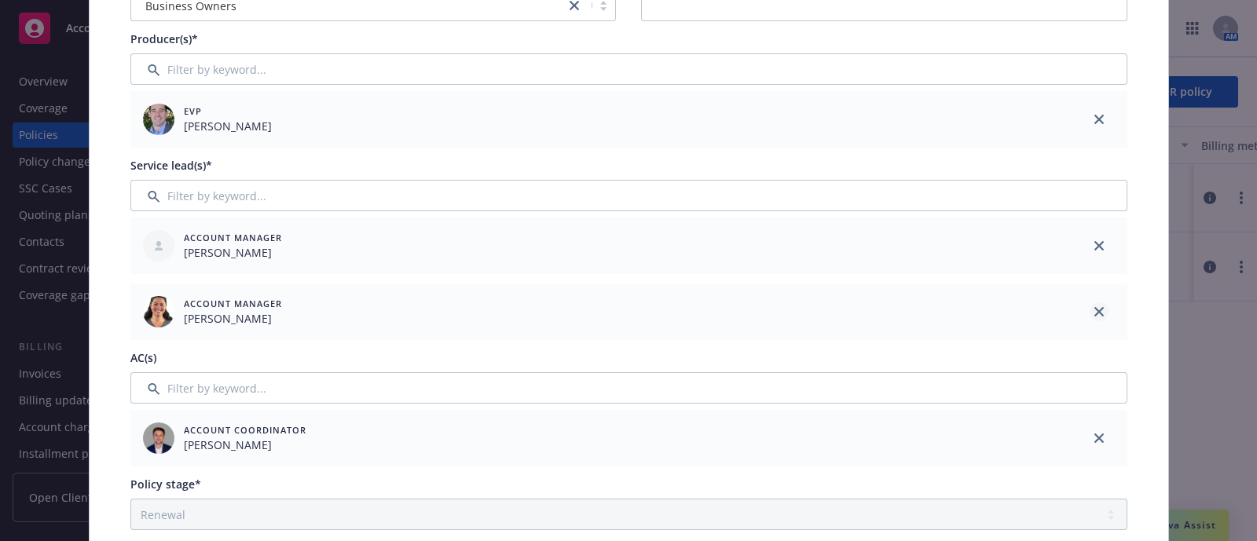
click at [1094, 315] on icon "close" at bounding box center [1098, 311] width 9 height 9
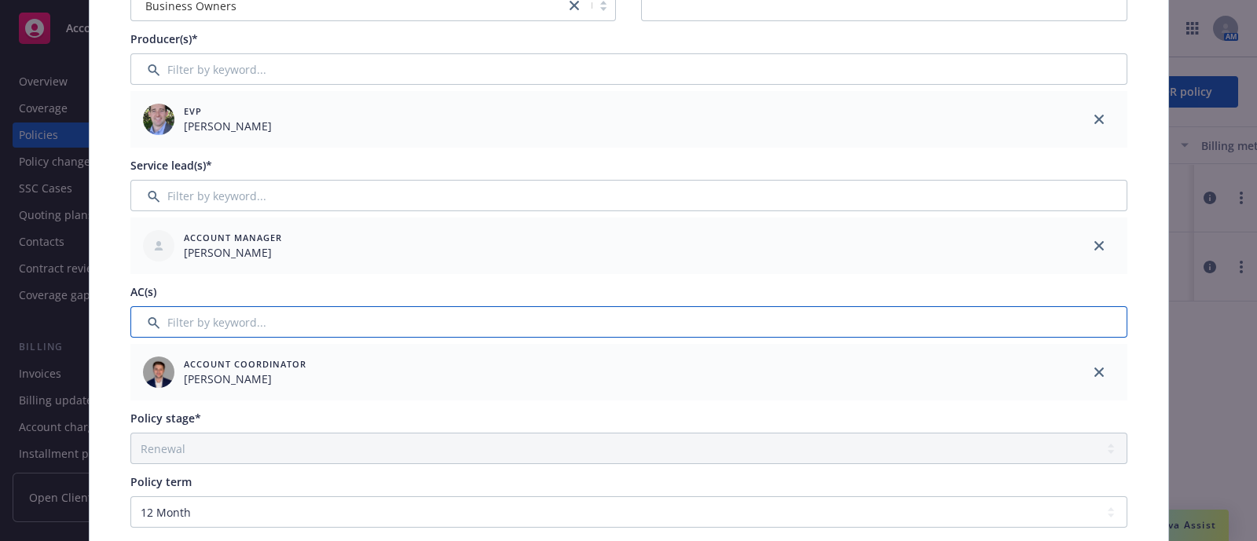
click at [518, 312] on input "Filter by keyword..." at bounding box center [628, 321] width 997 height 31
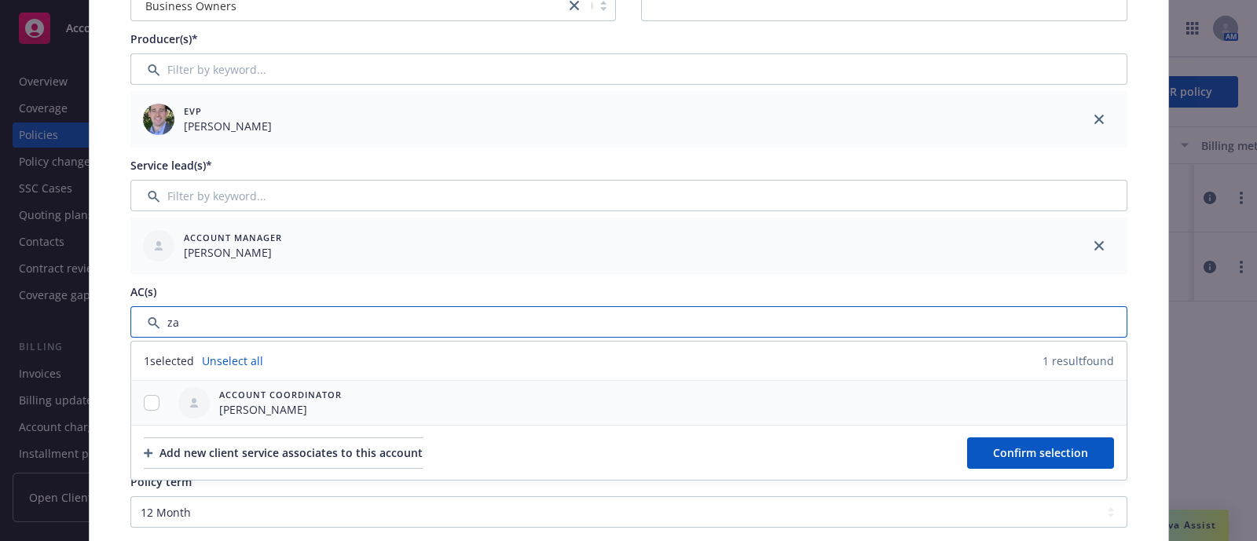
type input "za"
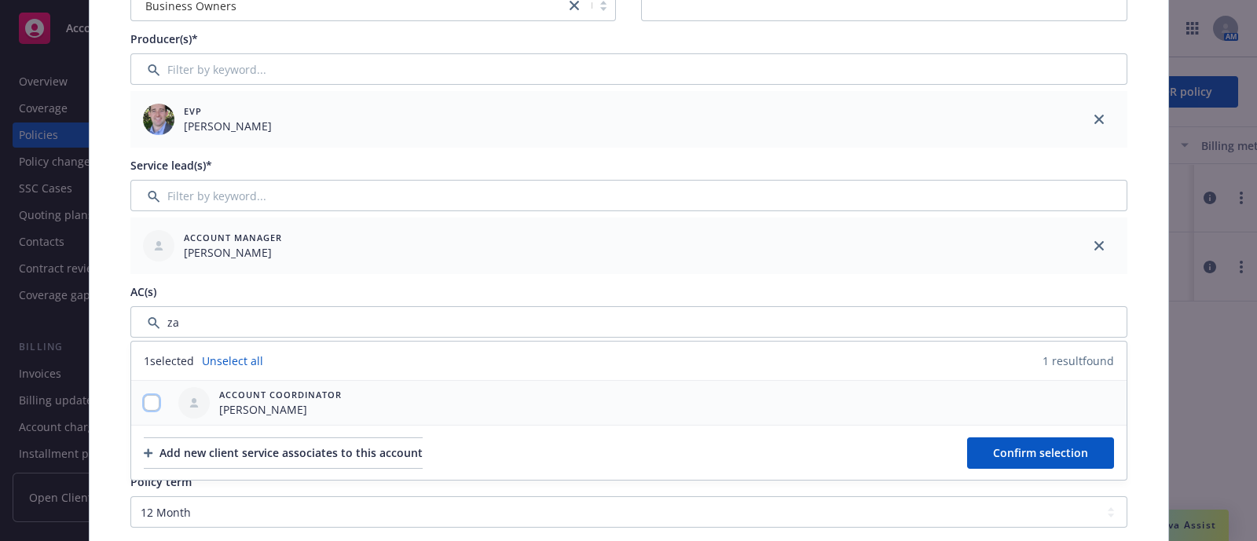
click at [145, 408] on input "checkbox" at bounding box center [152, 403] width 16 height 16
checkbox input "true"
click at [995, 446] on span "Confirm selection" at bounding box center [1040, 452] width 95 height 15
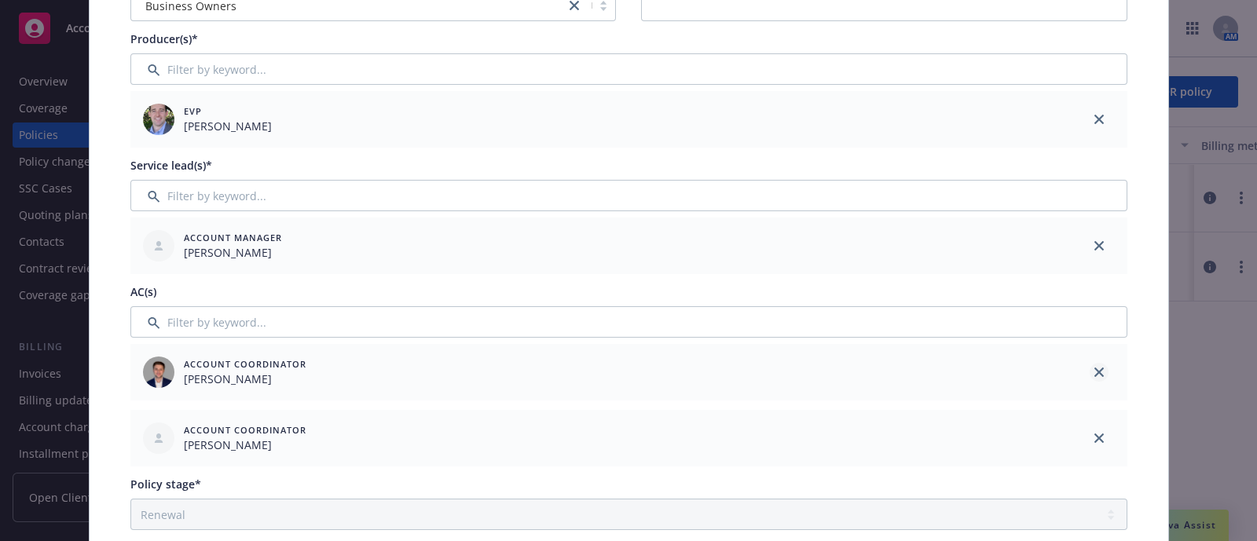
click at [1094, 368] on icon "close" at bounding box center [1098, 372] width 9 height 9
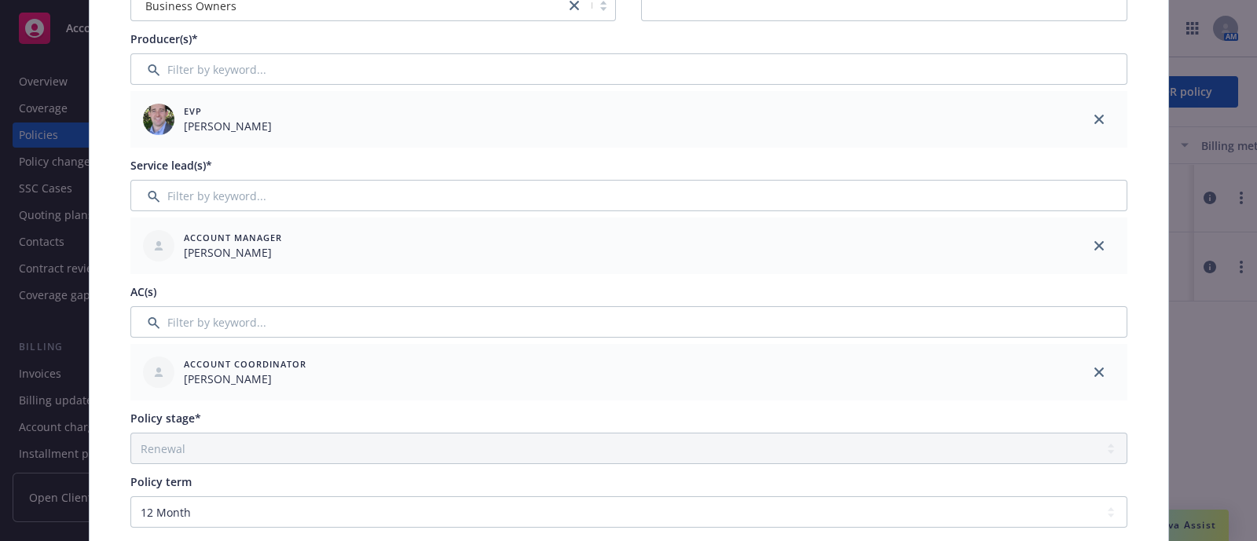
scroll to position [0, 0]
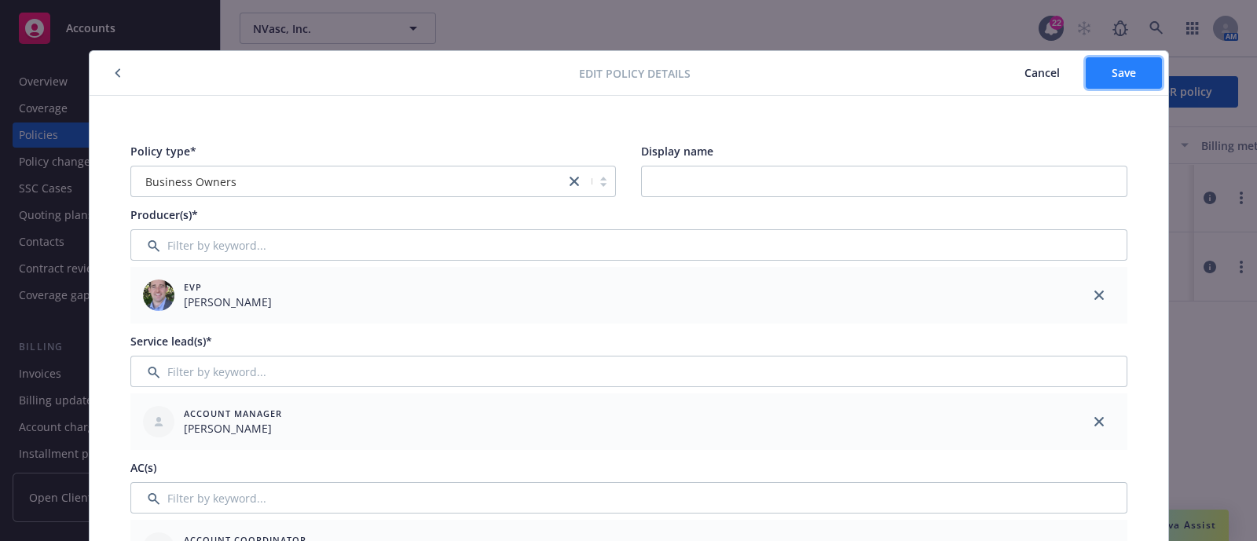
click at [1094, 75] on button "Save" at bounding box center [1124, 72] width 76 height 31
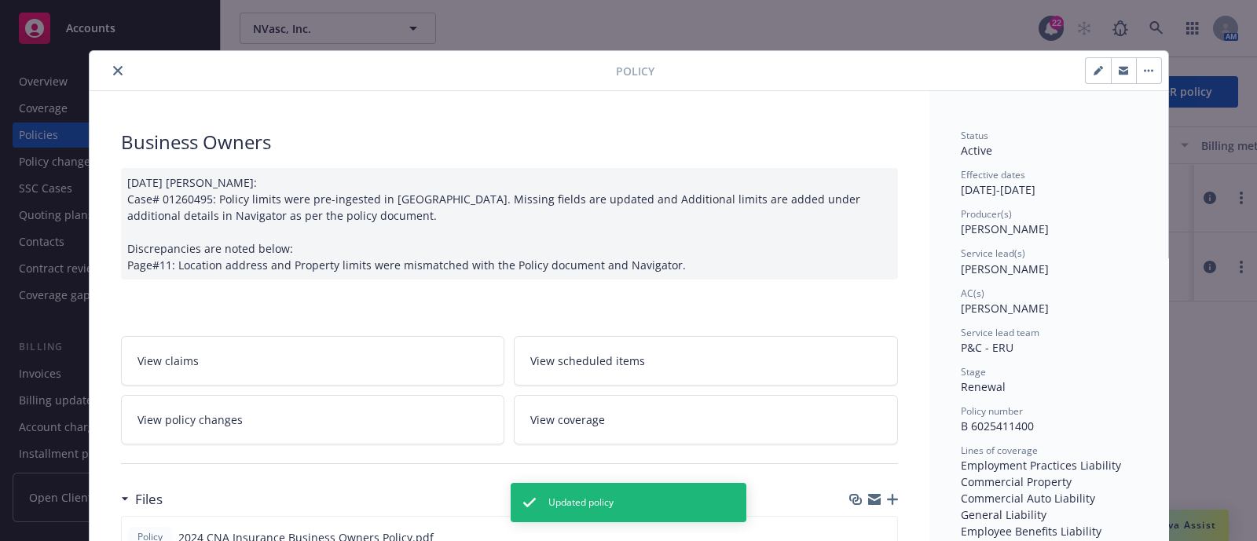
click at [113, 66] on icon "close" at bounding box center [117, 70] width 9 height 9
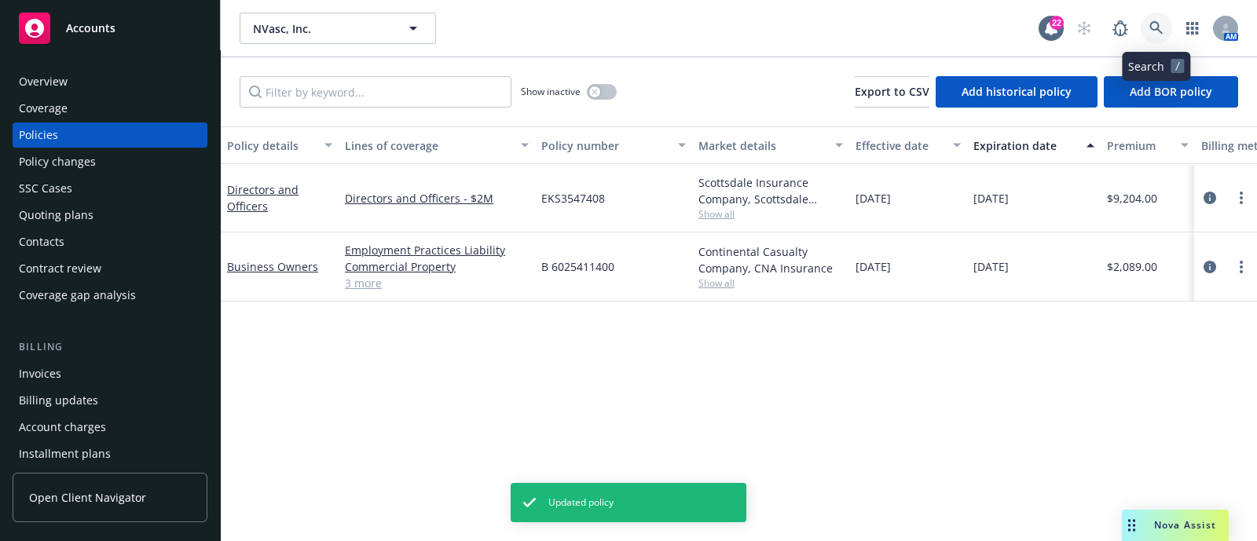
click at [1151, 20] on link at bounding box center [1156, 28] width 31 height 31
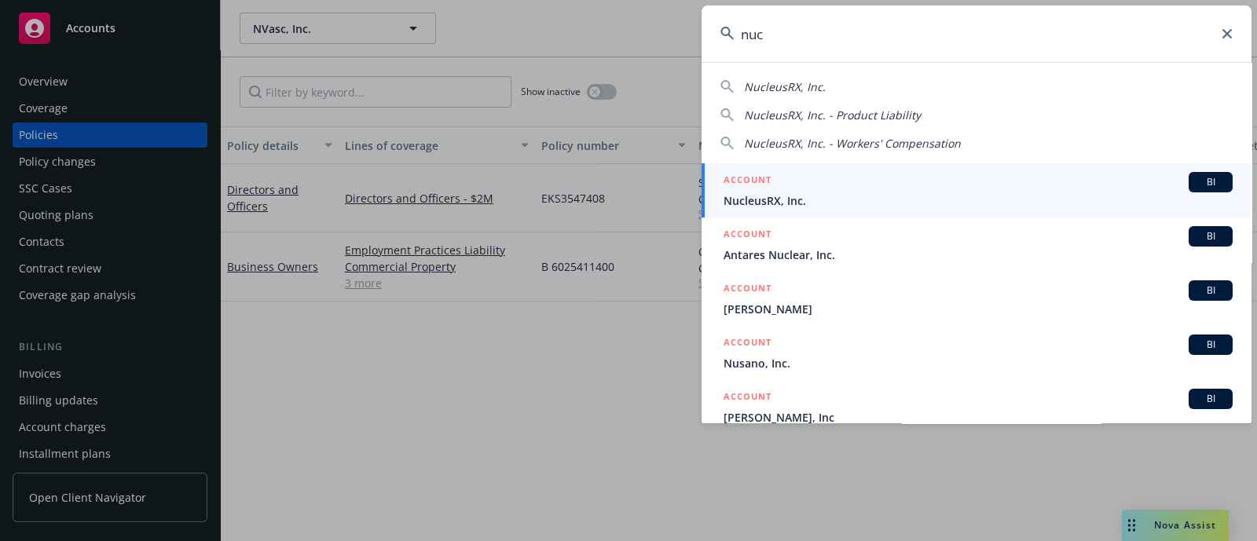
type input "nuc"
click at [864, 180] on div "ACCOUNT BI" at bounding box center [978, 182] width 509 height 20
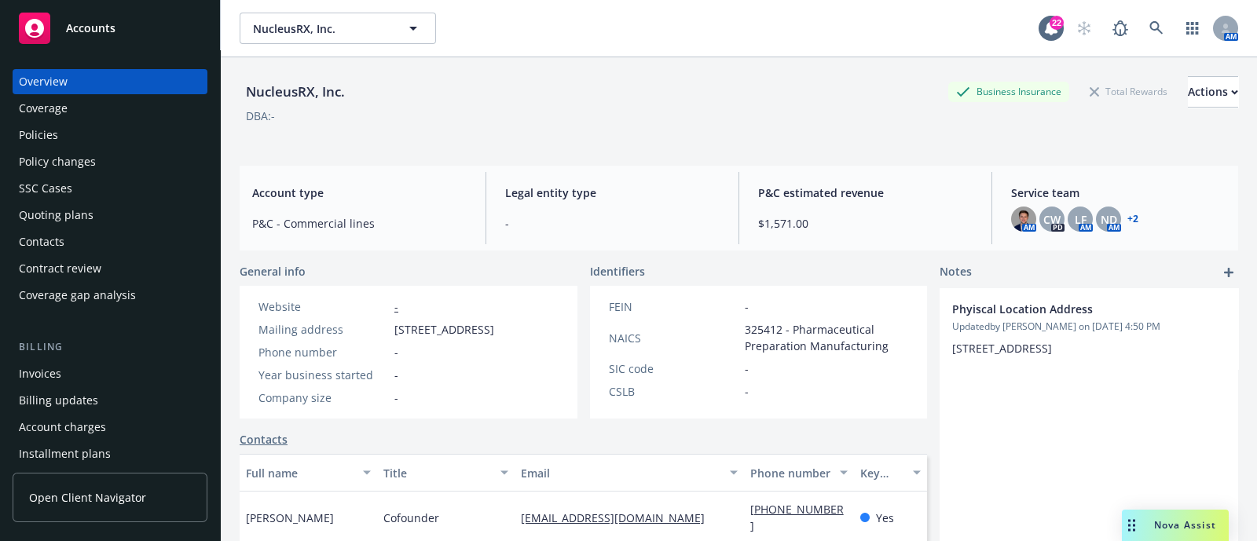
click at [45, 139] on div "Policies" at bounding box center [38, 135] width 39 height 25
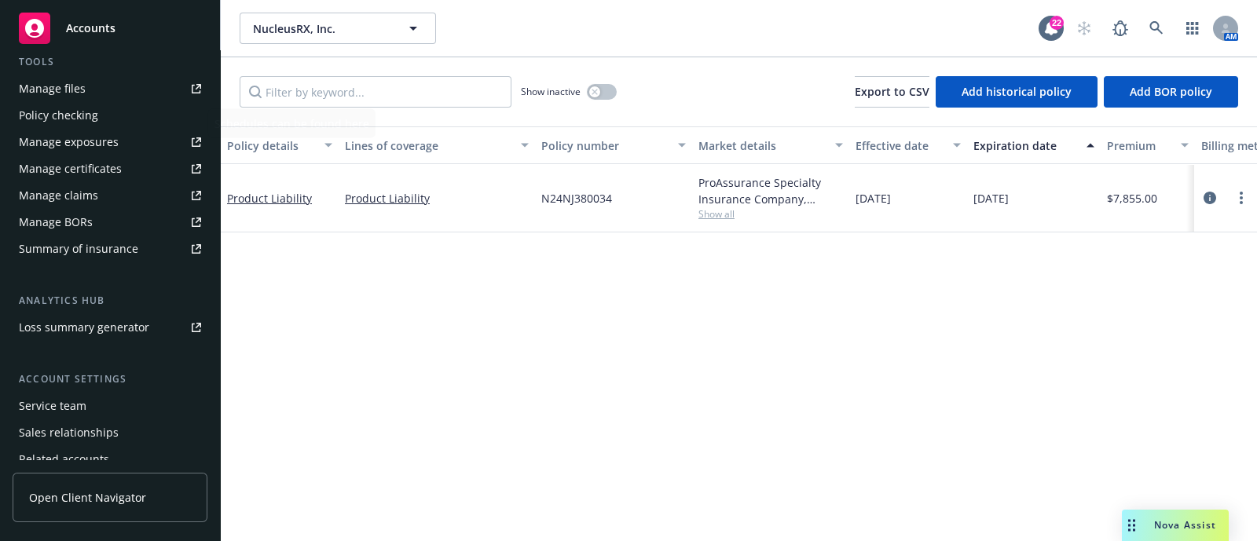
scroll to position [468, 0]
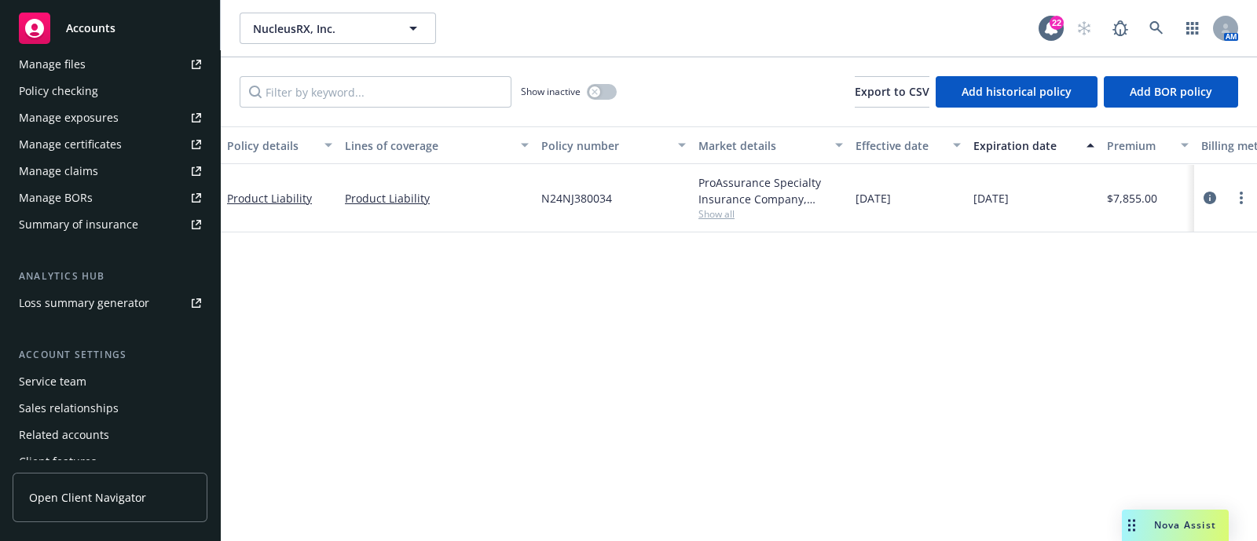
click at [86, 375] on div "Service team" at bounding box center [110, 381] width 182 height 25
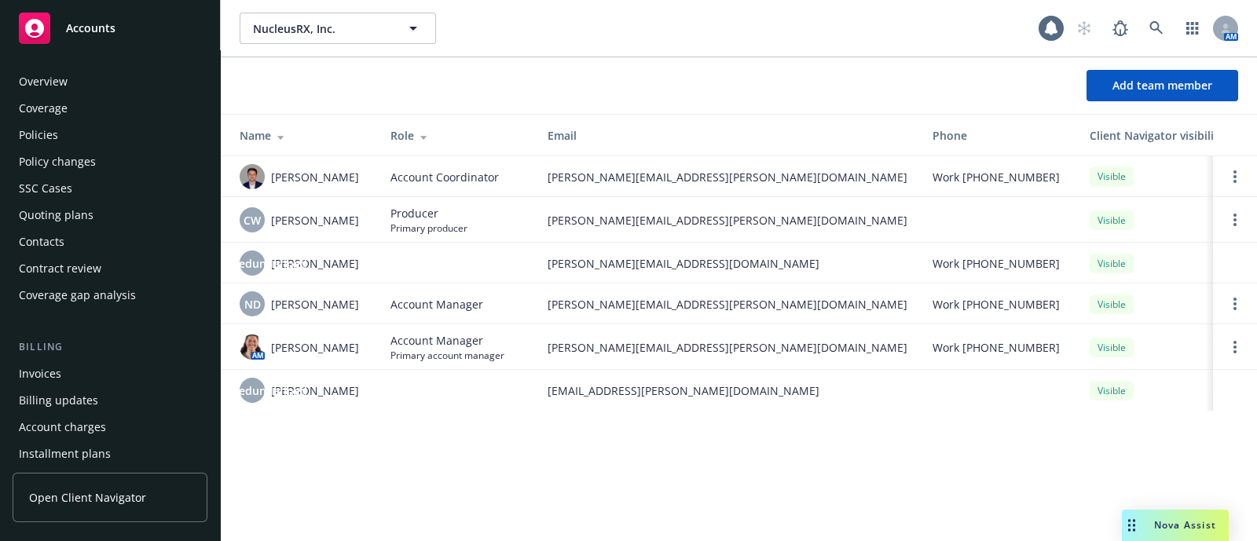
scroll to position [508, 0]
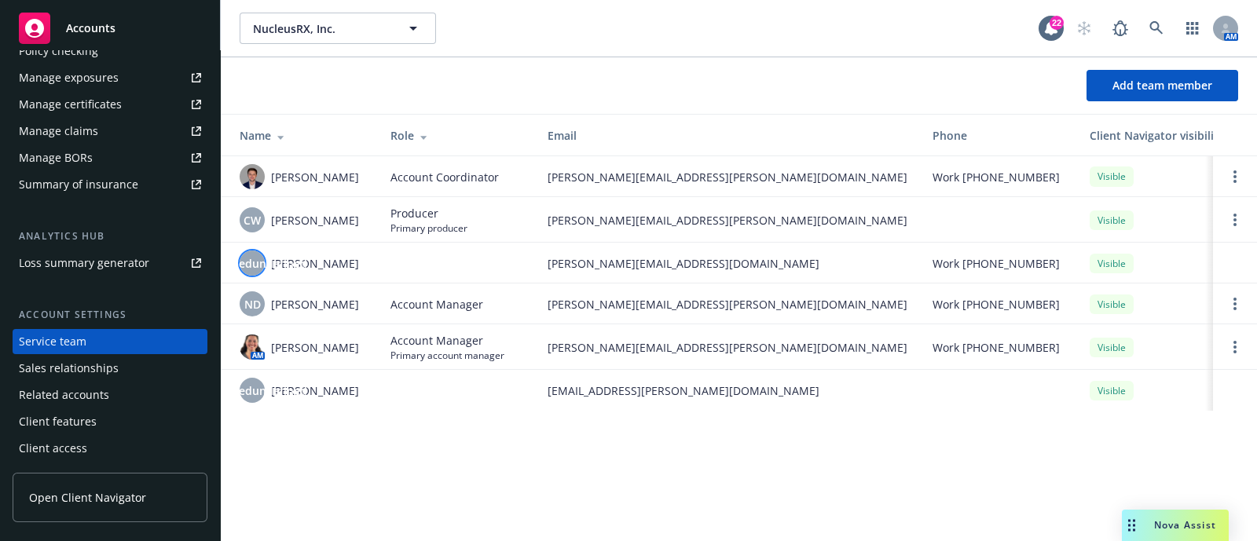
click at [280, 272] on span "undefinedundefined" at bounding box center [252, 263] width 110 height 16
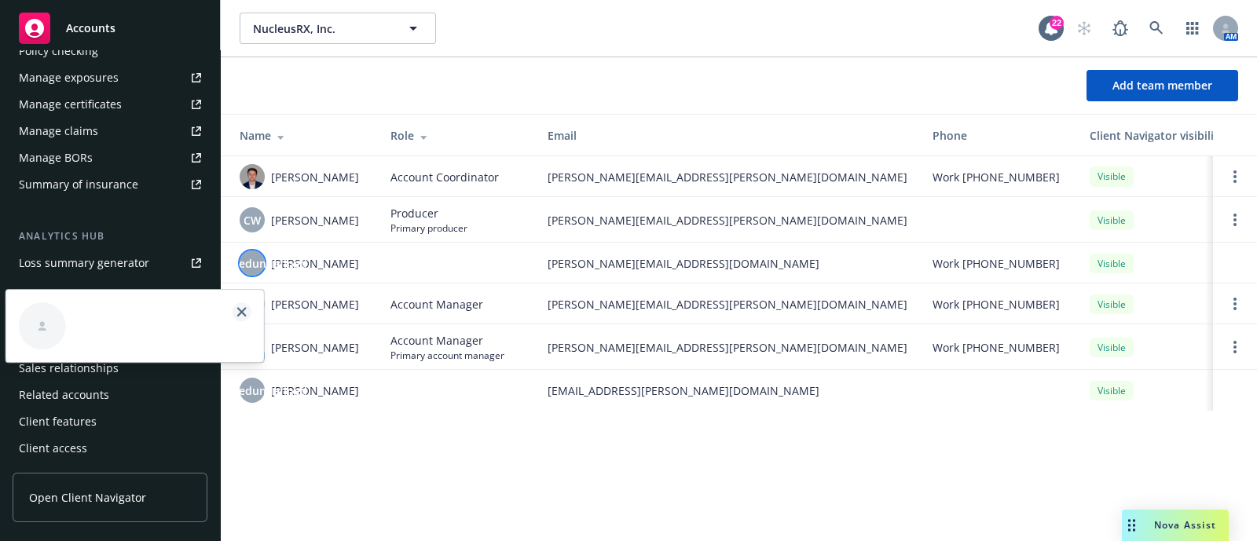
click at [250, 312] on link "close" at bounding box center [242, 311] width 19 height 19
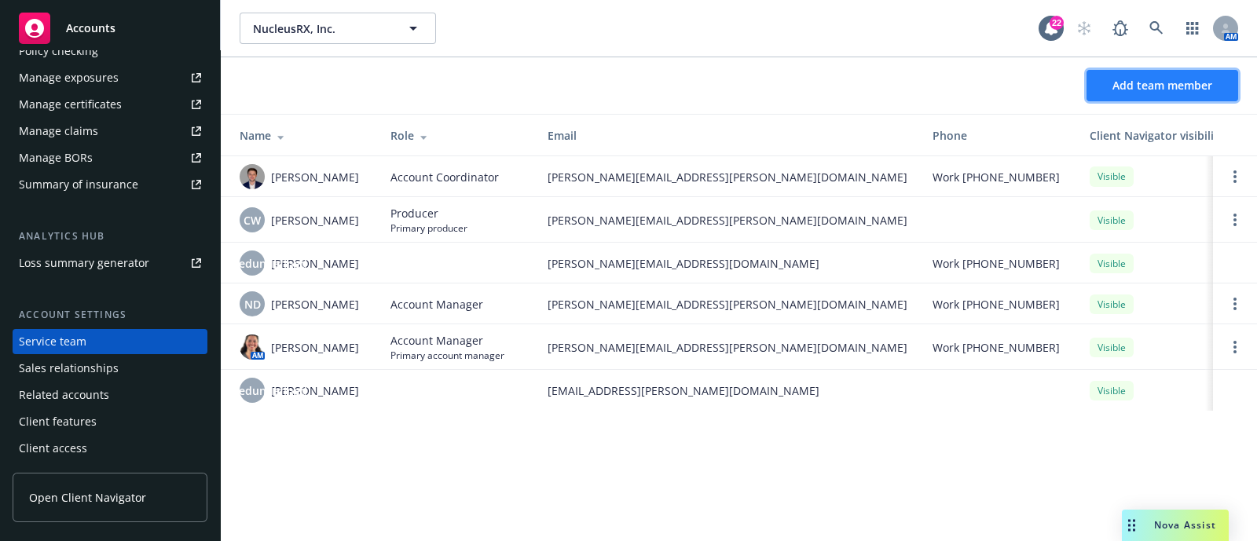
click at [1123, 87] on span "Add team member" at bounding box center [1162, 85] width 100 height 15
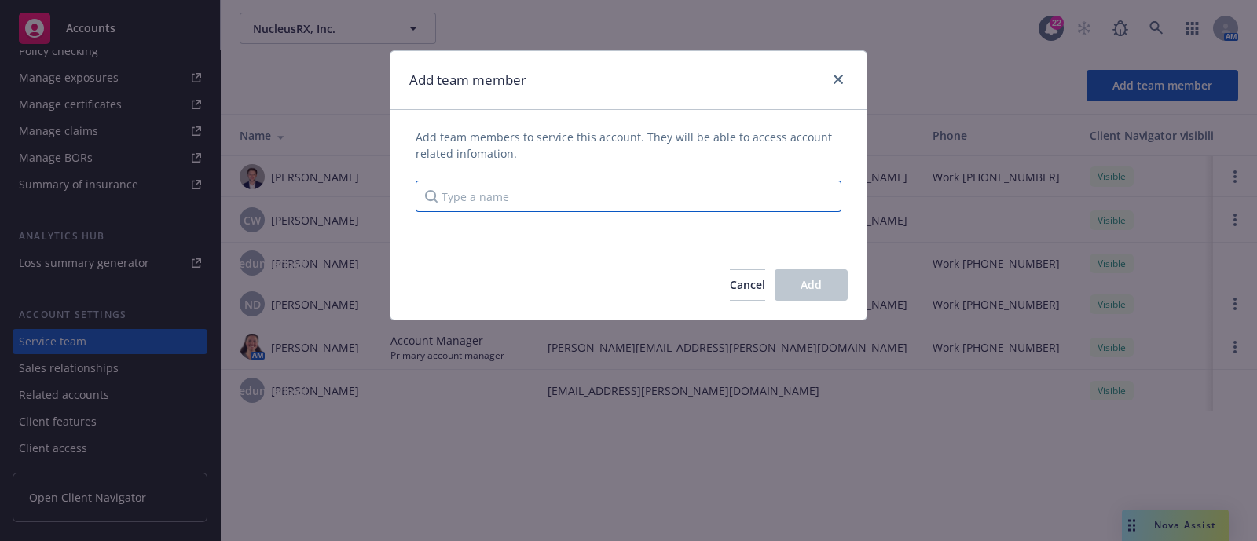
click at [588, 181] on input "Type a name" at bounding box center [629, 196] width 426 height 31
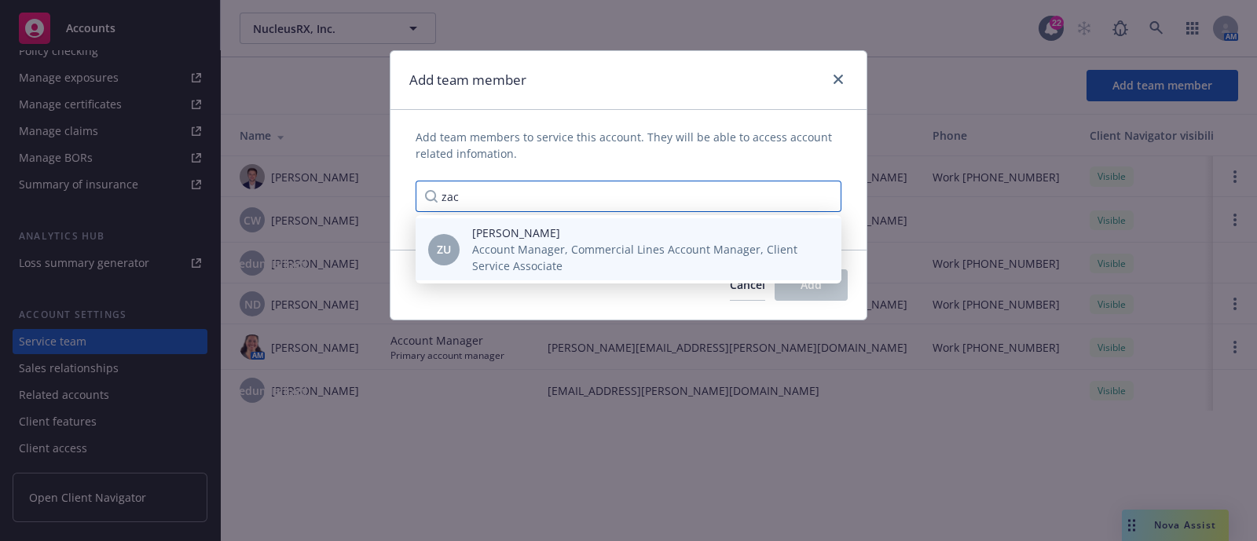
type input "zac"
click at [540, 262] on span "Account Manager, Commercial Lines Account Manager, Client Service Associate" at bounding box center [644, 257] width 344 height 33
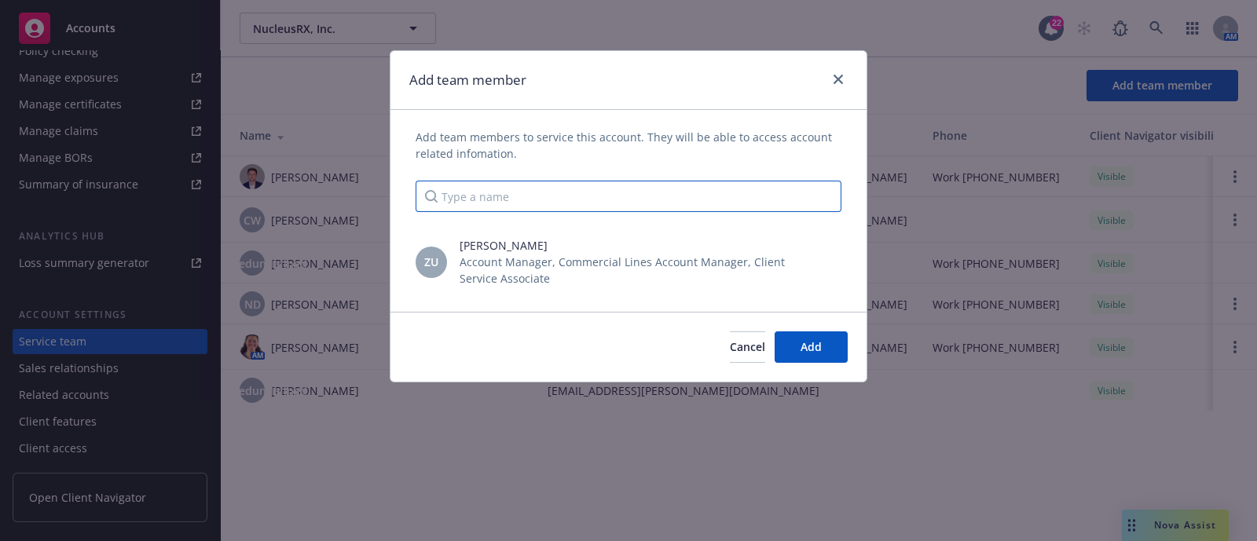
click at [646, 201] on input "Type a name" at bounding box center [629, 196] width 426 height 31
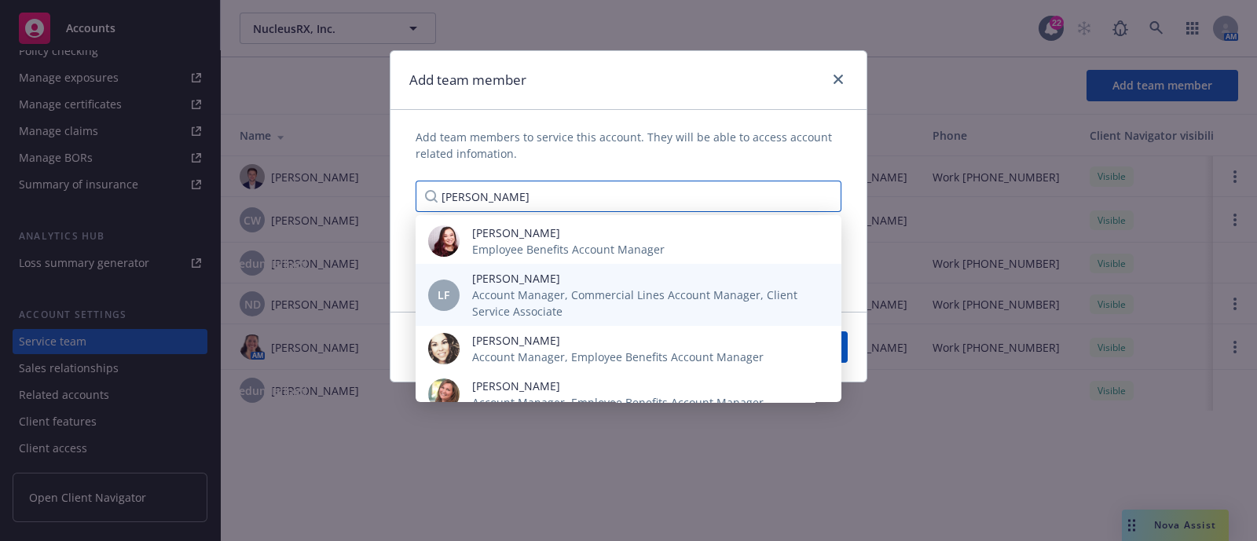
type input "lisa"
click at [613, 306] on span "Account Manager, Commercial Lines Account Manager, Client Service Associate" at bounding box center [644, 303] width 344 height 33
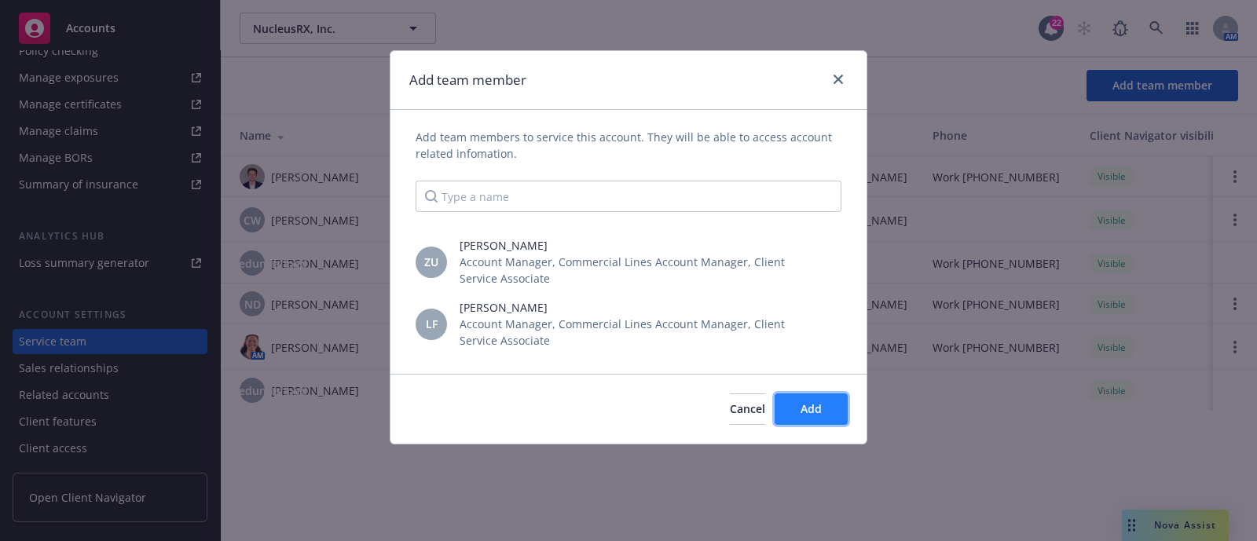
click at [822, 416] on button "Add" at bounding box center [811, 409] width 73 height 31
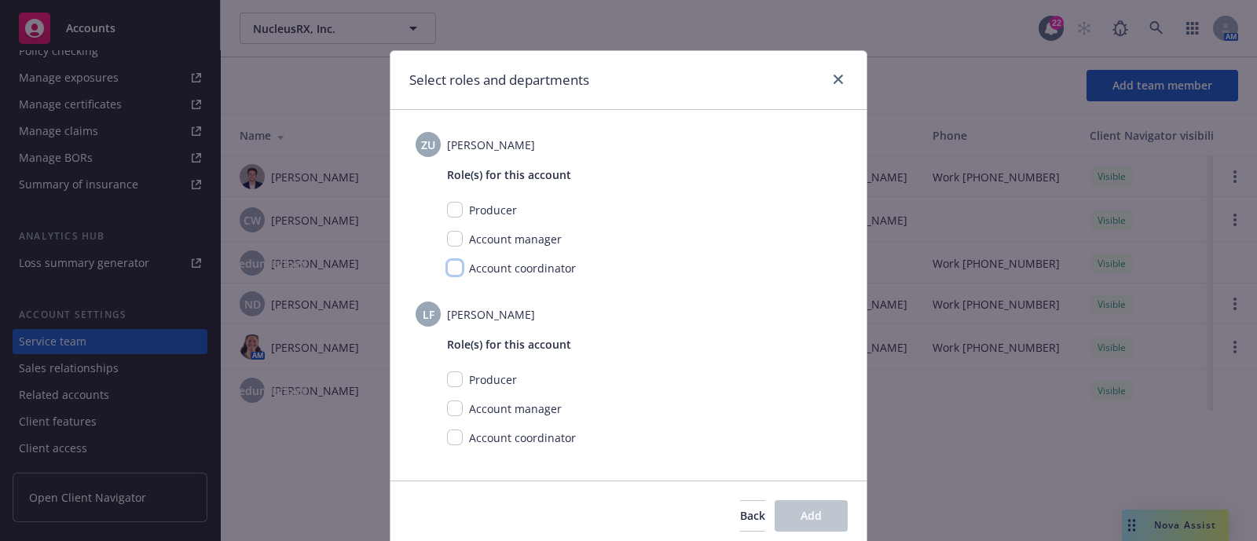
click at [447, 266] on input "checkbox" at bounding box center [455, 268] width 16 height 16
checkbox input "true"
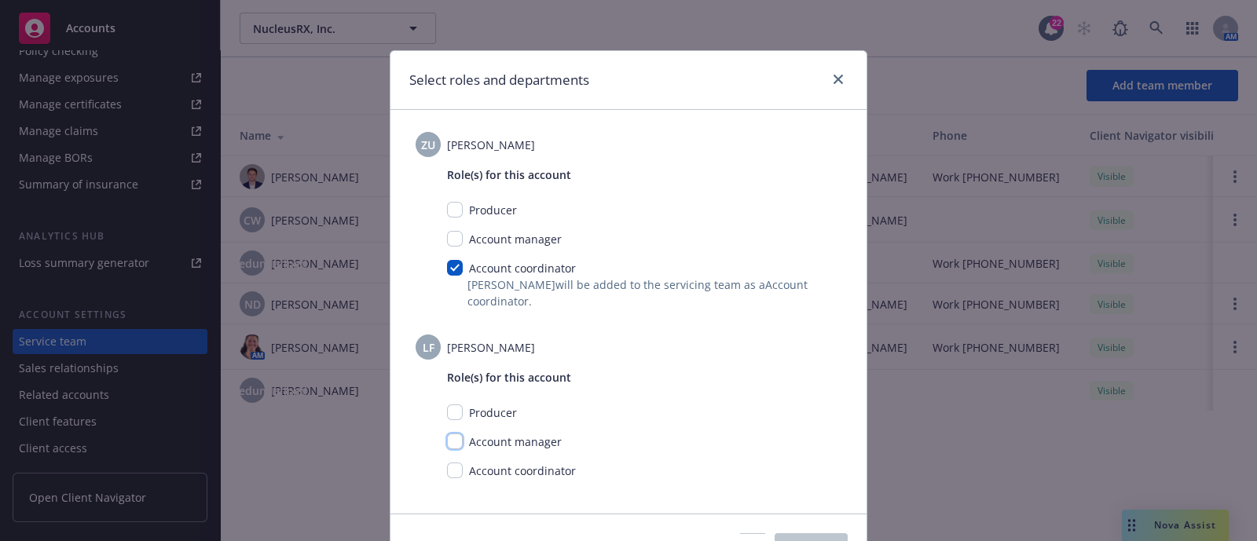
click at [449, 442] on input "checkbox" at bounding box center [455, 442] width 16 height 16
checkbox input "true"
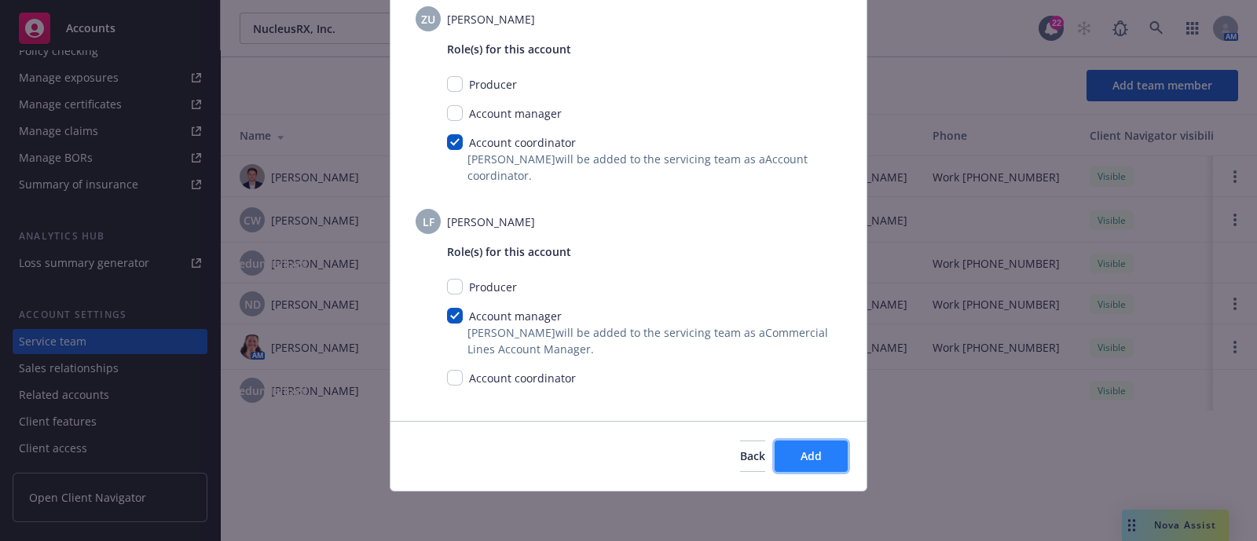
click at [837, 441] on button "Add" at bounding box center [811, 456] width 73 height 31
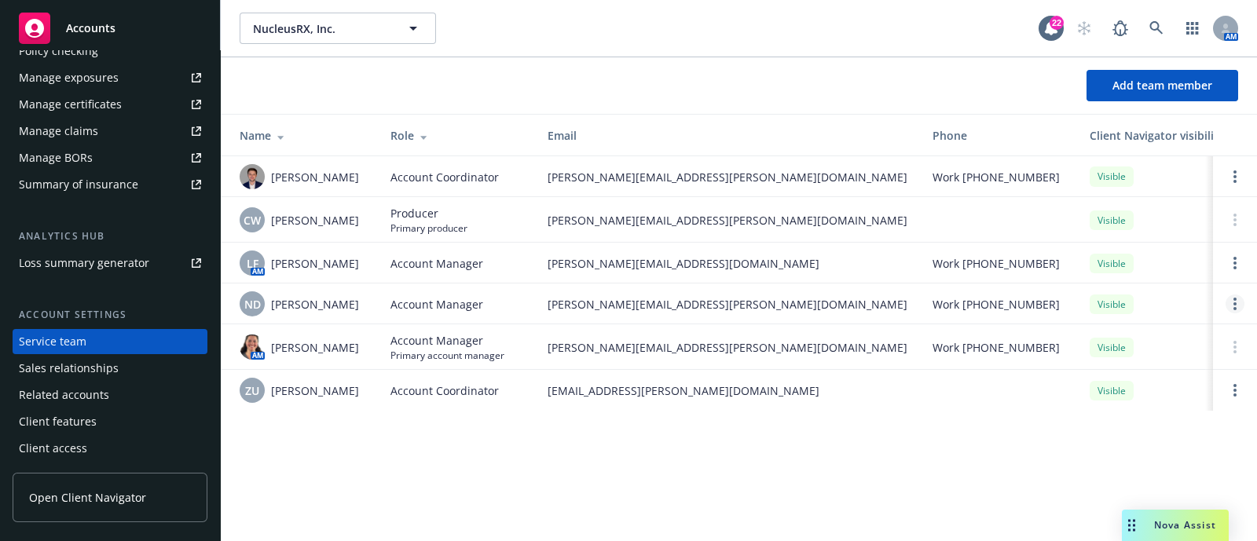
scroll to position [535, 0]
